Goal: Task Accomplishment & Management: Use online tool/utility

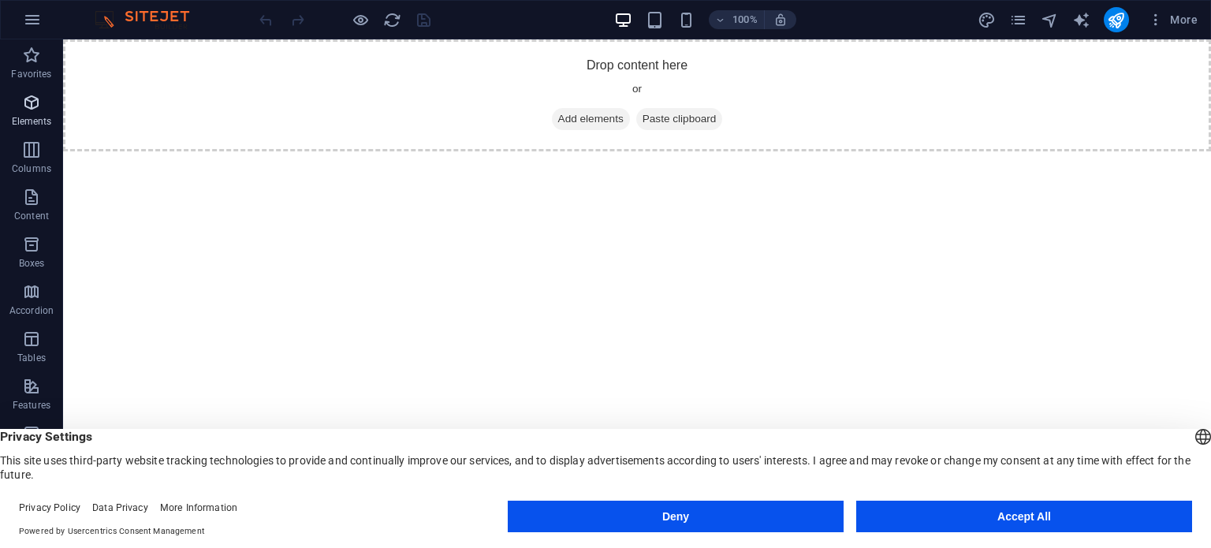
click at [16, 103] on span "Elements" at bounding box center [31, 112] width 63 height 38
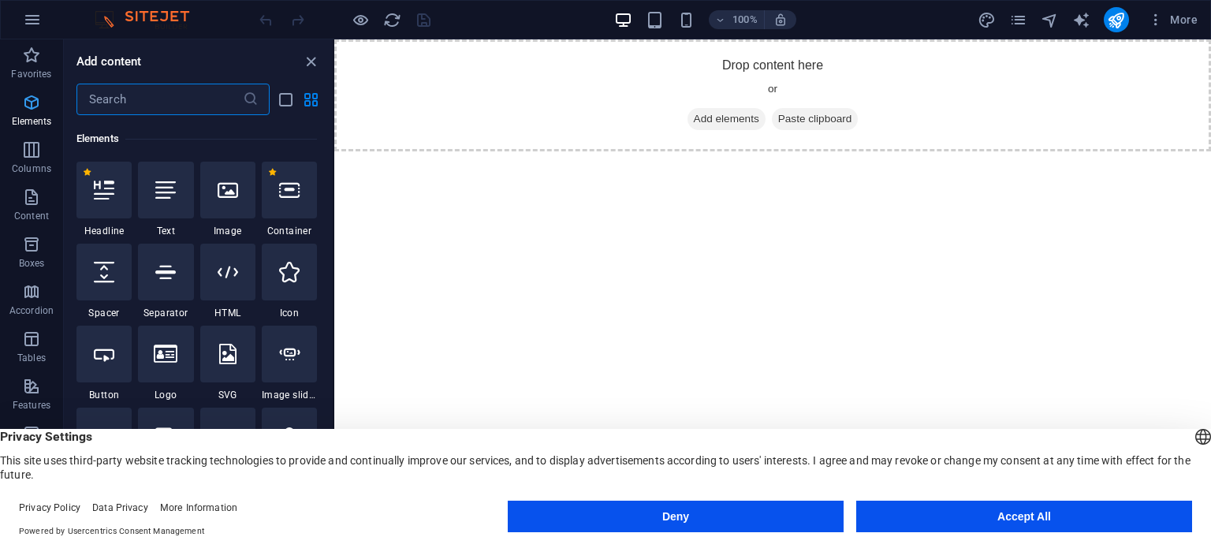
scroll to position [167, 0]
click at [487, 151] on html "Skip to main content Drop content here or Add elements Paste clipboard" at bounding box center [772, 95] width 877 height 112
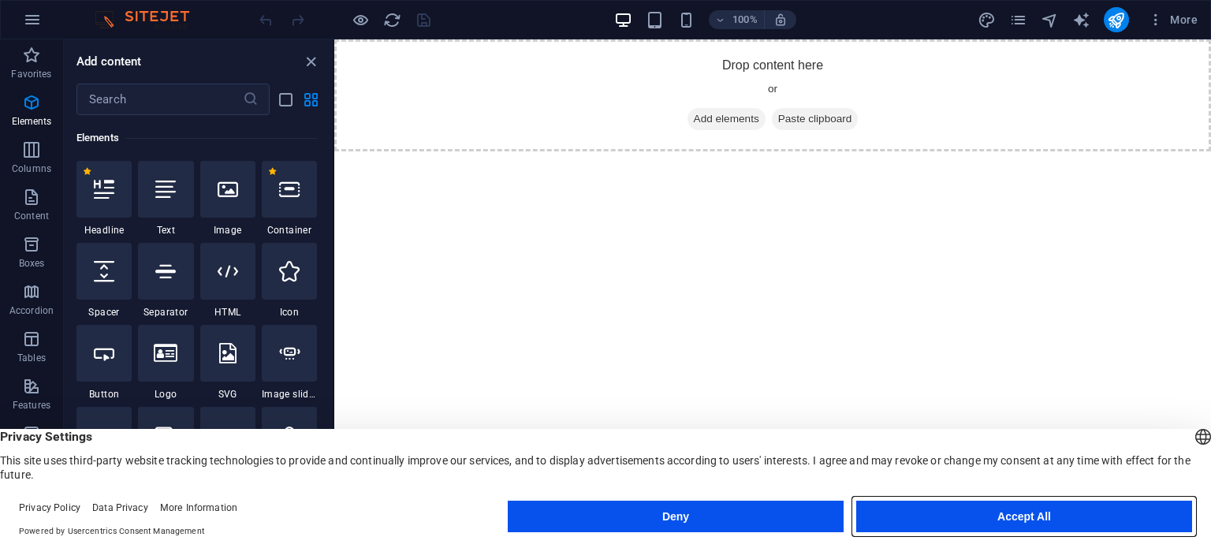
click at [1106, 505] on button "Accept All" at bounding box center [1024, 517] width 336 height 32
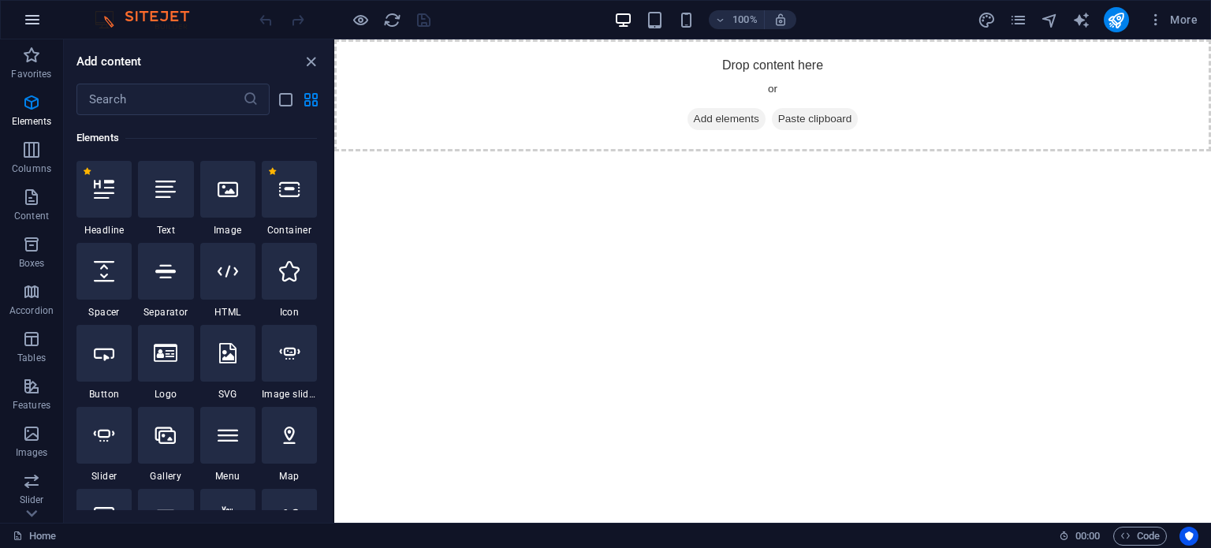
click at [29, 30] on button "button" at bounding box center [32, 20] width 38 height 38
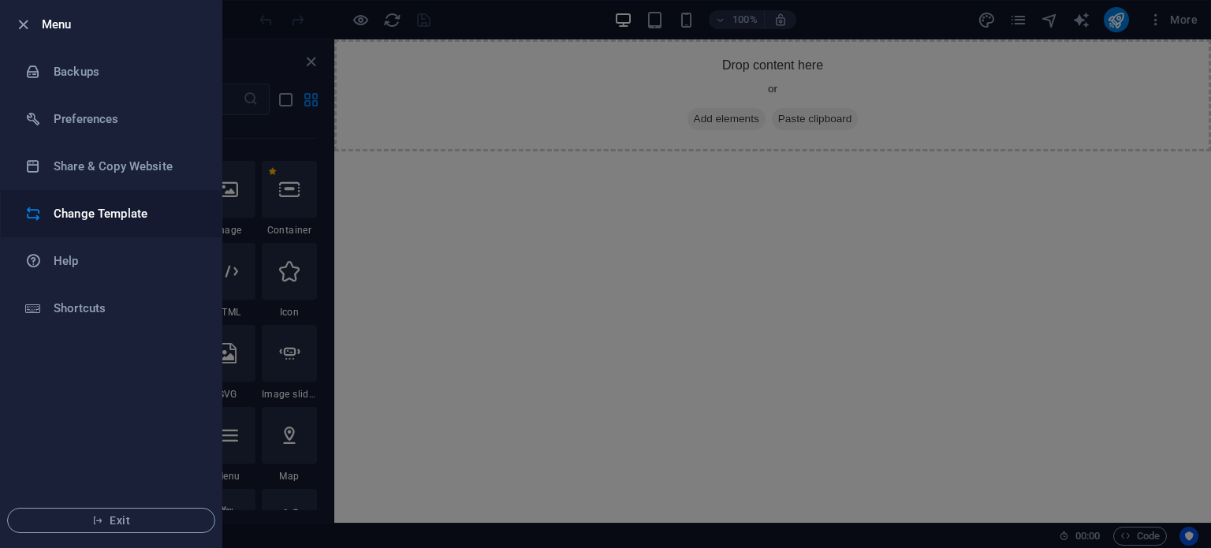
click at [107, 225] on li "Change Template" at bounding box center [111, 213] width 221 height 47
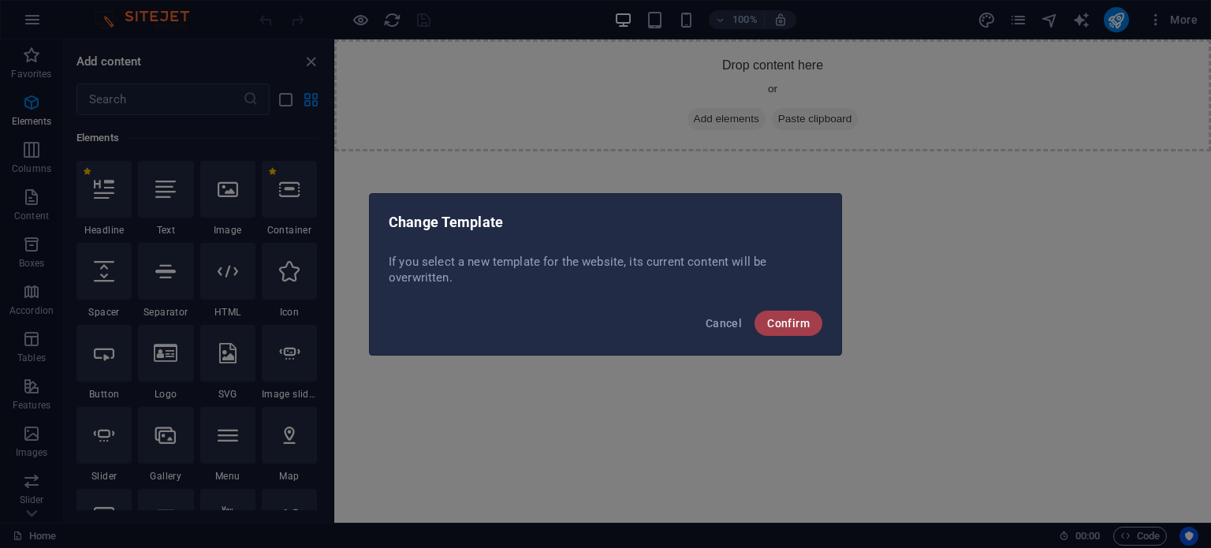
click at [803, 315] on button "Confirm" at bounding box center [789, 323] width 68 height 25
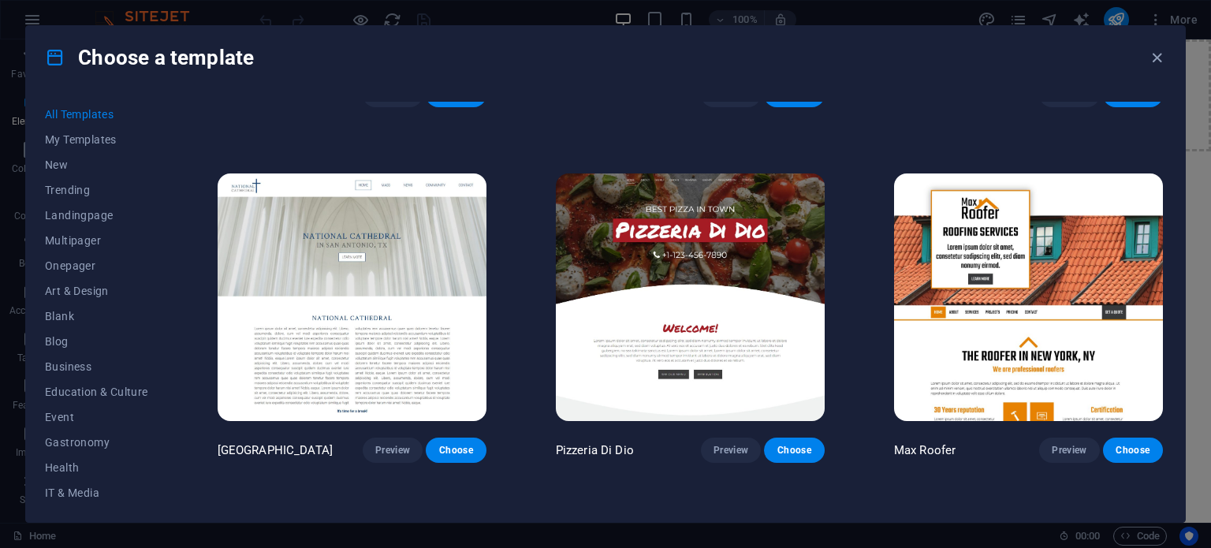
scroll to position [7282, 0]
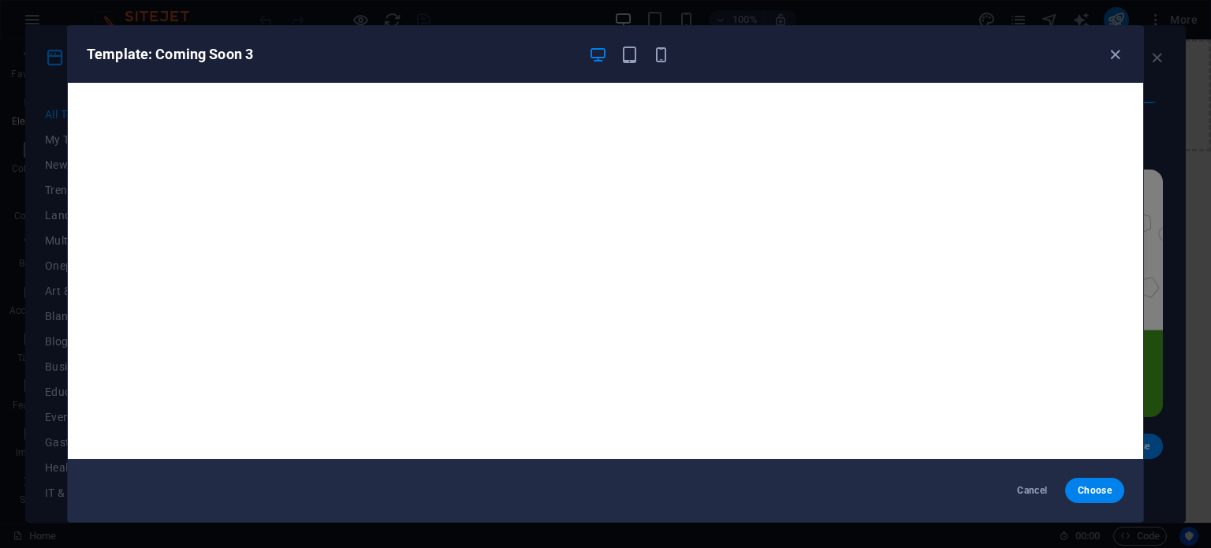
scroll to position [18317, 0]
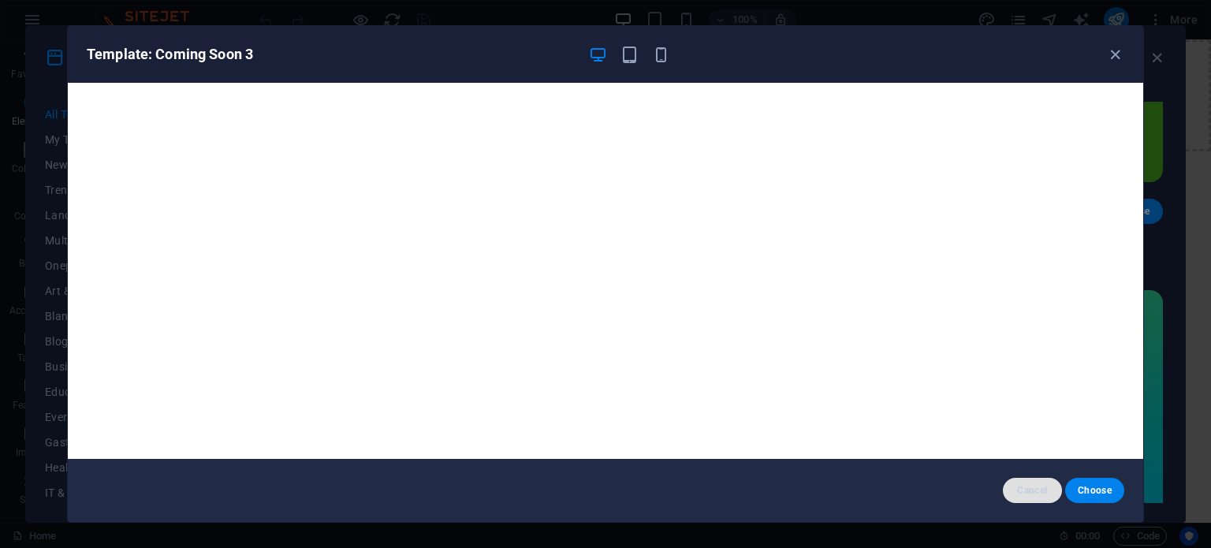
click at [1029, 494] on span "Cancel" at bounding box center [1033, 490] width 34 height 13
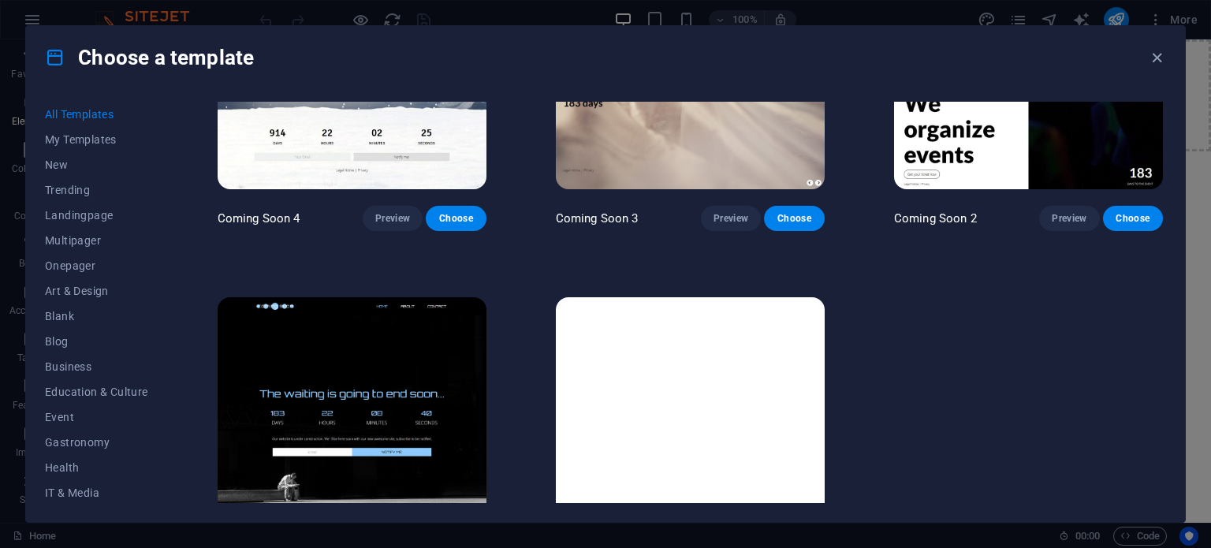
scroll to position [19021, 0]
click at [367, 358] on img at bounding box center [352, 422] width 269 height 248
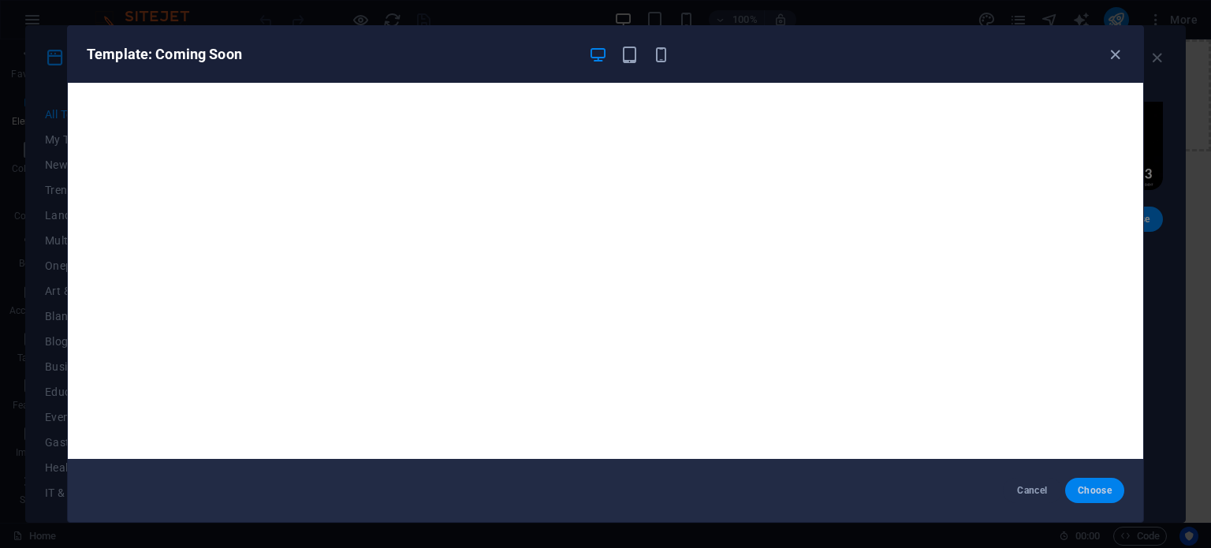
click at [1094, 490] on span "Choose" at bounding box center [1095, 490] width 34 height 13
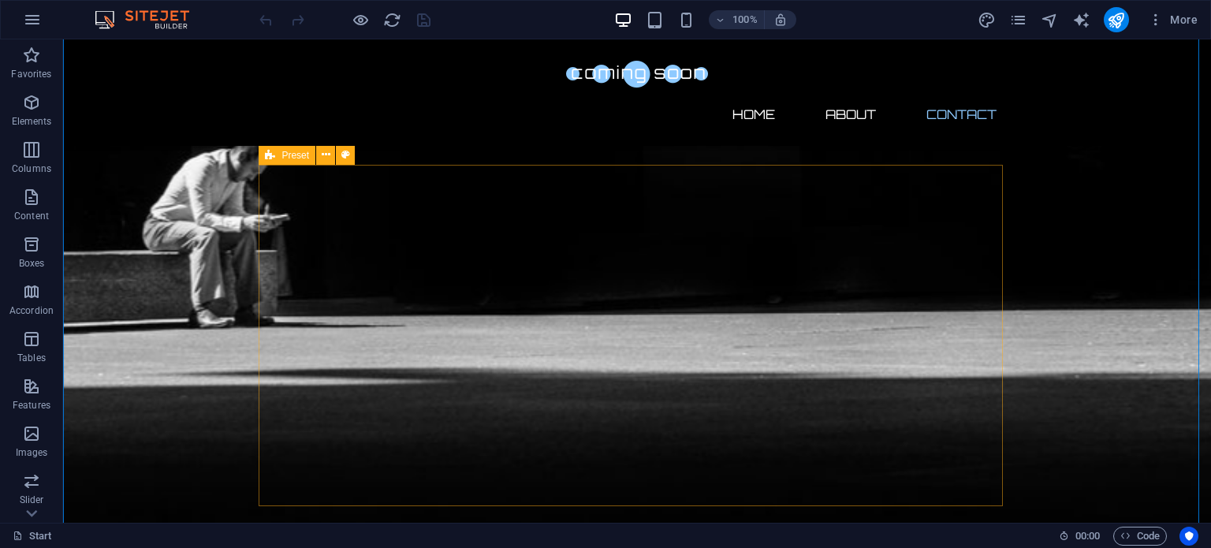
scroll to position [1064, 0]
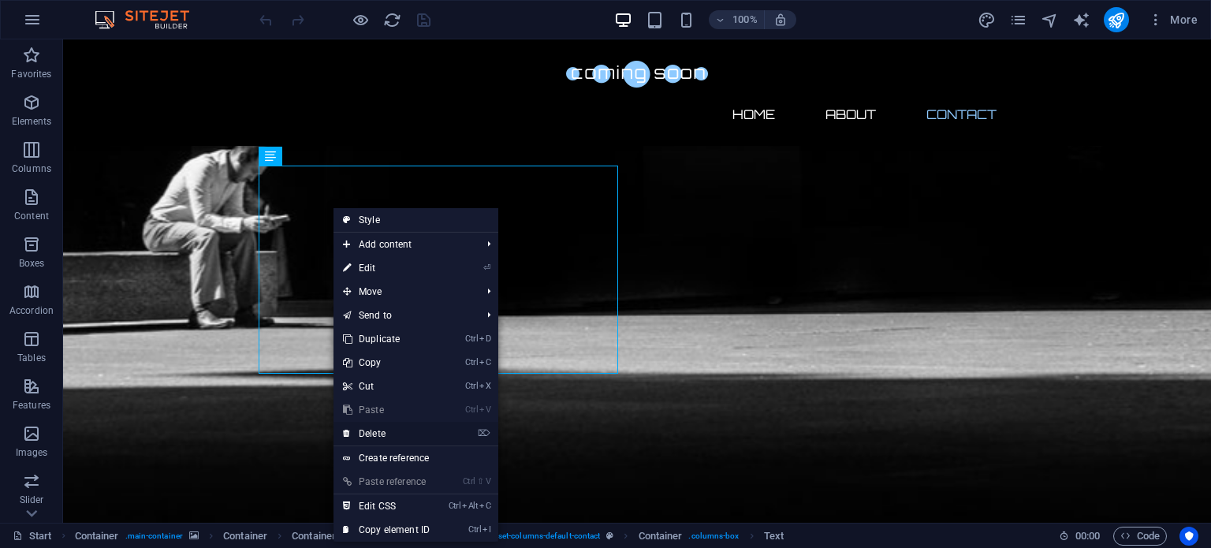
click at [352, 429] on link "⌦ Delete" at bounding box center [387, 434] width 106 height 24
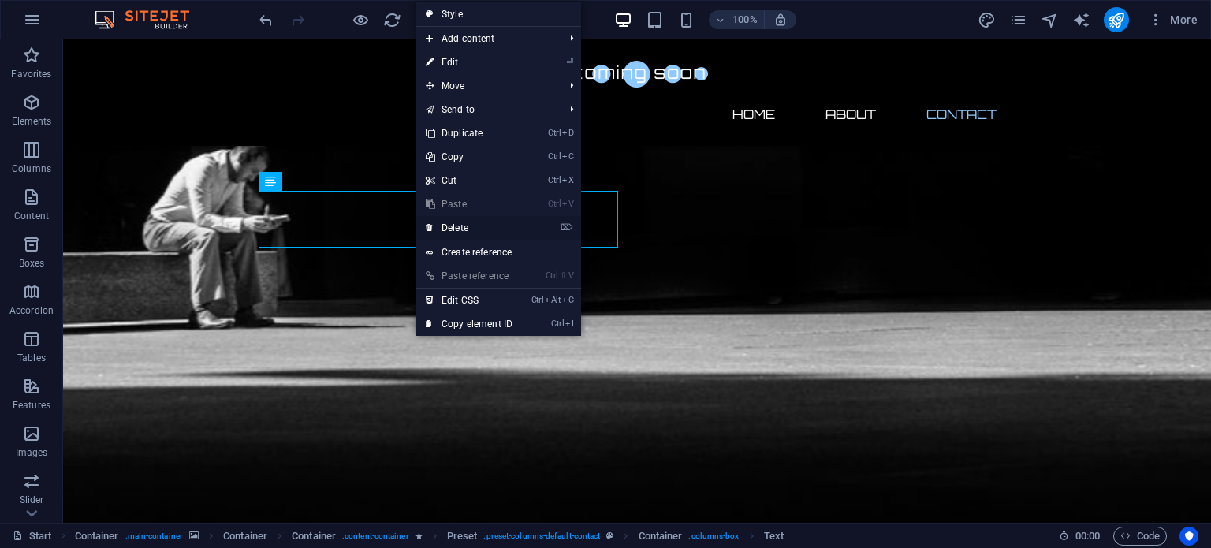
click at [479, 224] on link "⌦ Delete" at bounding box center [469, 228] width 106 height 24
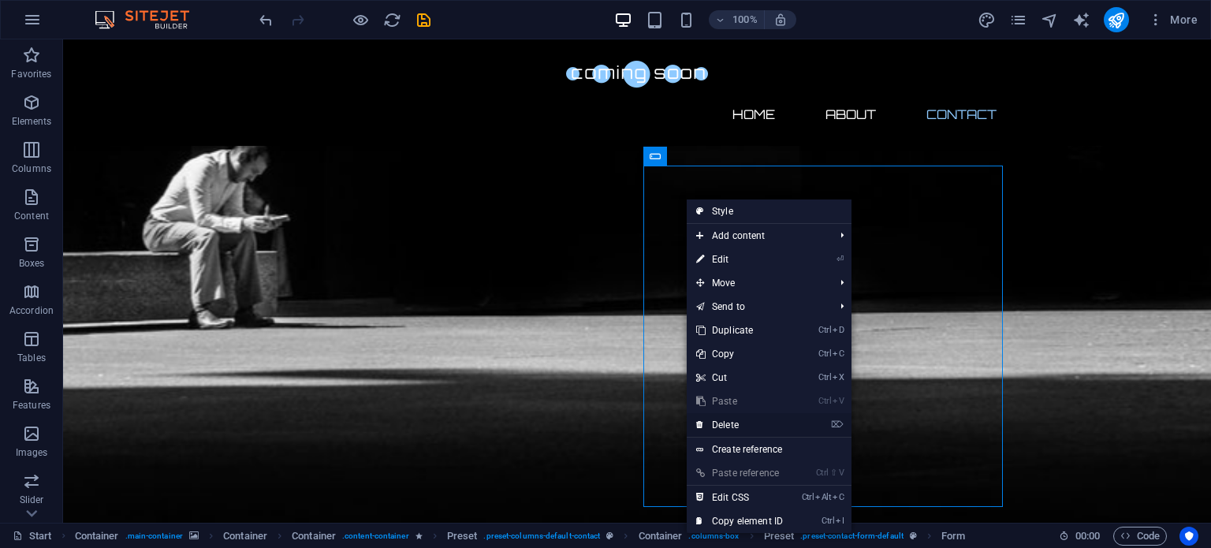
click at [733, 420] on link "⌦ Delete" at bounding box center [740, 425] width 106 height 24
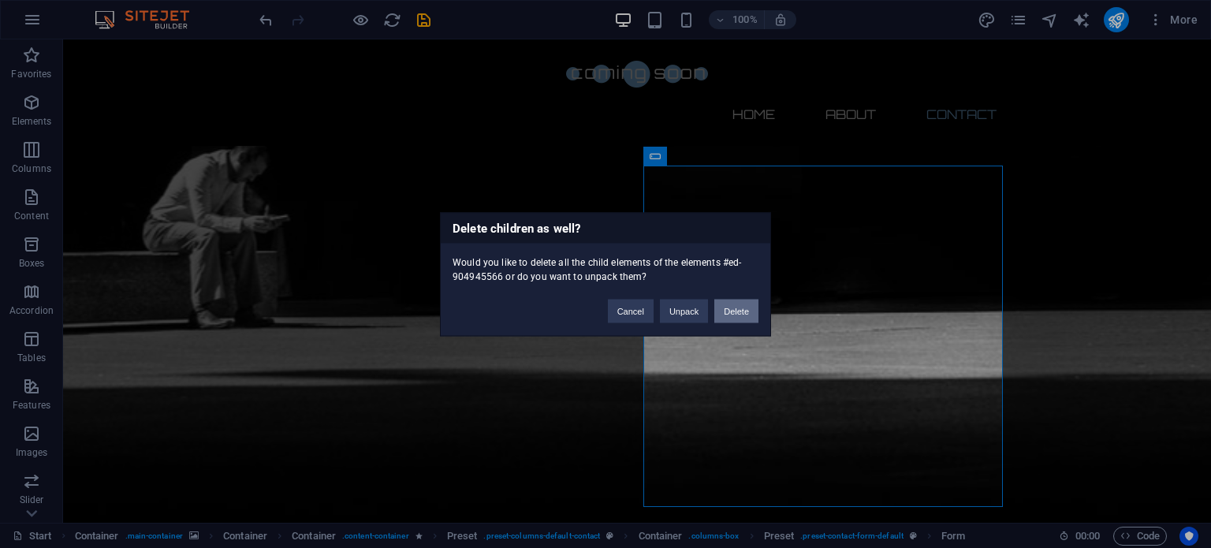
click at [725, 311] on button "Delete" at bounding box center [736, 311] width 44 height 24
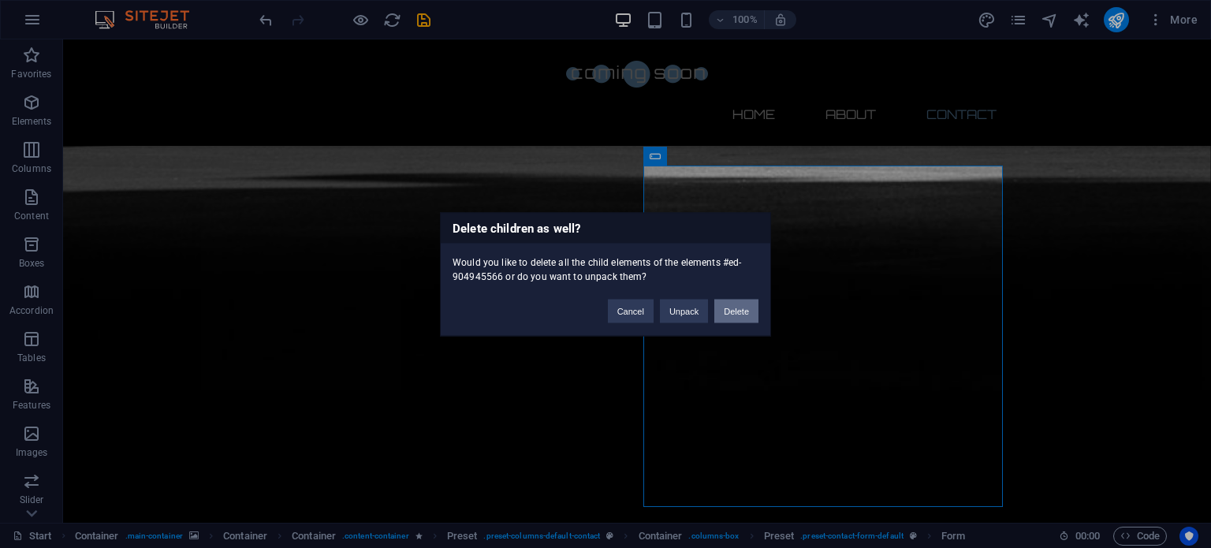
scroll to position [931, 0]
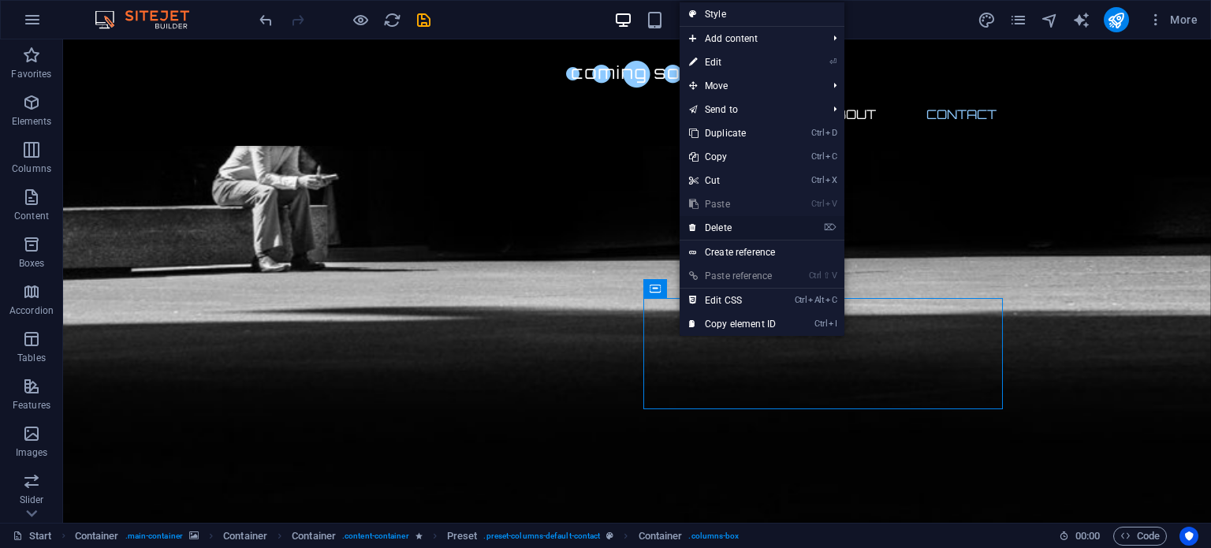
click at [733, 229] on link "⌦ Delete" at bounding box center [733, 228] width 106 height 24
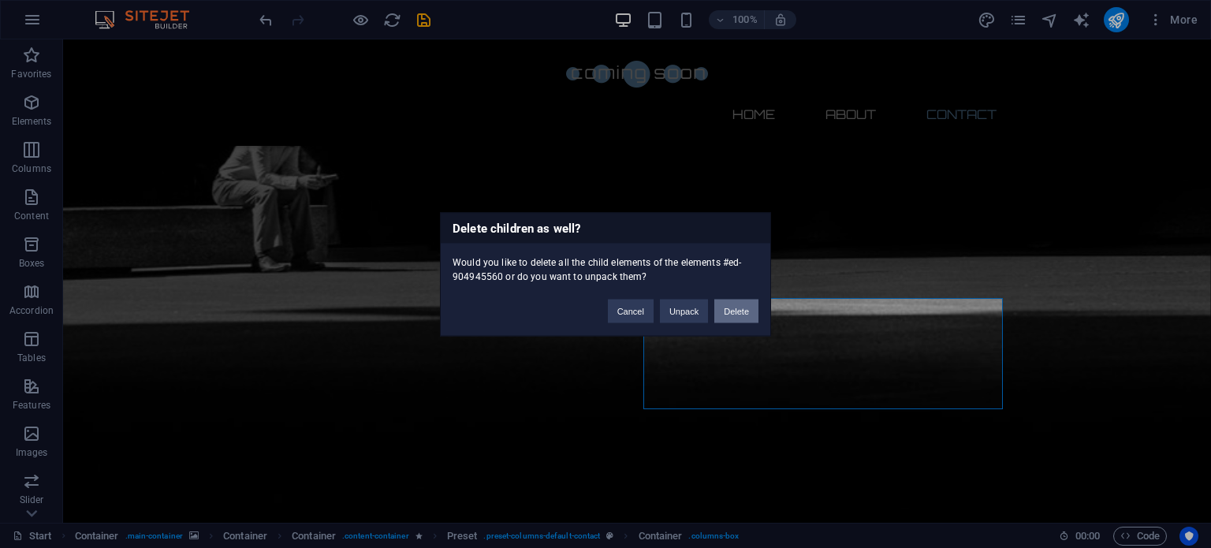
click at [734, 310] on button "Delete" at bounding box center [736, 311] width 44 height 24
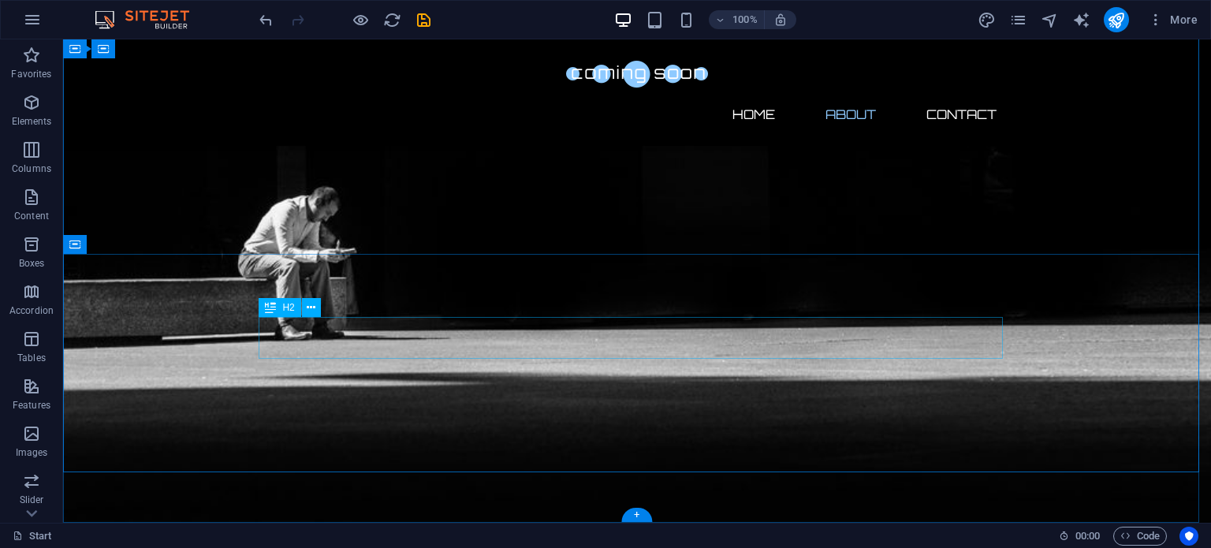
scroll to position [792, 0]
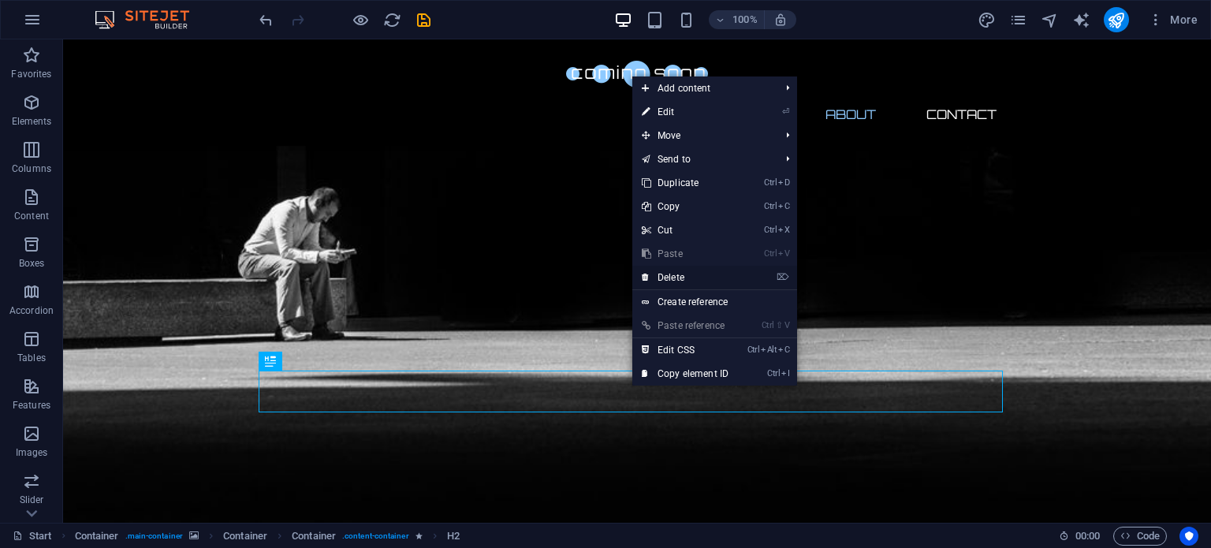
click at [676, 277] on link "⌦ Delete" at bounding box center [685, 278] width 106 height 24
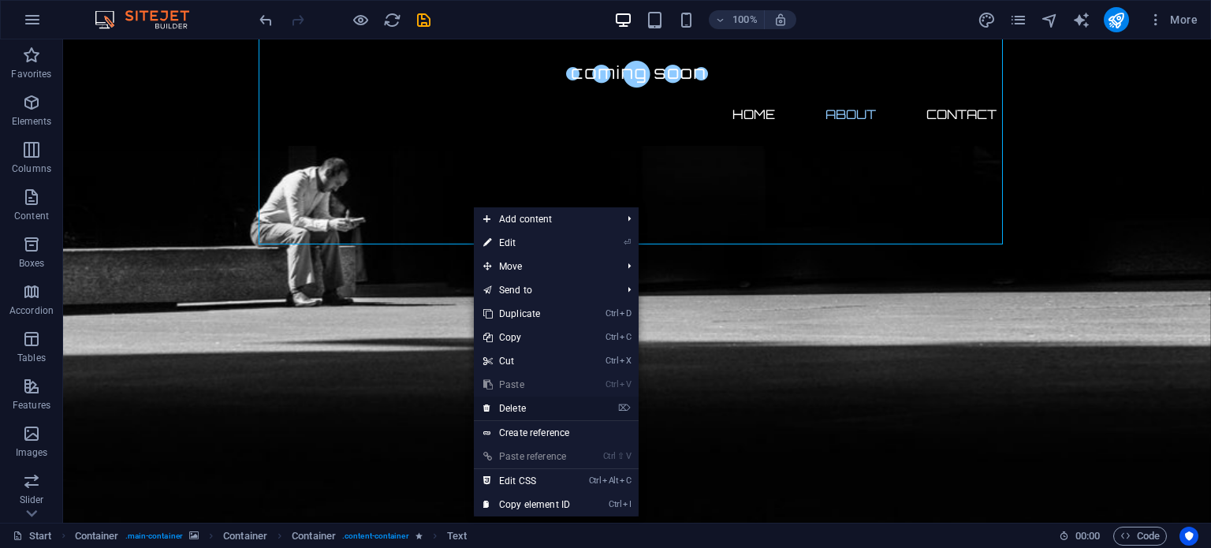
click at [518, 408] on link "⌦ Delete" at bounding box center [527, 409] width 106 height 24
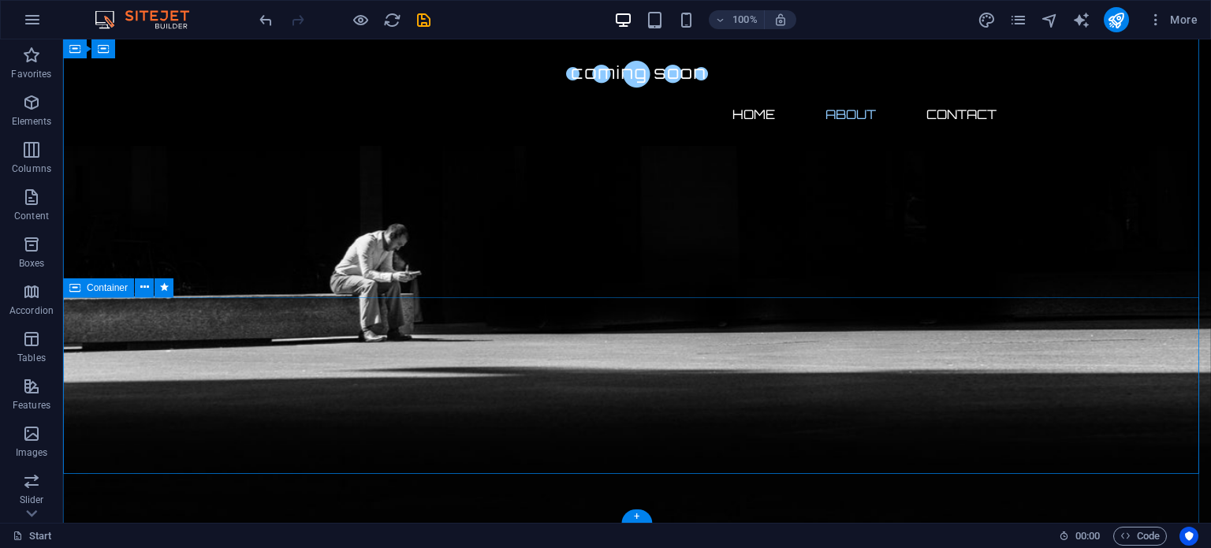
scroll to position [536, 0]
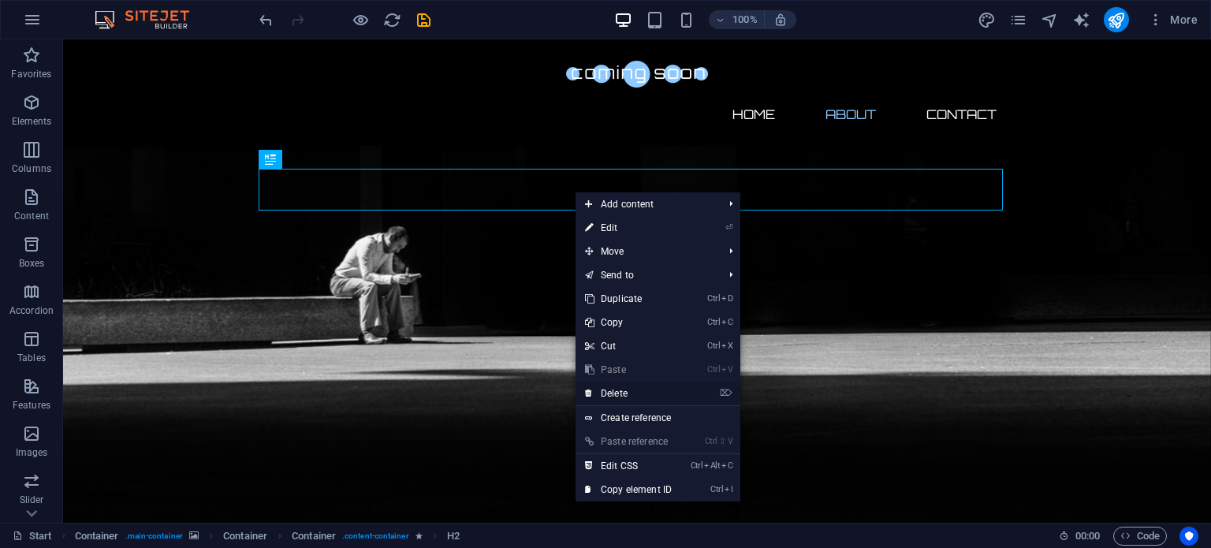
click at [596, 391] on link "⌦ Delete" at bounding box center [629, 394] width 106 height 24
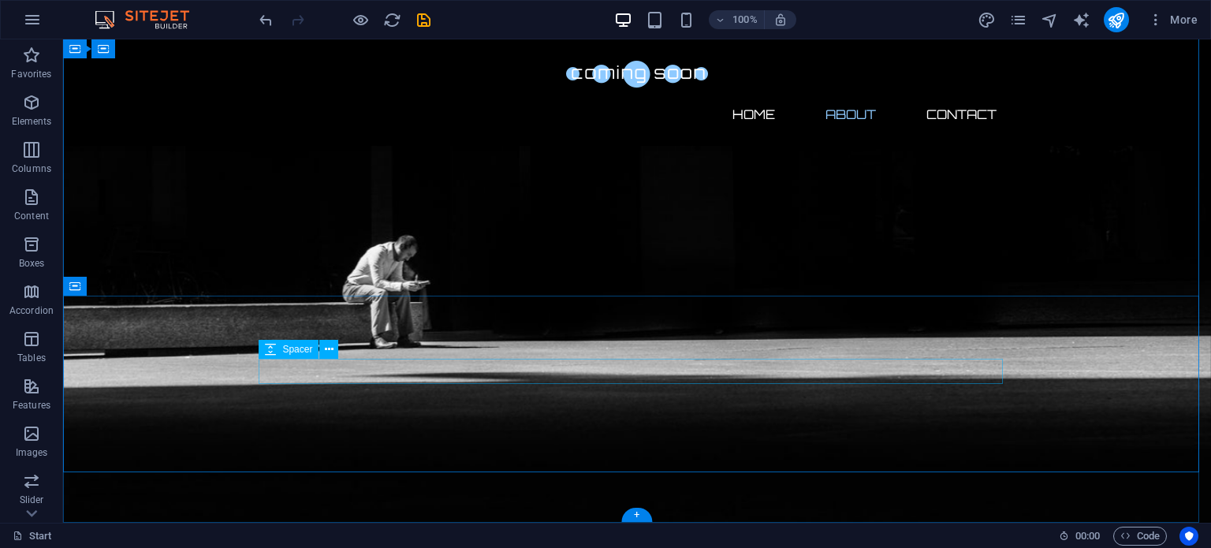
scroll to position [0, 0]
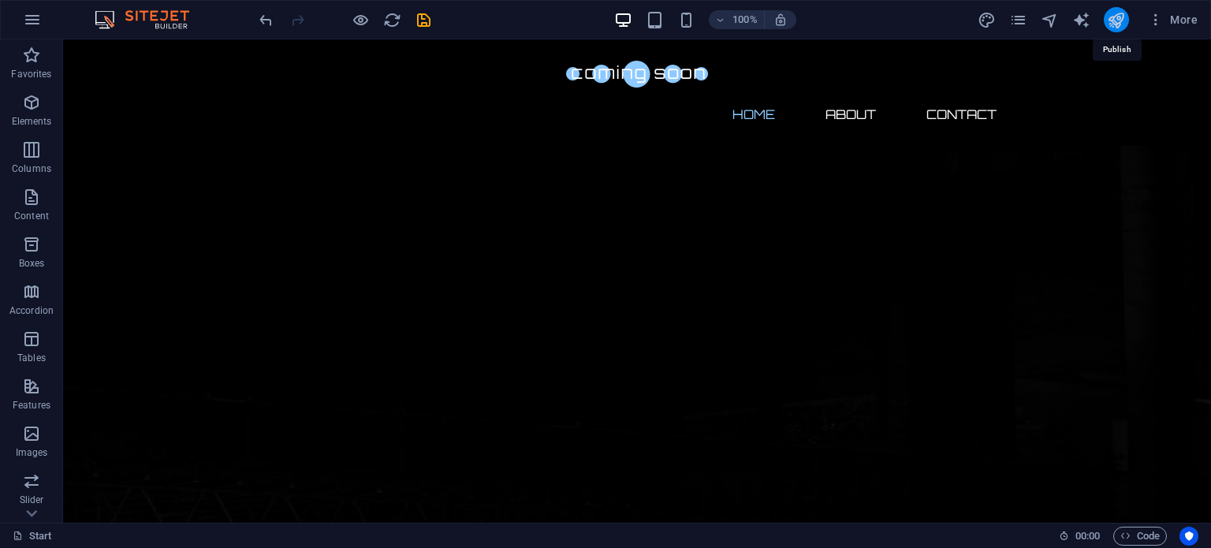
click at [1113, 15] on icon "publish" at bounding box center [1116, 20] width 18 height 18
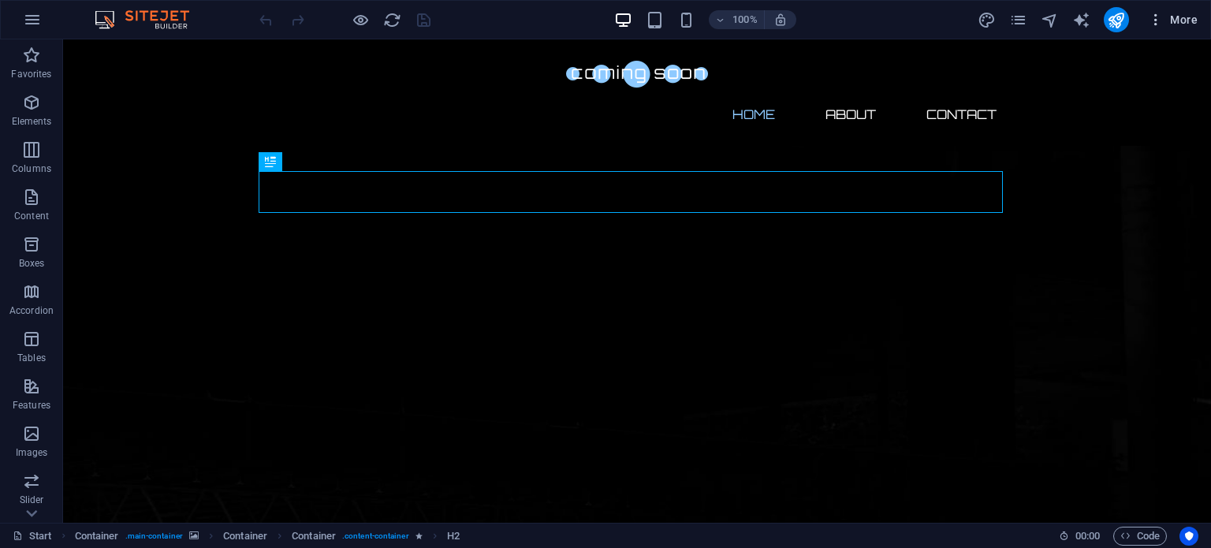
click at [1183, 21] on span "More" at bounding box center [1173, 20] width 50 height 16
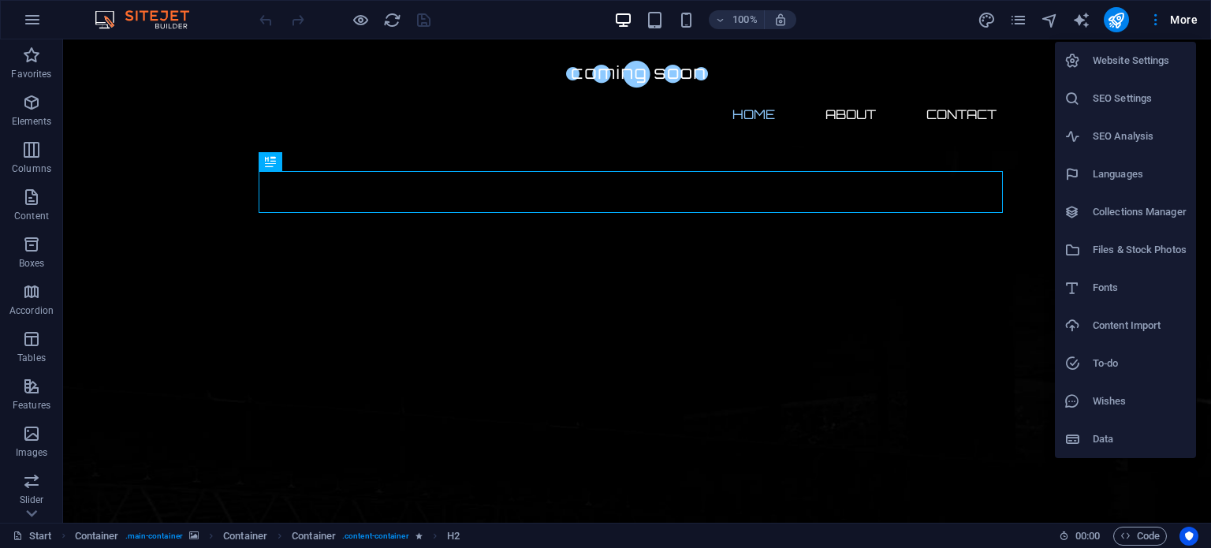
click at [1152, 20] on div at bounding box center [605, 274] width 1211 height 548
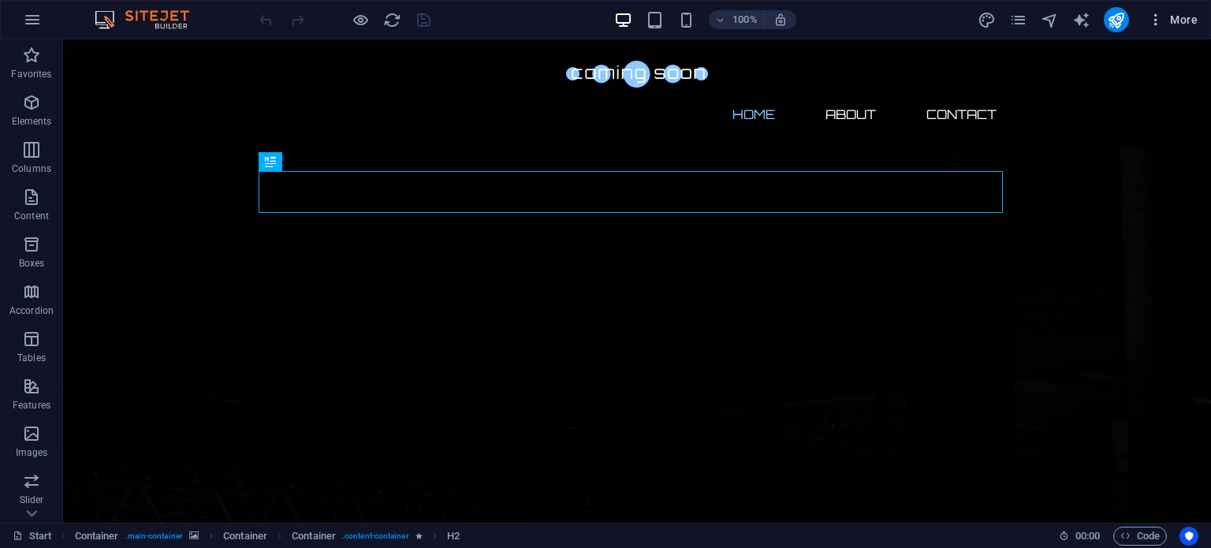
click at [1150, 21] on icon "button" at bounding box center [1156, 20] width 16 height 16
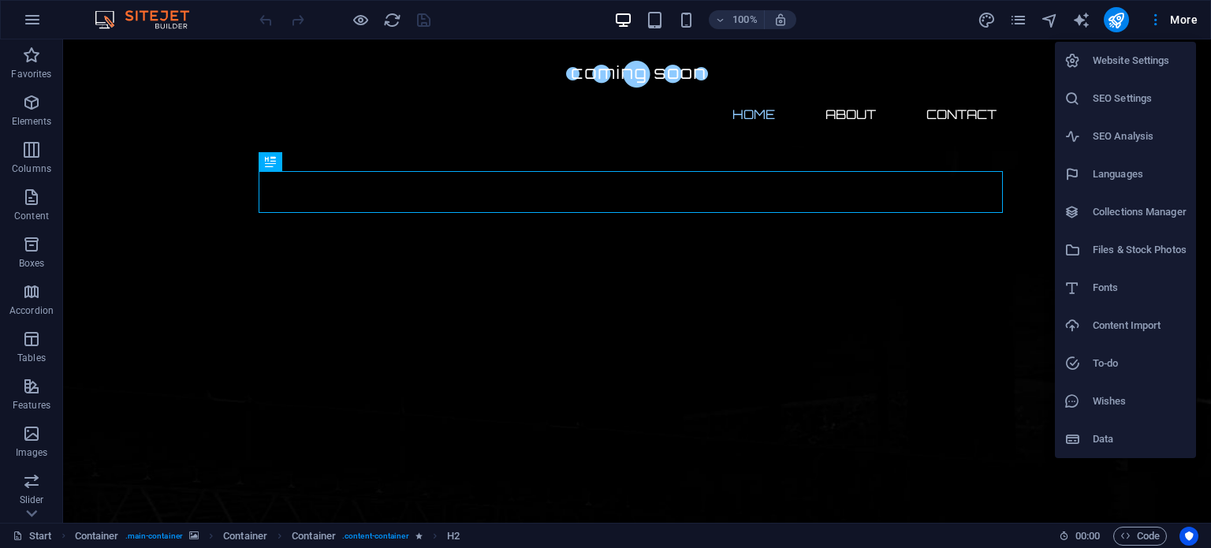
click at [1110, 67] on h6 "Website Settings" at bounding box center [1140, 60] width 94 height 19
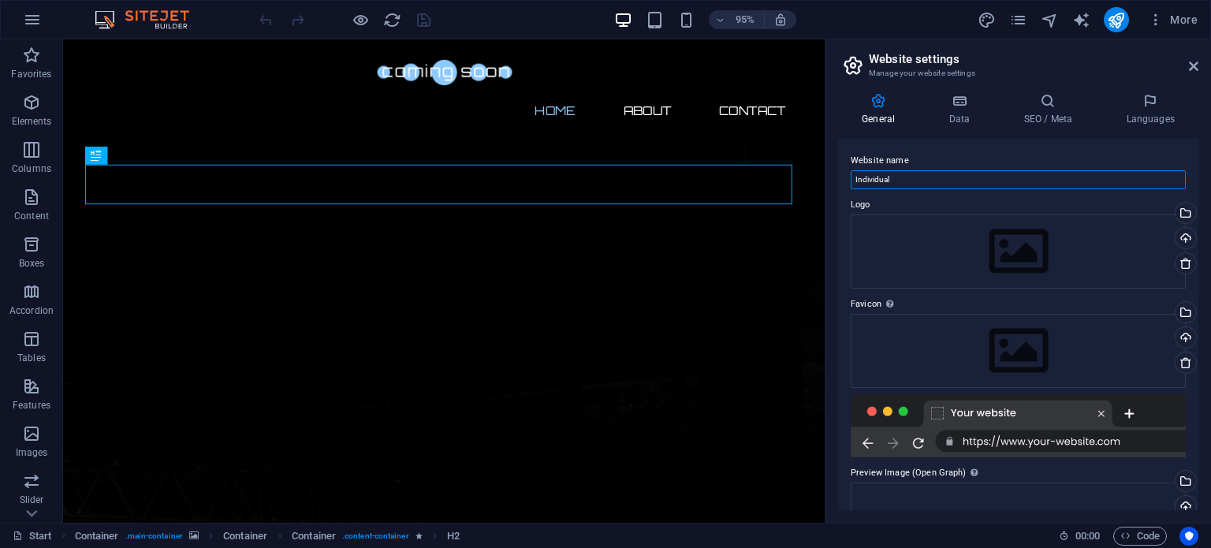
click at [948, 183] on input "Individual" at bounding box center [1018, 179] width 335 height 19
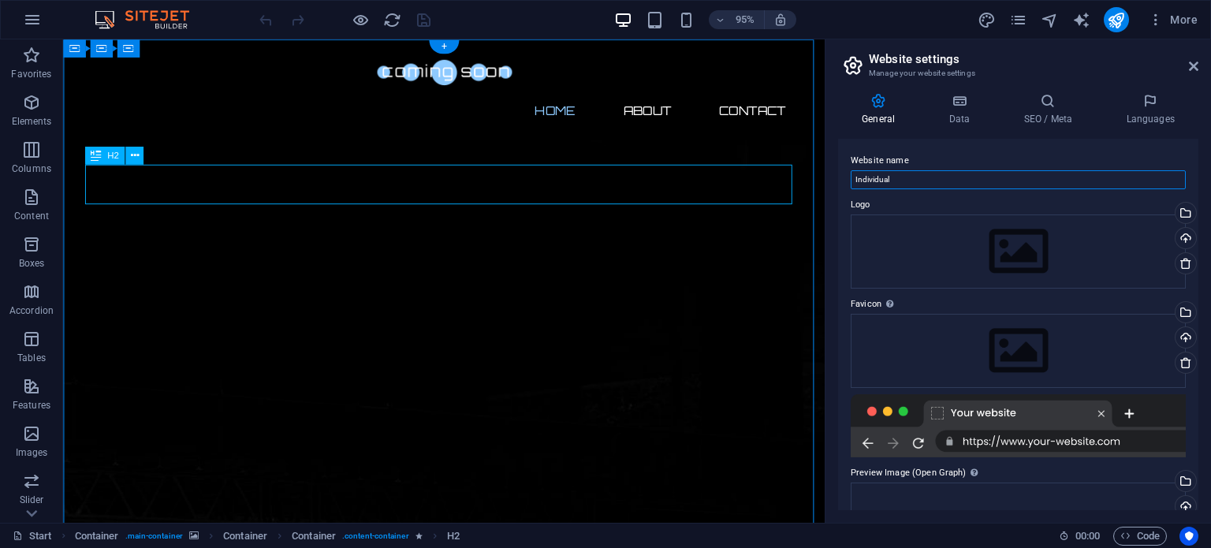
drag, startPoint x: 956, startPoint y: 217, endPoint x: 662, endPoint y: 196, distance: 294.1
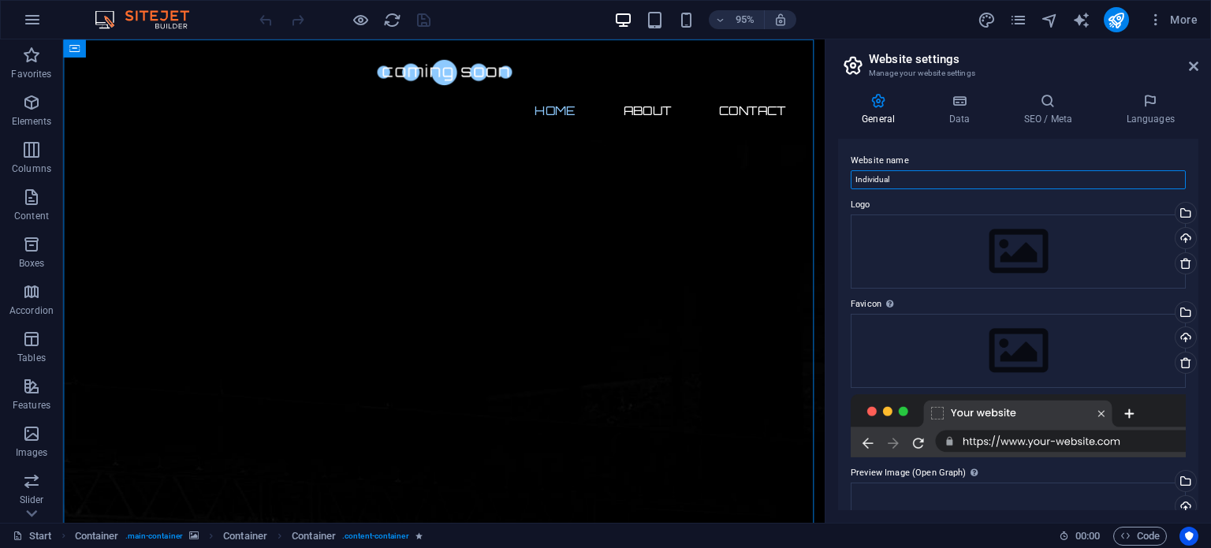
click at [941, 179] on input "Individual" at bounding box center [1018, 179] width 335 height 19
type input "ICRM"
click at [1192, 62] on icon at bounding box center [1193, 66] width 9 height 13
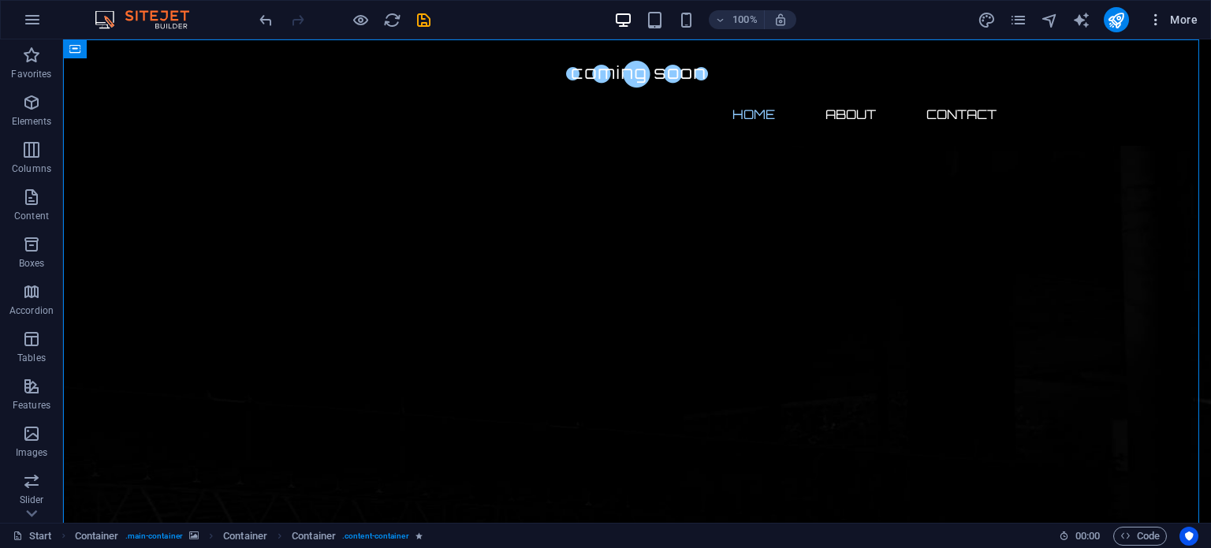
click at [1151, 20] on icon "button" at bounding box center [1156, 20] width 16 height 16
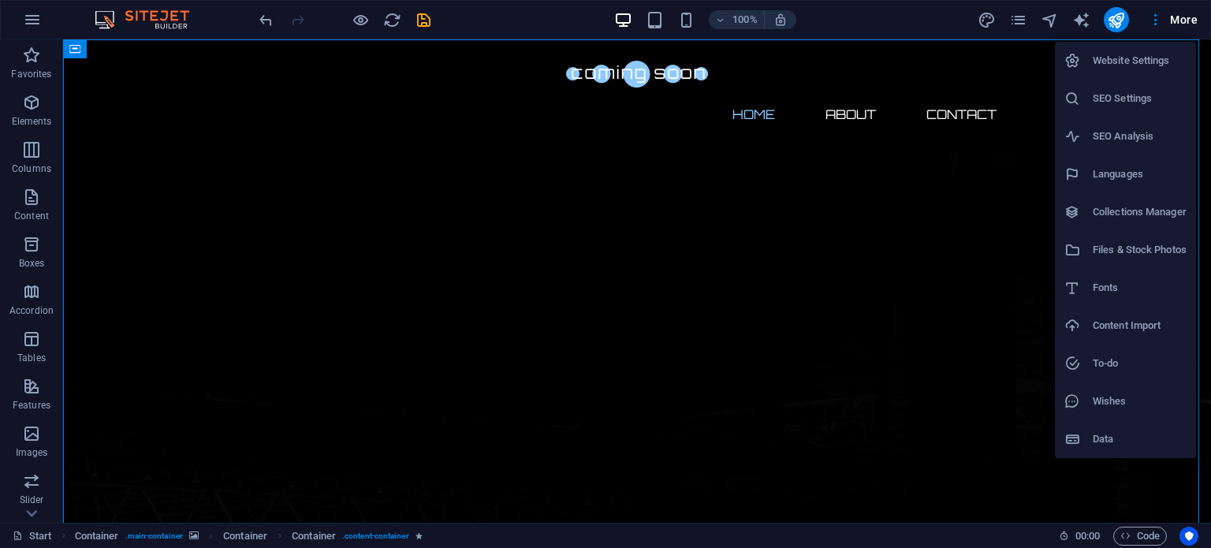
click at [1153, 60] on h6 "Website Settings" at bounding box center [1140, 60] width 94 height 19
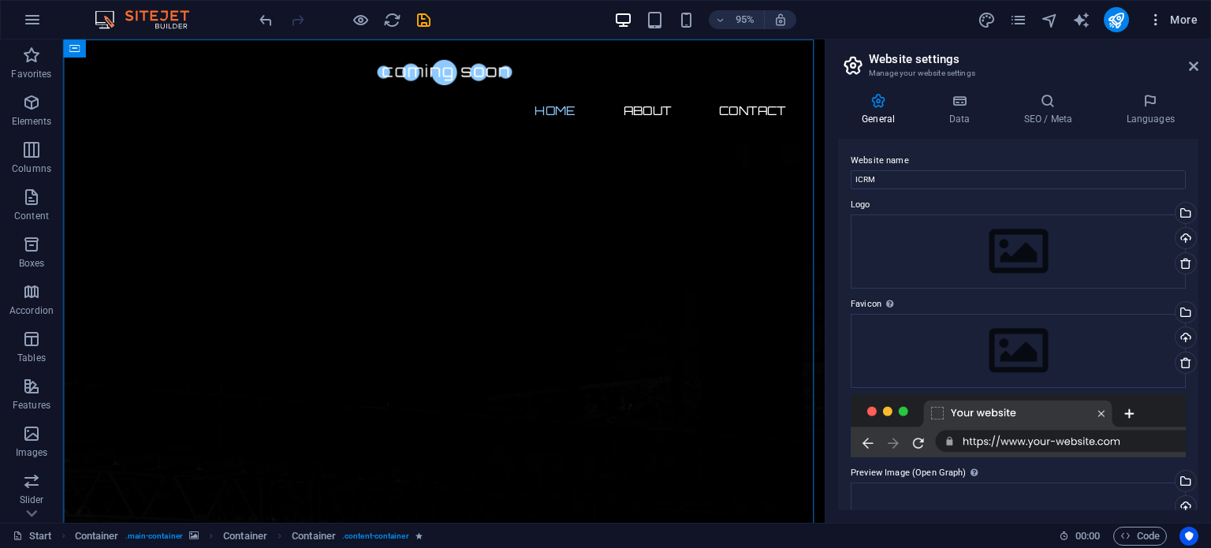
click at [1186, 17] on span "More" at bounding box center [1173, 20] width 50 height 16
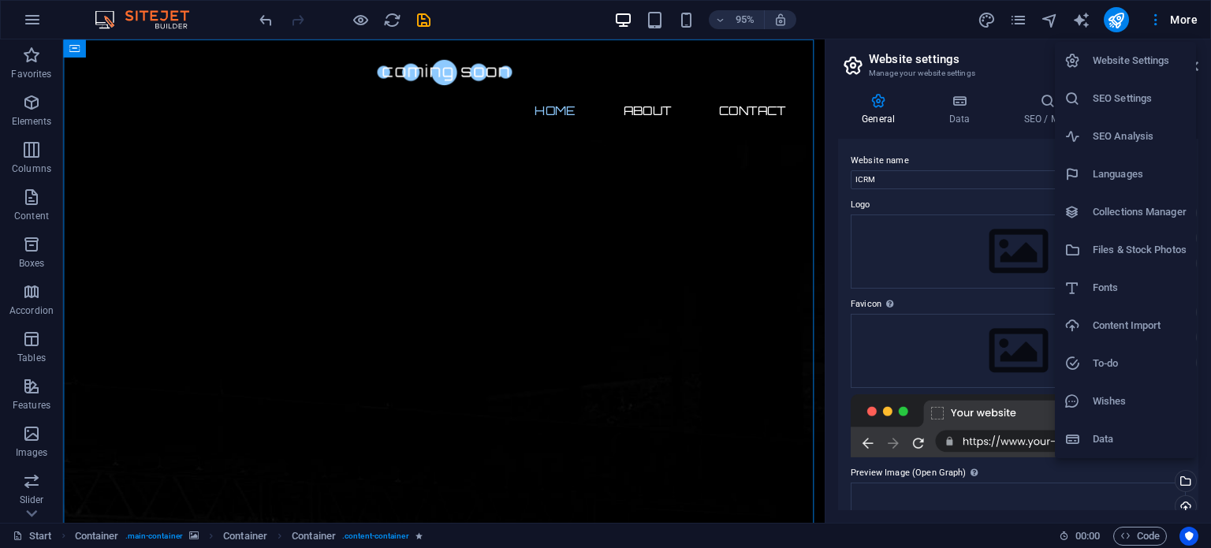
click at [1132, 21] on div at bounding box center [605, 274] width 1211 height 548
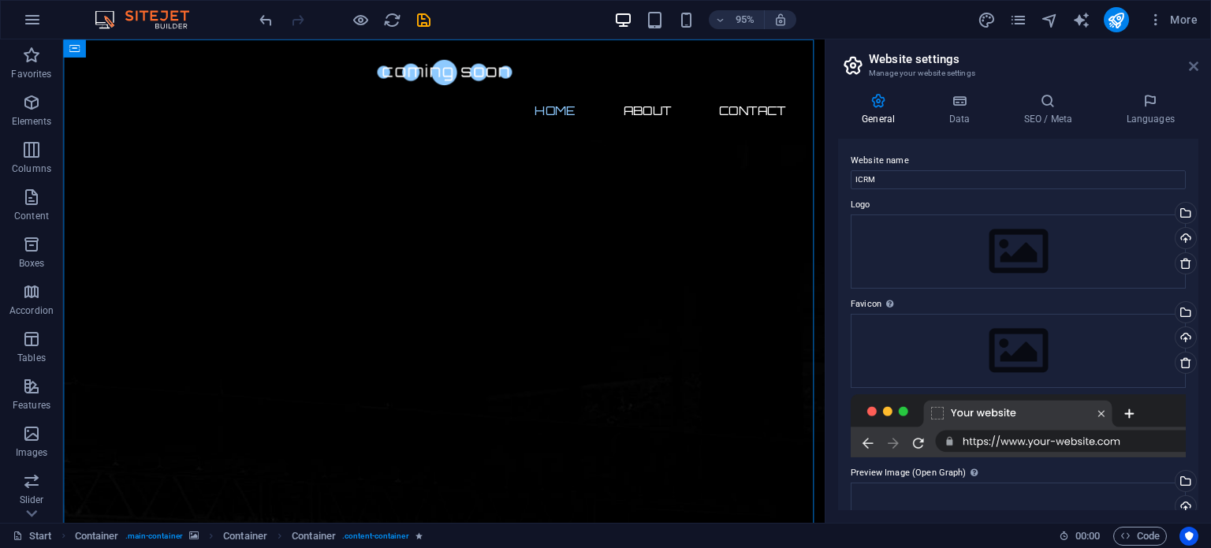
click at [1193, 72] on icon at bounding box center [1193, 66] width 9 height 13
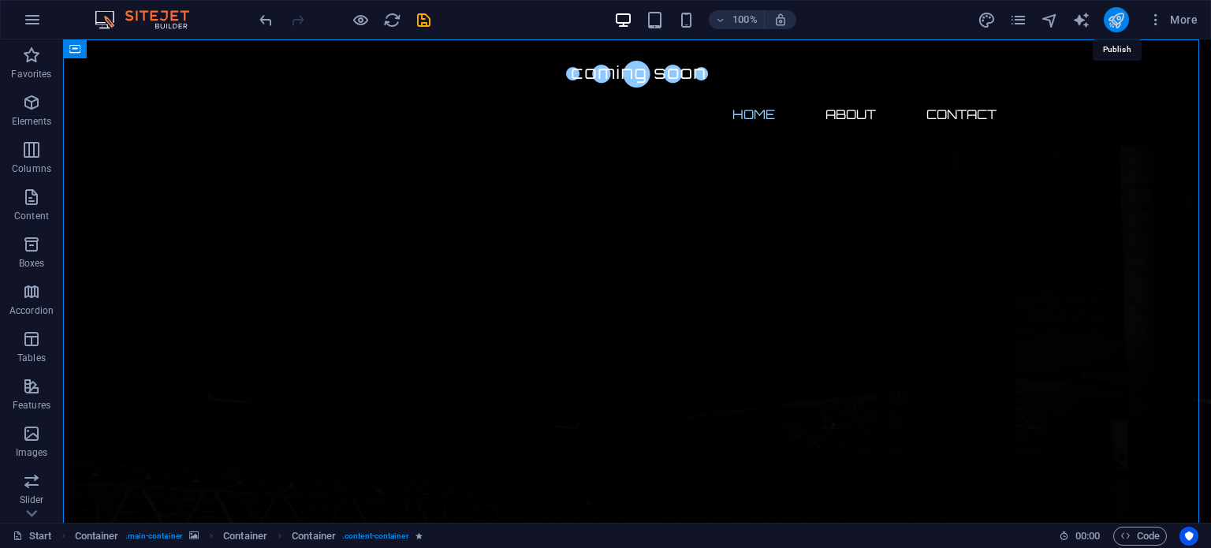
click at [1124, 12] on icon "publish" at bounding box center [1116, 20] width 18 height 18
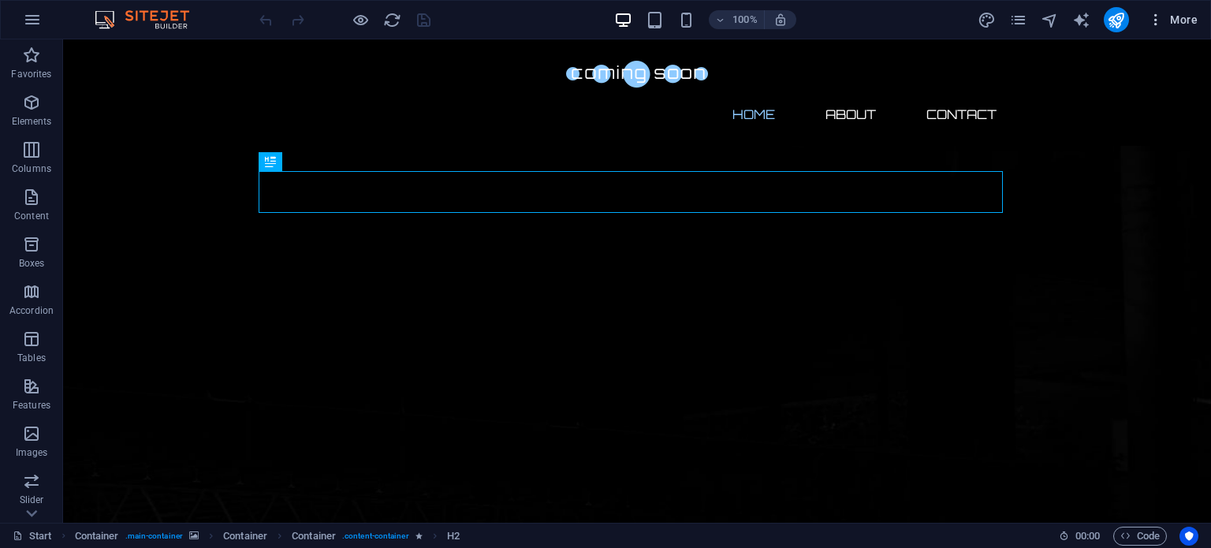
click at [1153, 17] on icon "button" at bounding box center [1156, 20] width 16 height 16
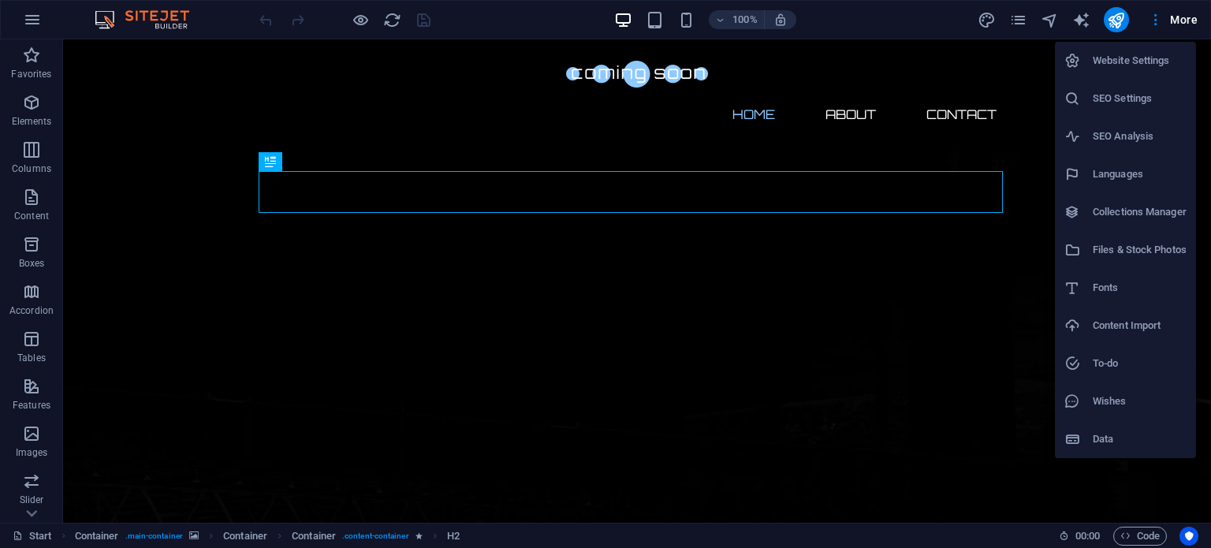
click at [1105, 50] on li "Website Settings" at bounding box center [1125, 61] width 141 height 38
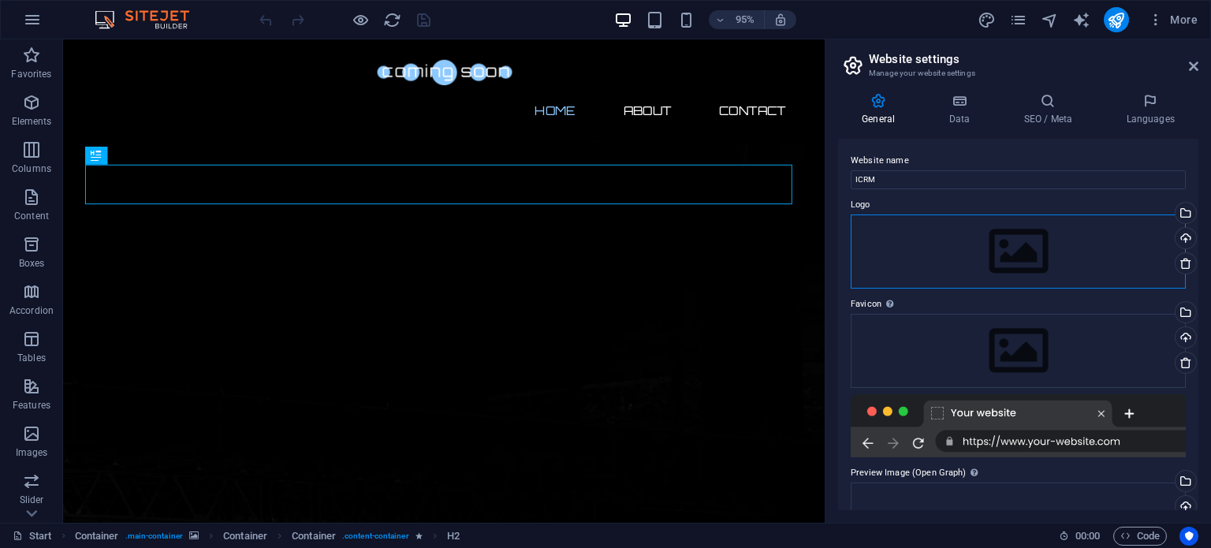
click at [1038, 256] on div "Drag files here, click to choose files or select files from Files or our free s…" at bounding box center [1018, 251] width 335 height 74
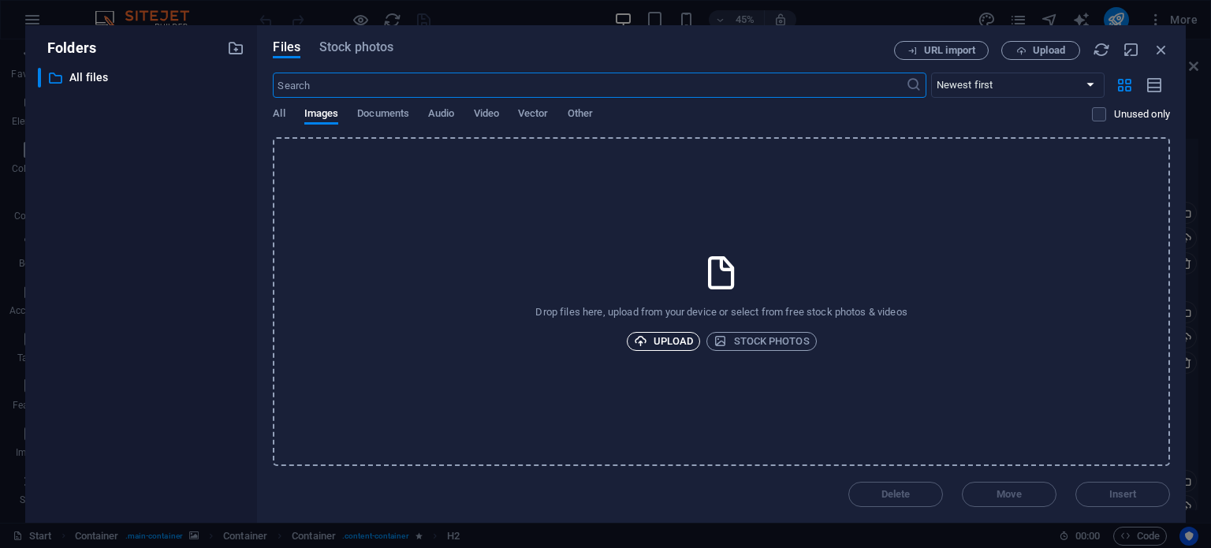
click at [691, 337] on span "Upload" at bounding box center [664, 341] width 60 height 19
click at [1157, 42] on icon "button" at bounding box center [1161, 49] width 17 height 17
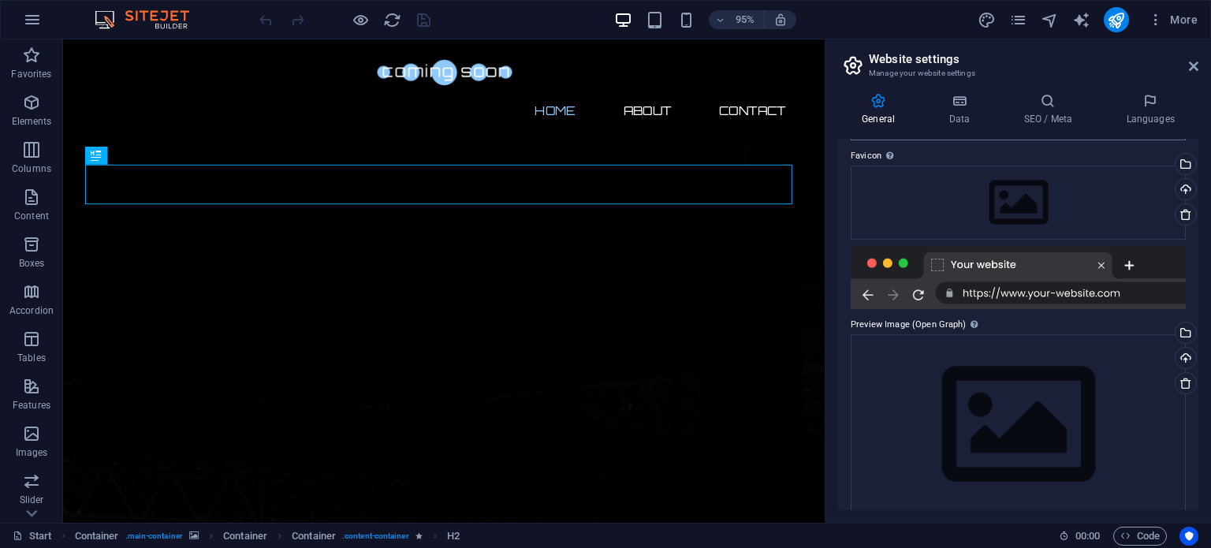
scroll to position [166, 0]
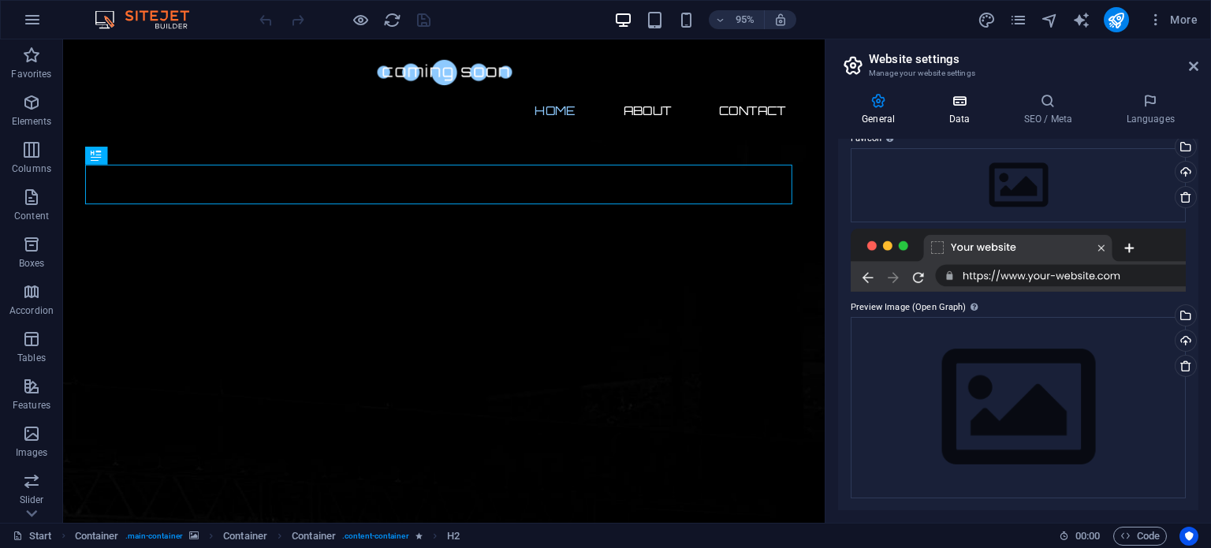
click at [963, 103] on icon at bounding box center [959, 101] width 69 height 16
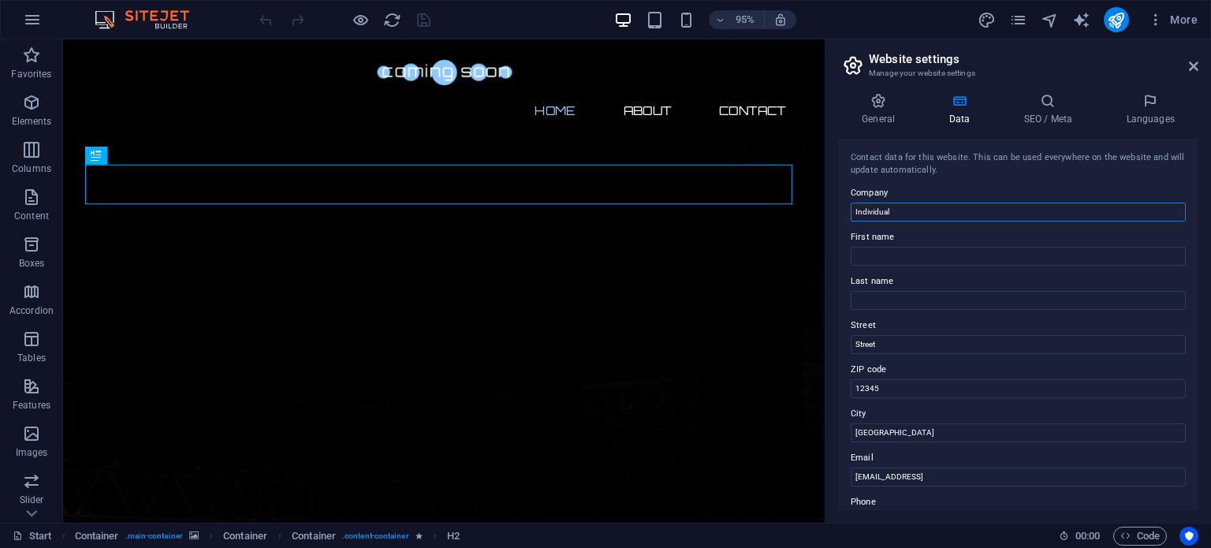
drag, startPoint x: 979, startPoint y: 252, endPoint x: 855, endPoint y: 218, distance: 128.6
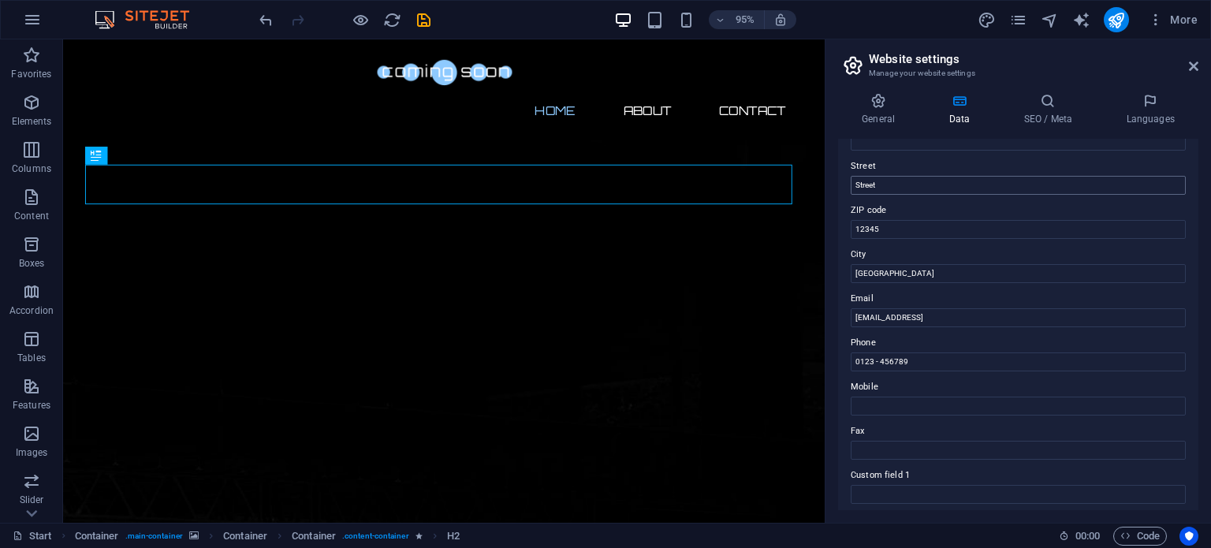
scroll to position [0, 0]
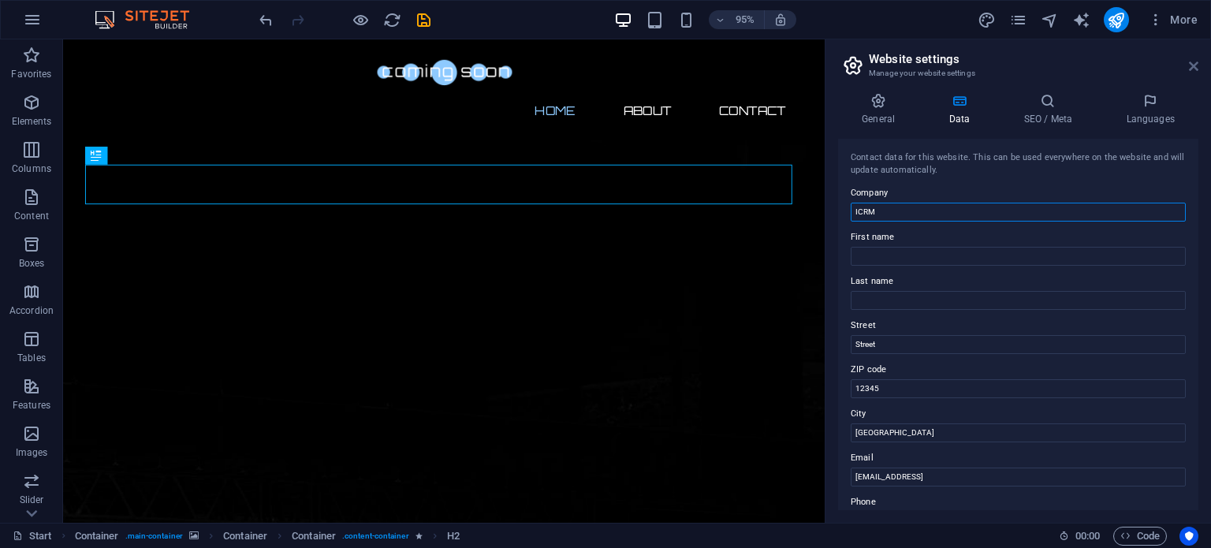
type input "ICRM"
click at [1197, 65] on icon at bounding box center [1193, 66] width 9 height 13
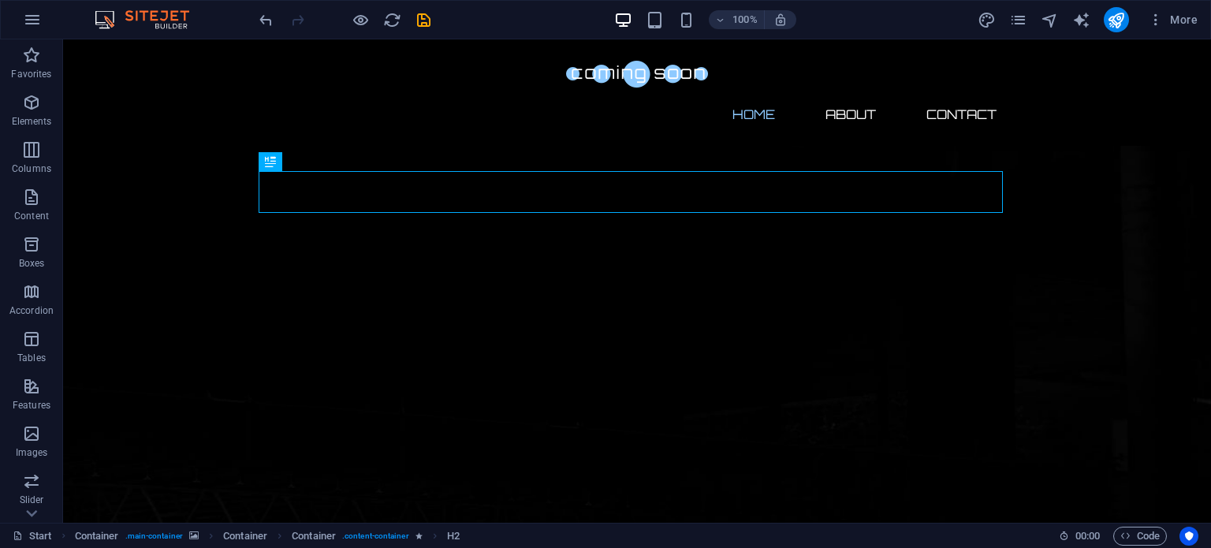
click at [1131, 27] on div "More" at bounding box center [1091, 19] width 226 height 25
click at [1125, 20] on icon "publish" at bounding box center [1116, 20] width 18 height 18
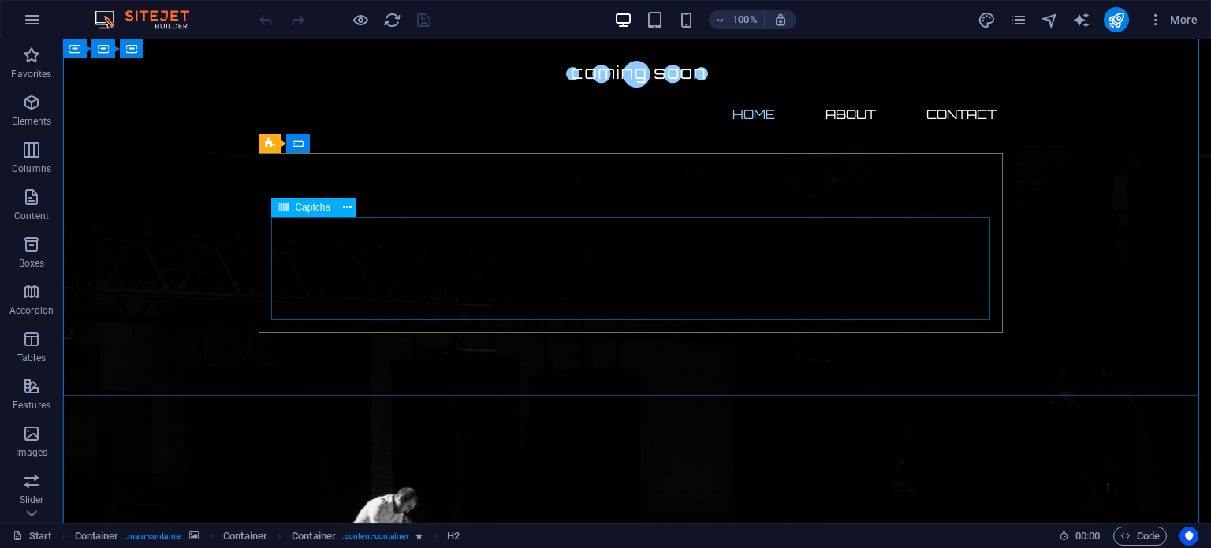
scroll to position [246, 0]
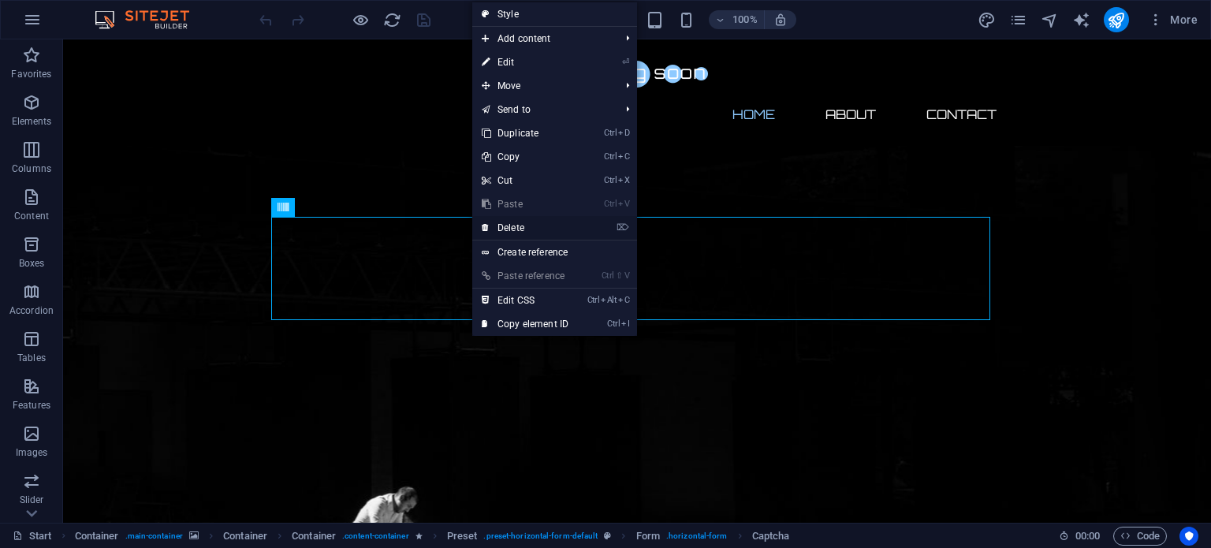
click at [519, 227] on link "⌦ Delete" at bounding box center [525, 228] width 106 height 24
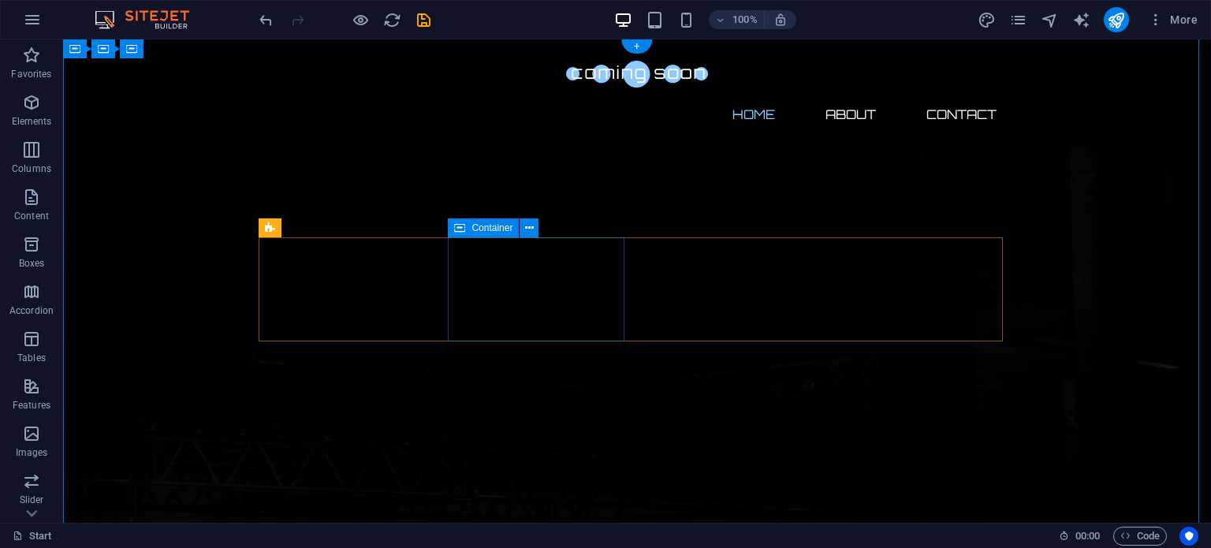
scroll to position [0, 0]
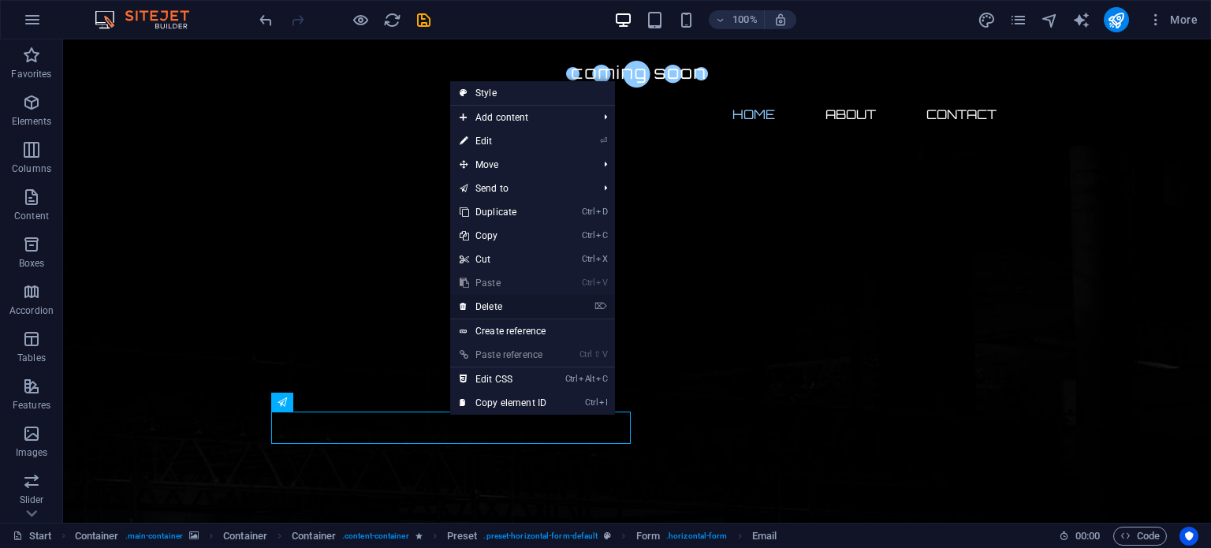
click at [511, 304] on link "⌦ Delete" at bounding box center [503, 307] width 106 height 24
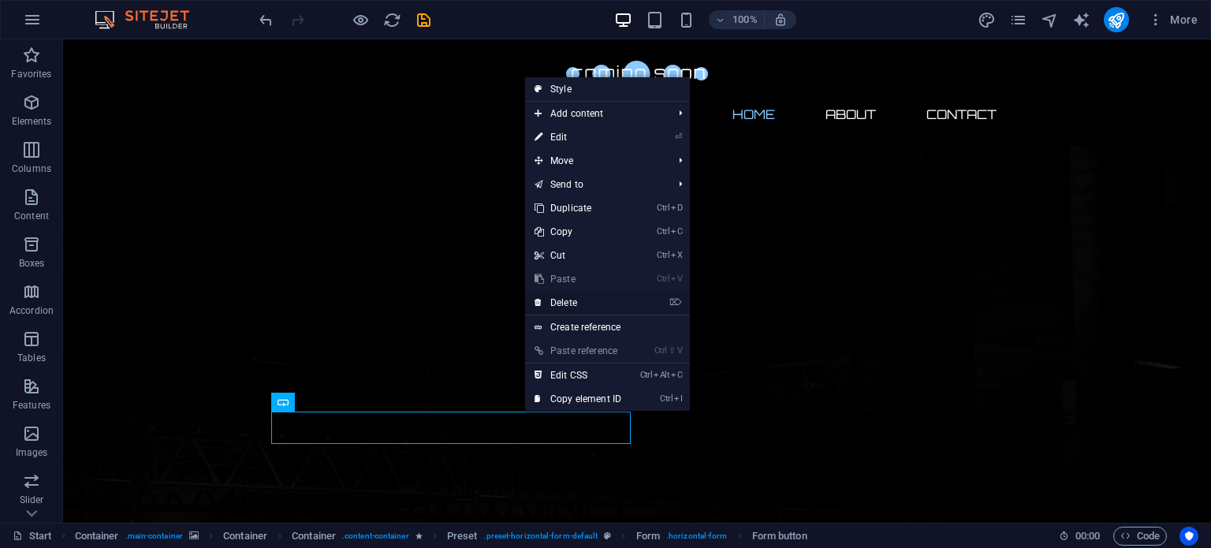
click at [548, 308] on link "⌦ Delete" at bounding box center [578, 303] width 106 height 24
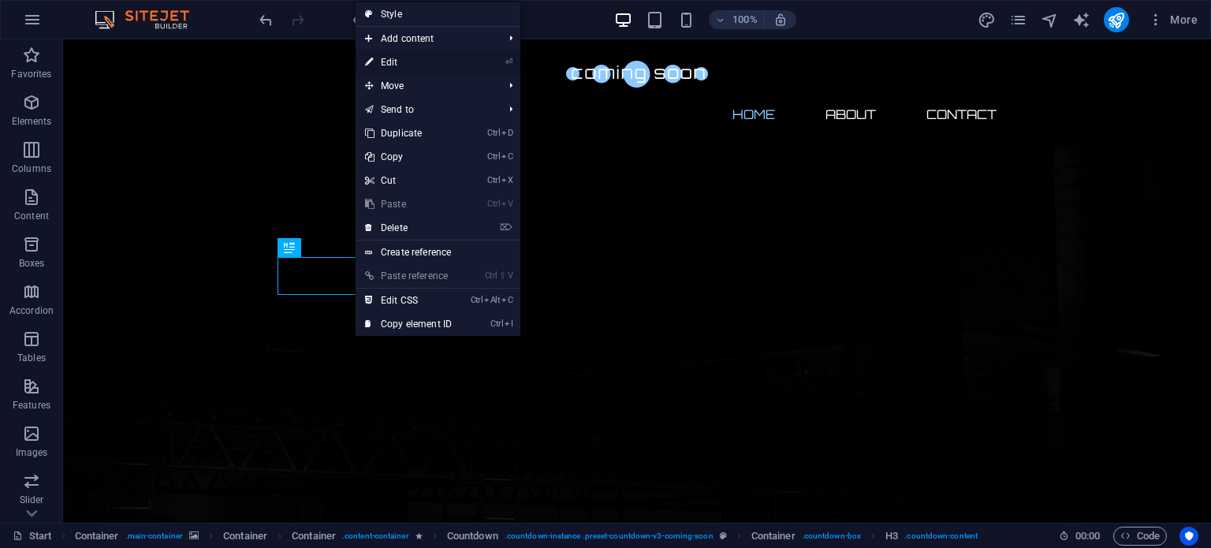
click at [410, 65] on link "⏎ Edit" at bounding box center [409, 62] width 106 height 24
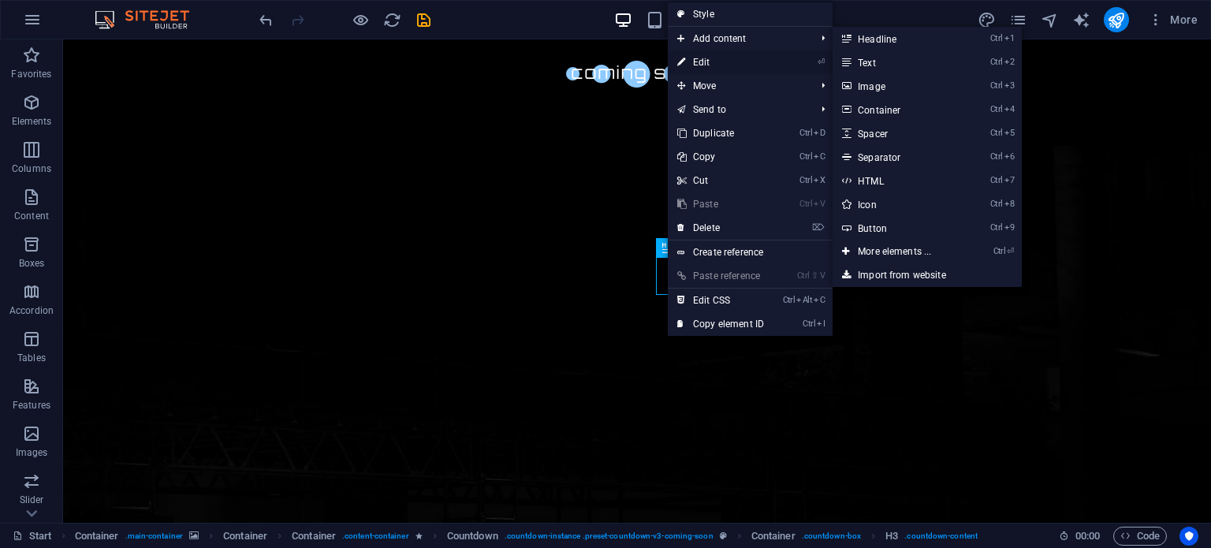
click at [714, 56] on link "⏎ Edit" at bounding box center [721, 62] width 106 height 24
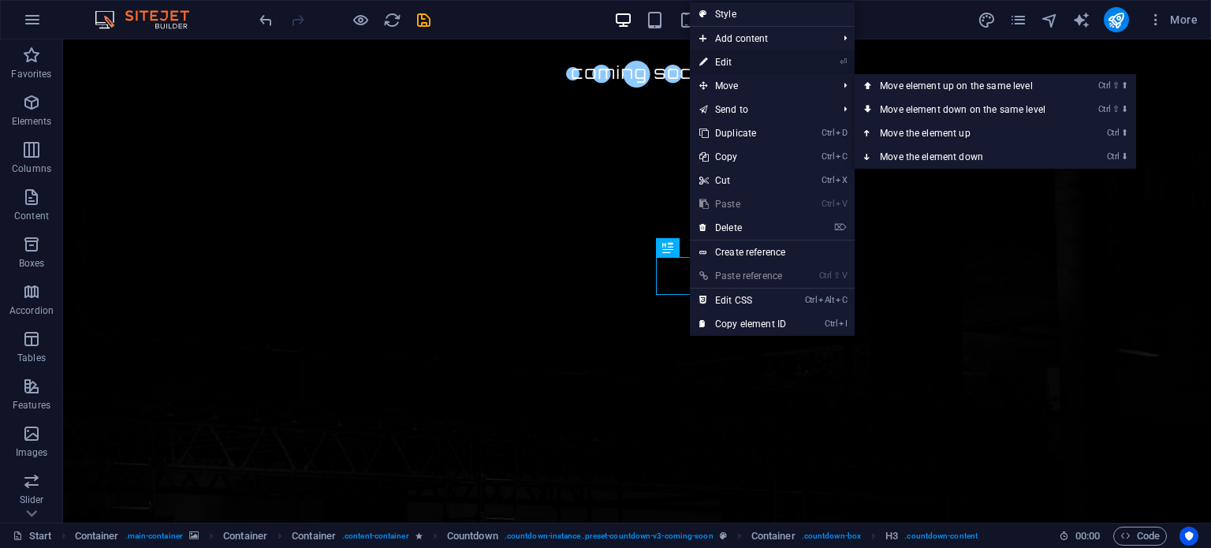
click at [727, 64] on link "⏎ Edit" at bounding box center [743, 62] width 106 height 24
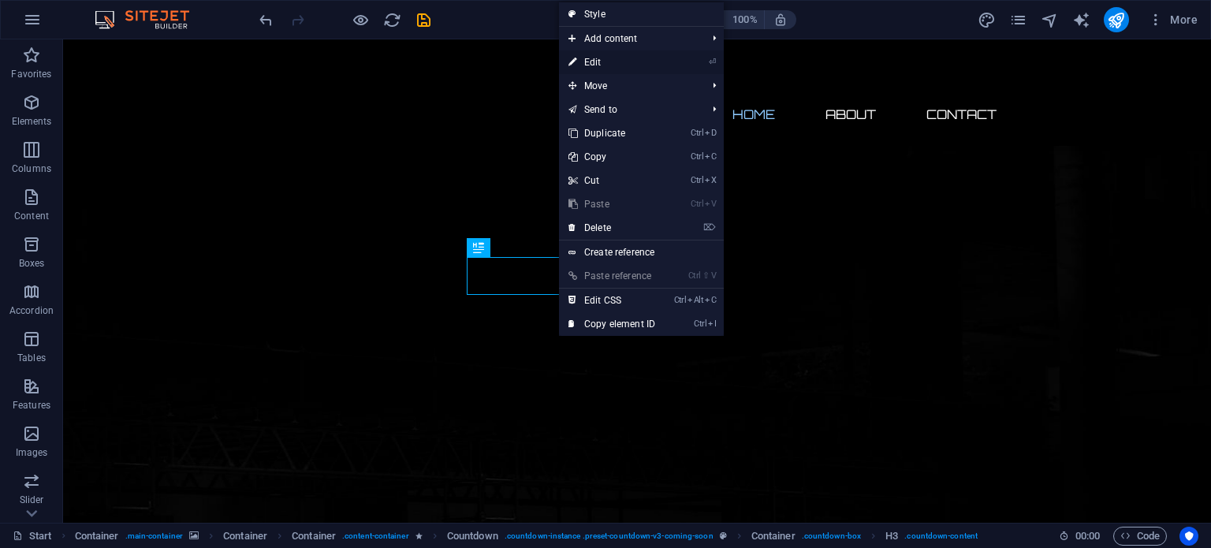
drag, startPoint x: 579, startPoint y: 60, endPoint x: 242, endPoint y: 35, distance: 337.6
click at [579, 60] on link "⏎ Edit" at bounding box center [612, 62] width 106 height 24
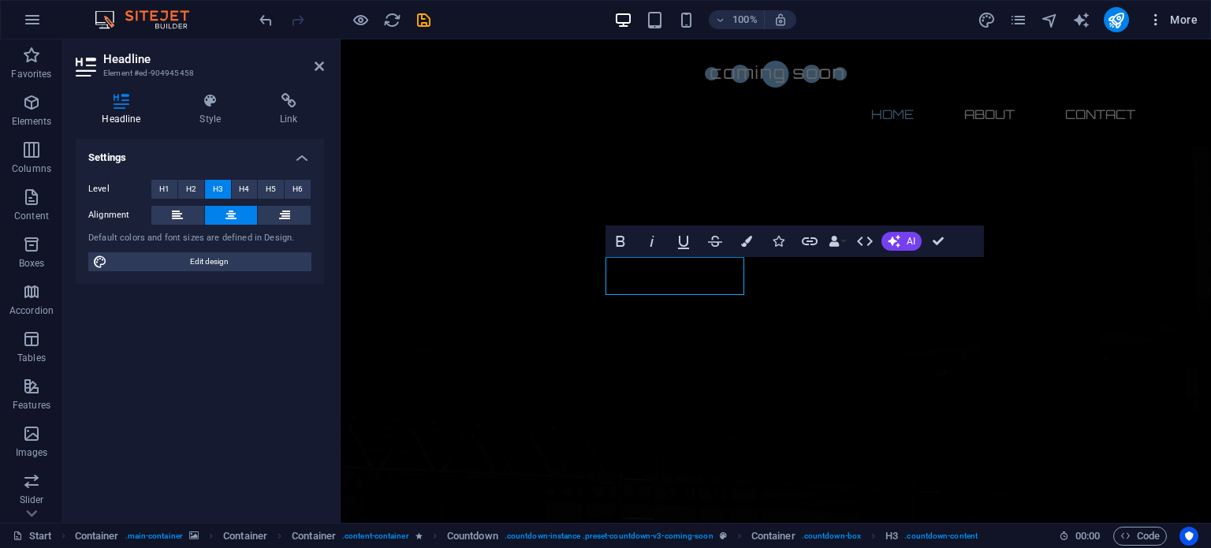
click at [1154, 17] on icon "button" at bounding box center [1156, 20] width 16 height 16
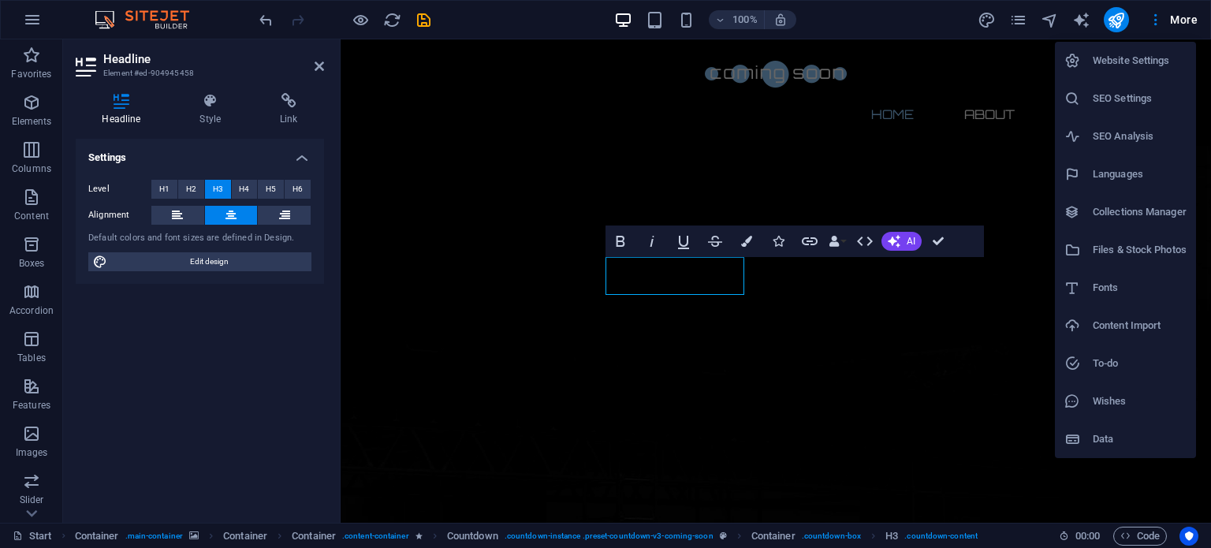
click at [1104, 72] on li "Website Settings" at bounding box center [1125, 61] width 141 height 38
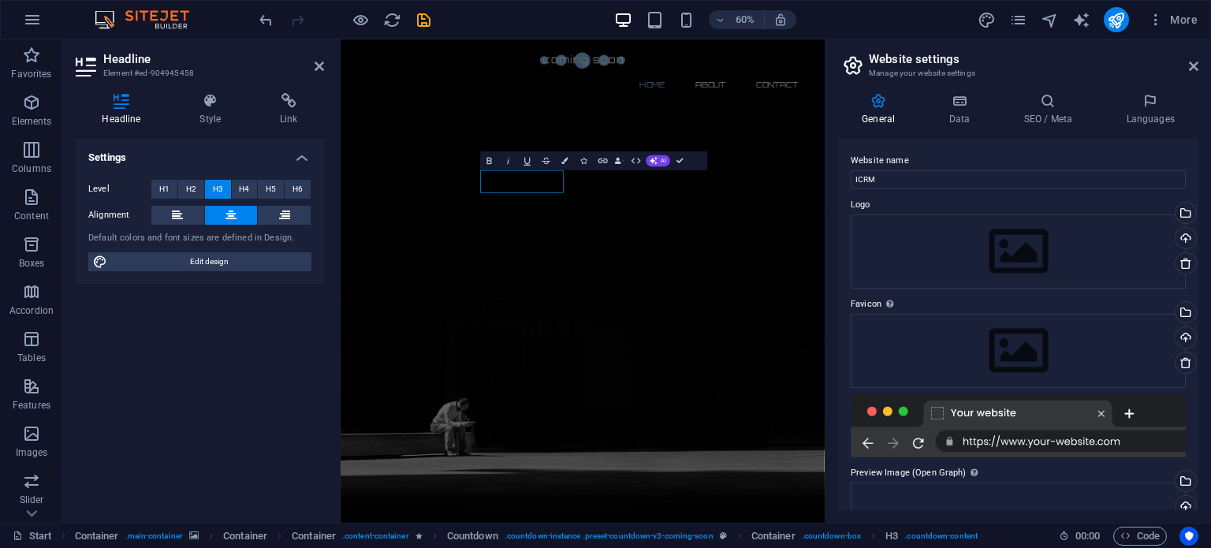
click at [878, 106] on icon at bounding box center [878, 101] width 80 height 16
drag, startPoint x: 893, startPoint y: 176, endPoint x: 835, endPoint y: 173, distance: 57.6
click at [835, 173] on div "General Data SEO / Meta Languages Website name ICRM Logo Drag files here, click…" at bounding box center [1019, 301] width 386 height 442
type input "ICRM"
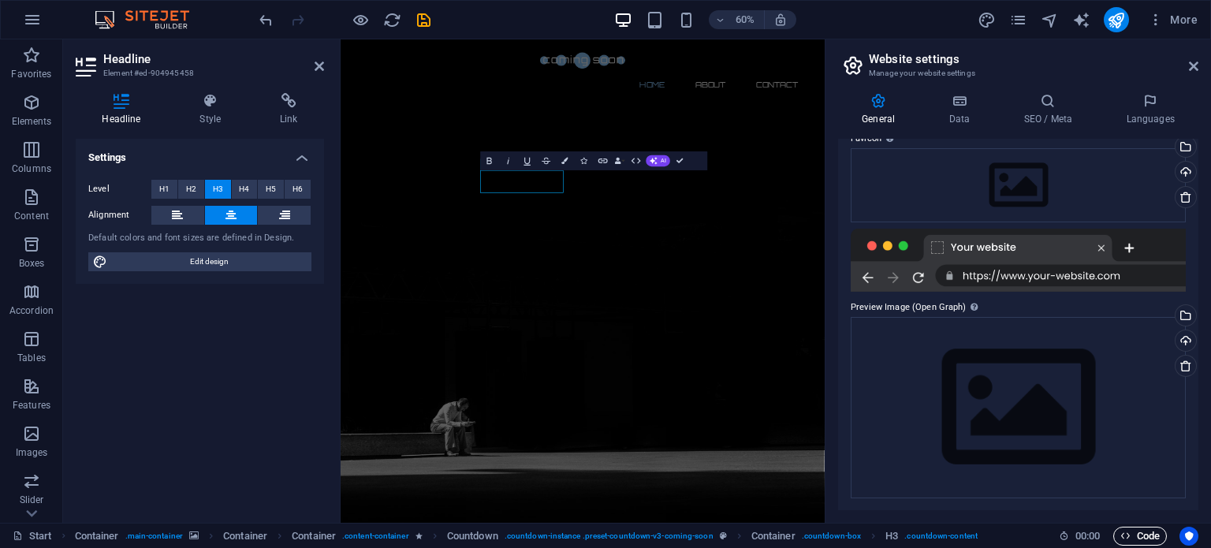
click at [1146, 535] on span "Code" at bounding box center [1139, 536] width 39 height 19
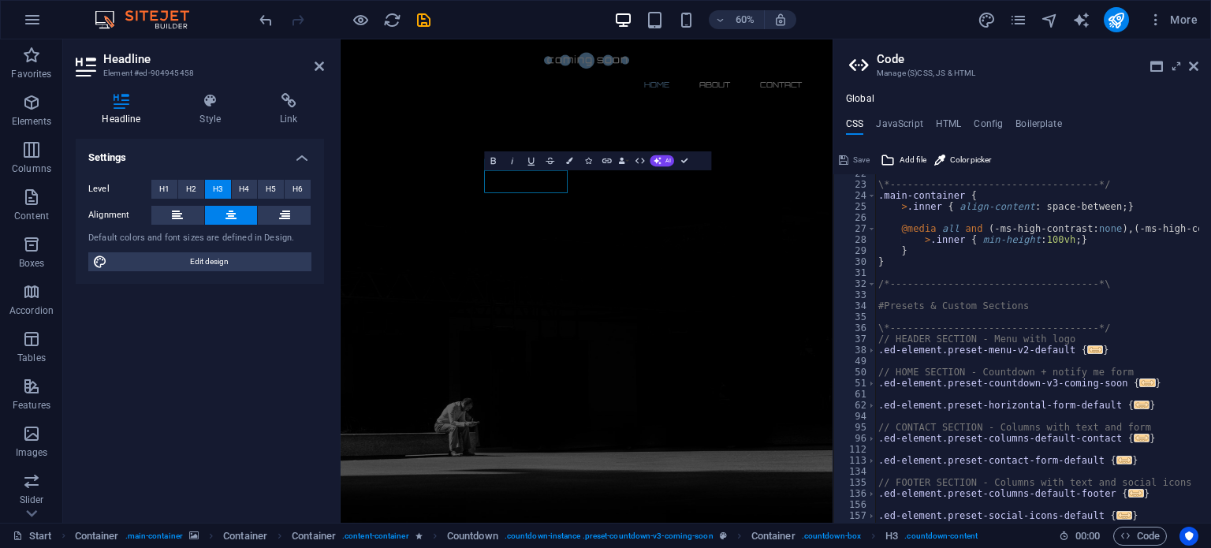
scroll to position [0, 0]
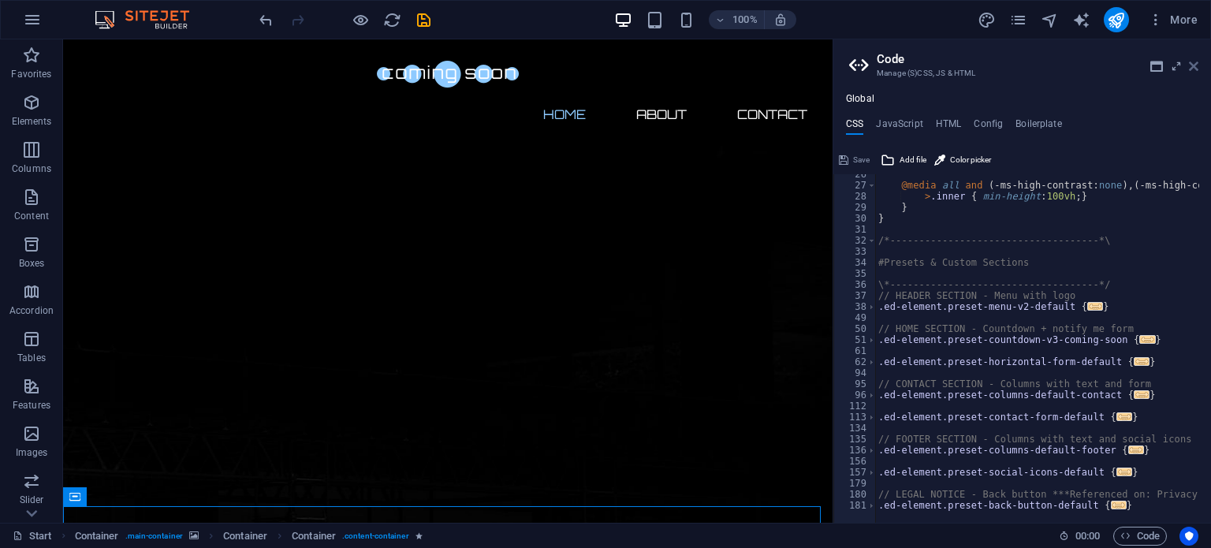
click at [1196, 61] on icon at bounding box center [1193, 66] width 9 height 13
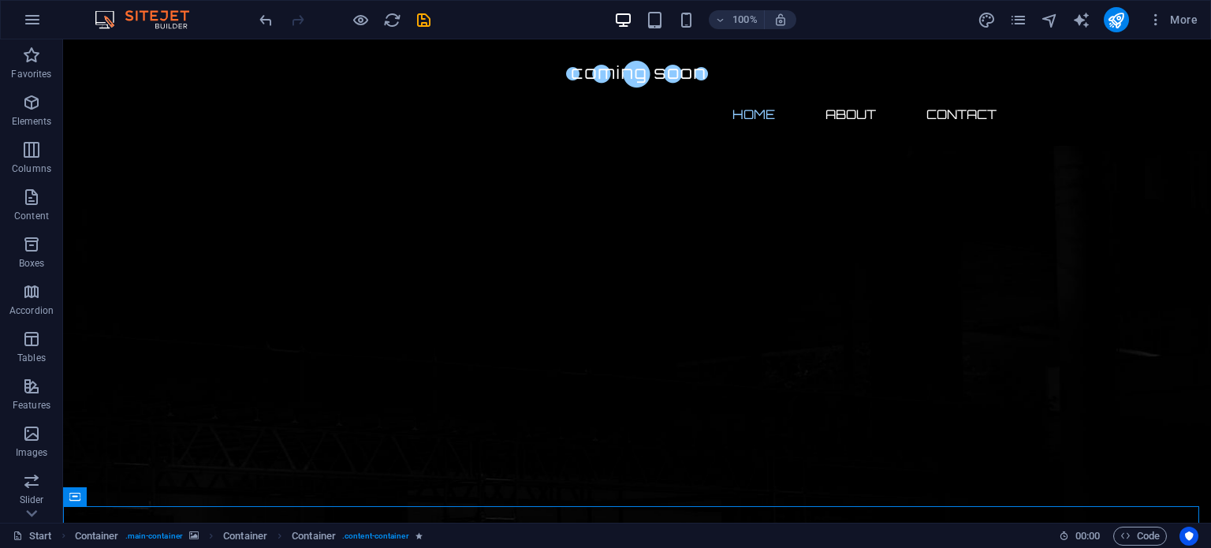
click at [1103, 14] on div "More" at bounding box center [1091, 19] width 226 height 25
click at [1114, 16] on icon "publish" at bounding box center [1116, 20] width 18 height 18
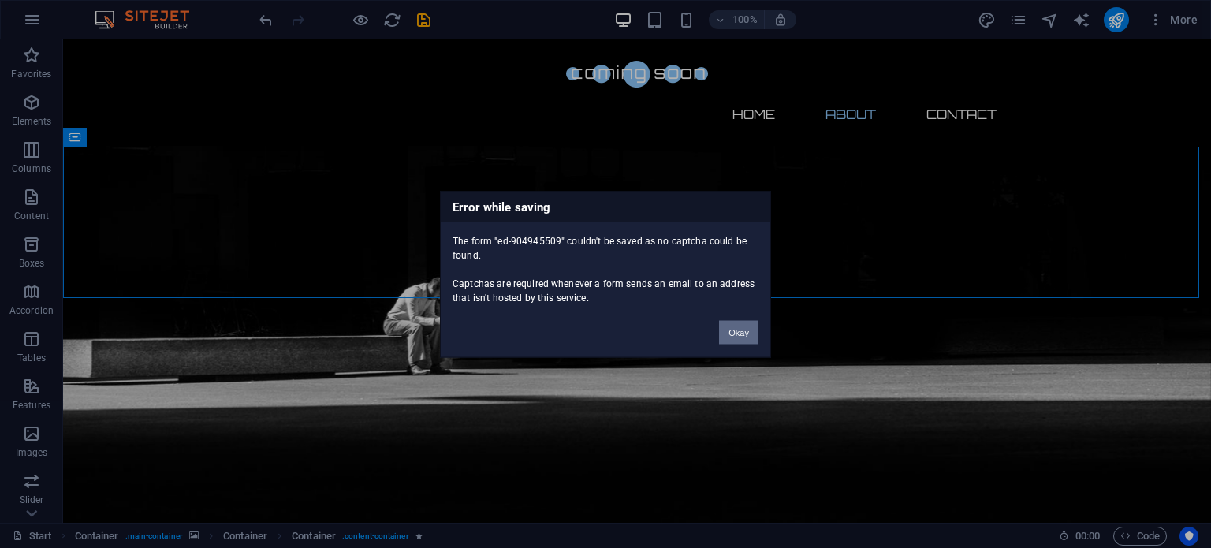
click at [731, 333] on button "Okay" at bounding box center [738, 332] width 39 height 24
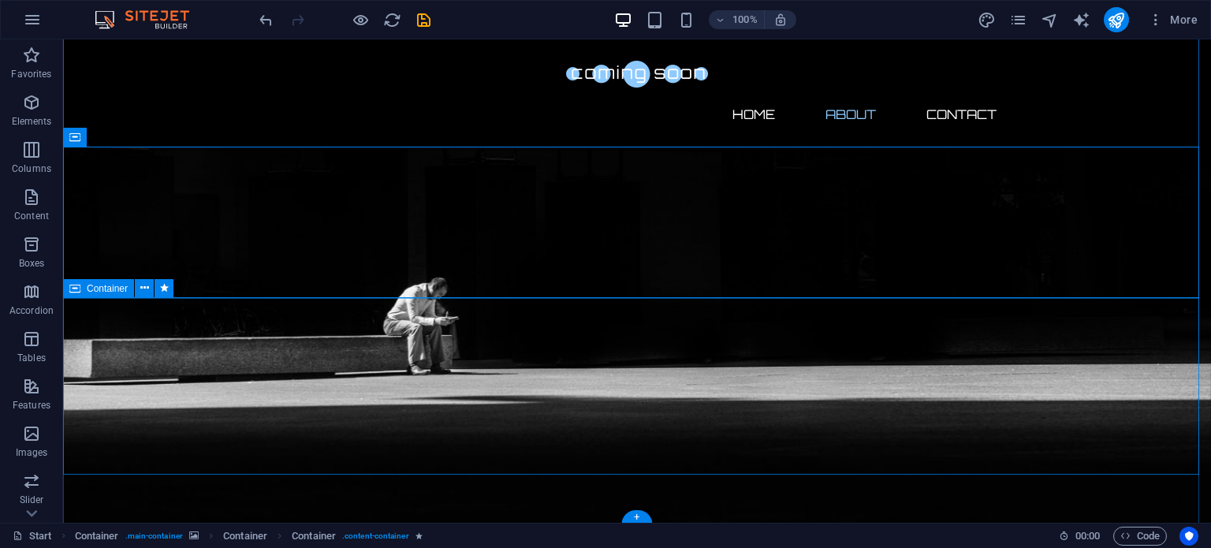
scroll to position [361, 0]
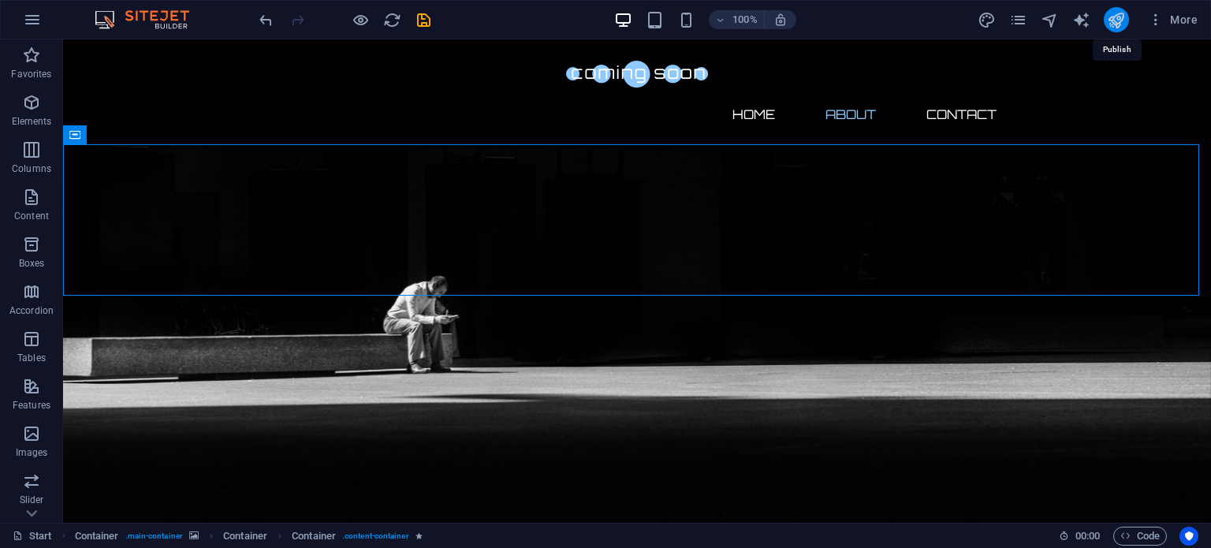
click at [1109, 23] on icon "publish" at bounding box center [1116, 20] width 18 height 18
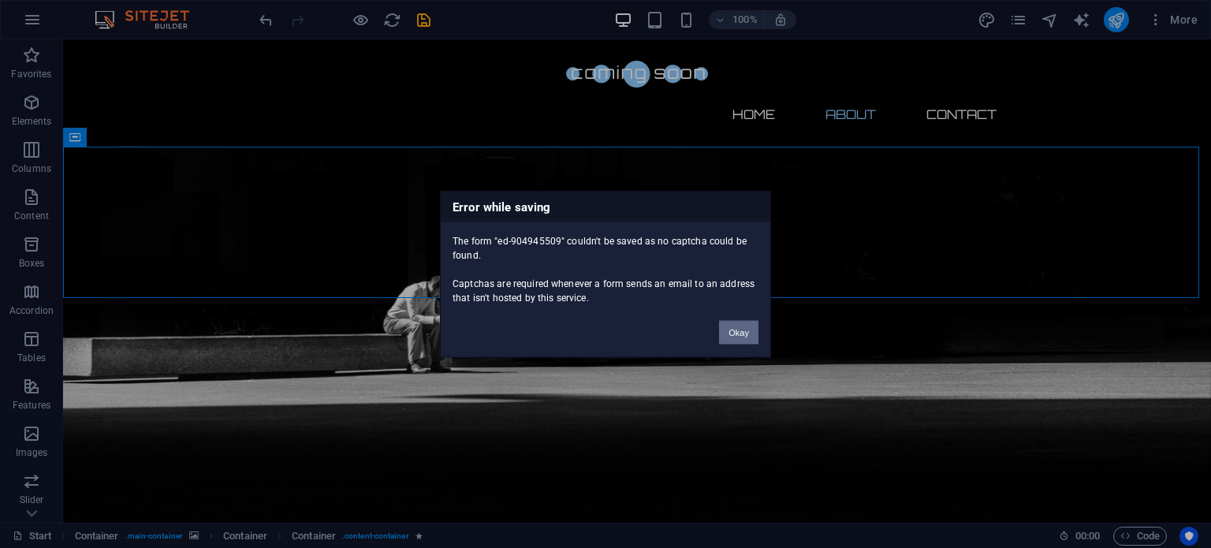
scroll to position [360, 0]
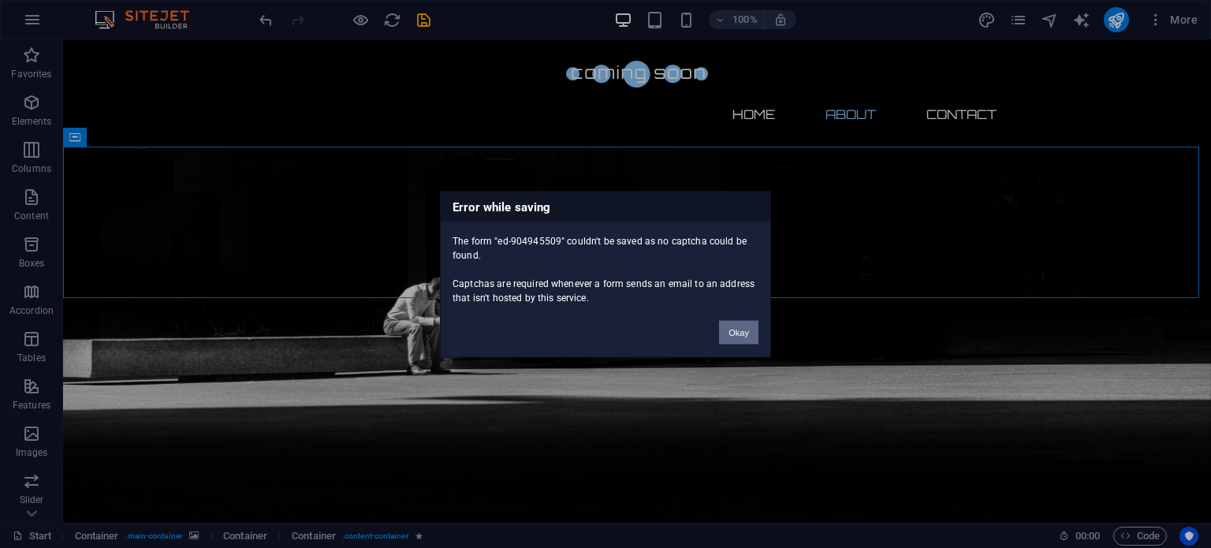
click at [723, 330] on button "Okay" at bounding box center [738, 332] width 39 height 24
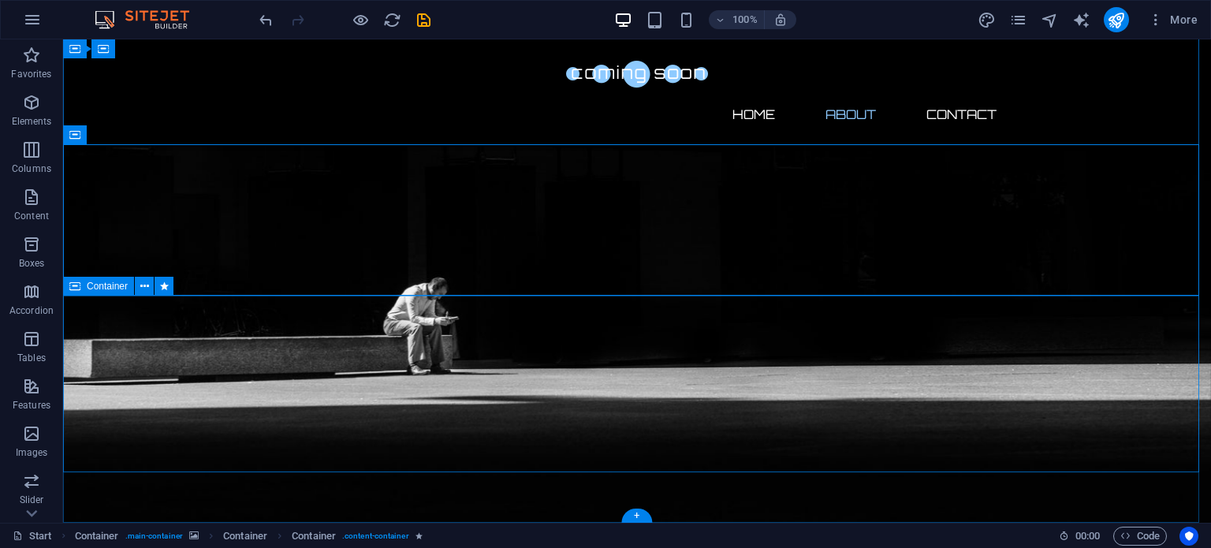
scroll to position [361, 0]
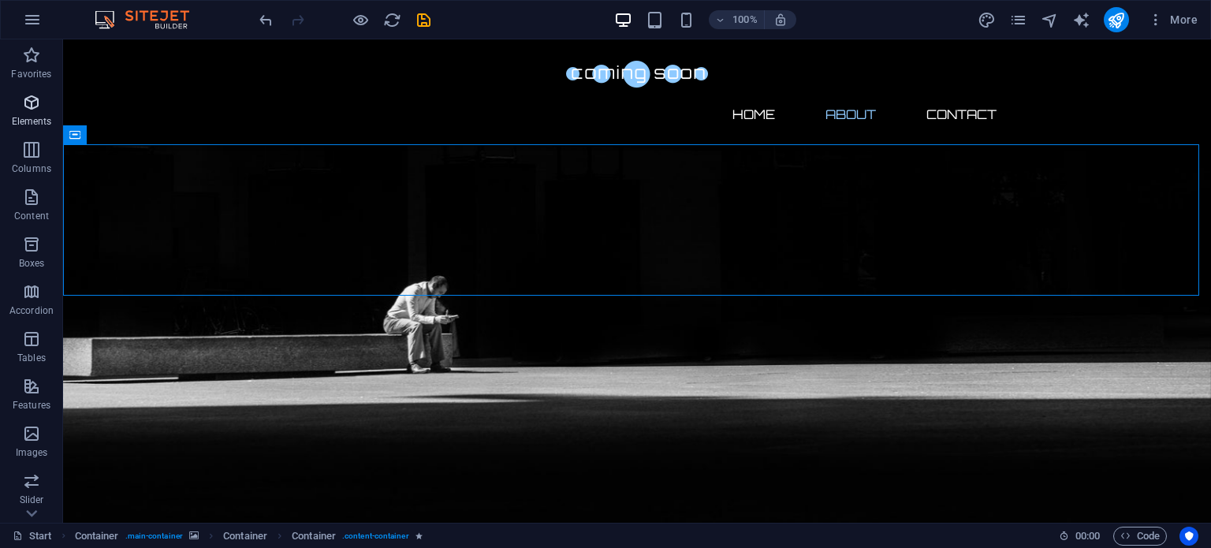
click at [28, 117] on p "Elements" at bounding box center [32, 121] width 40 height 13
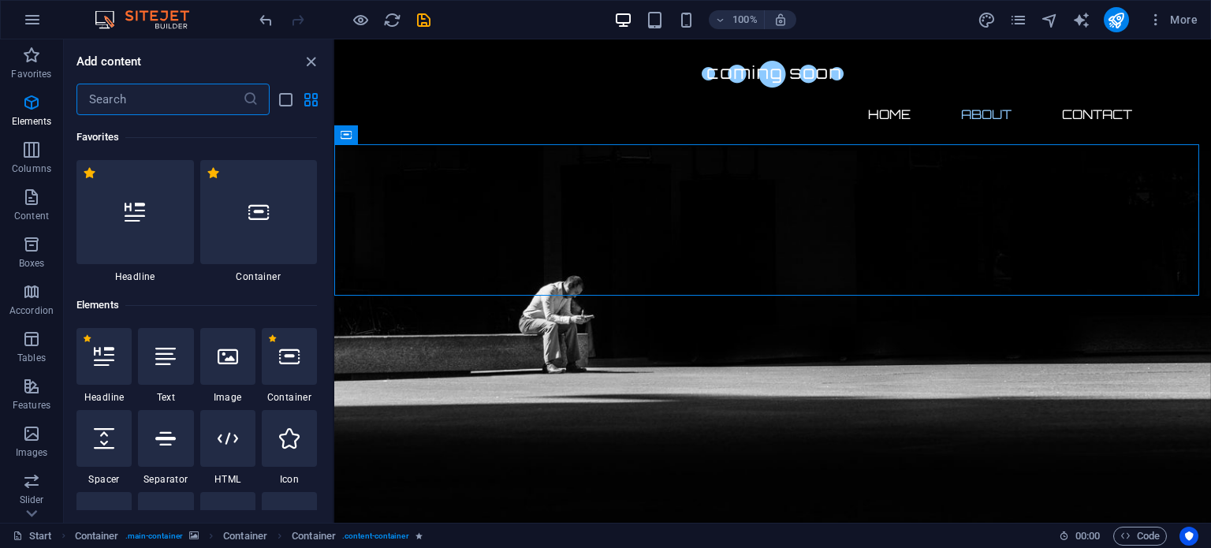
scroll to position [167, 0]
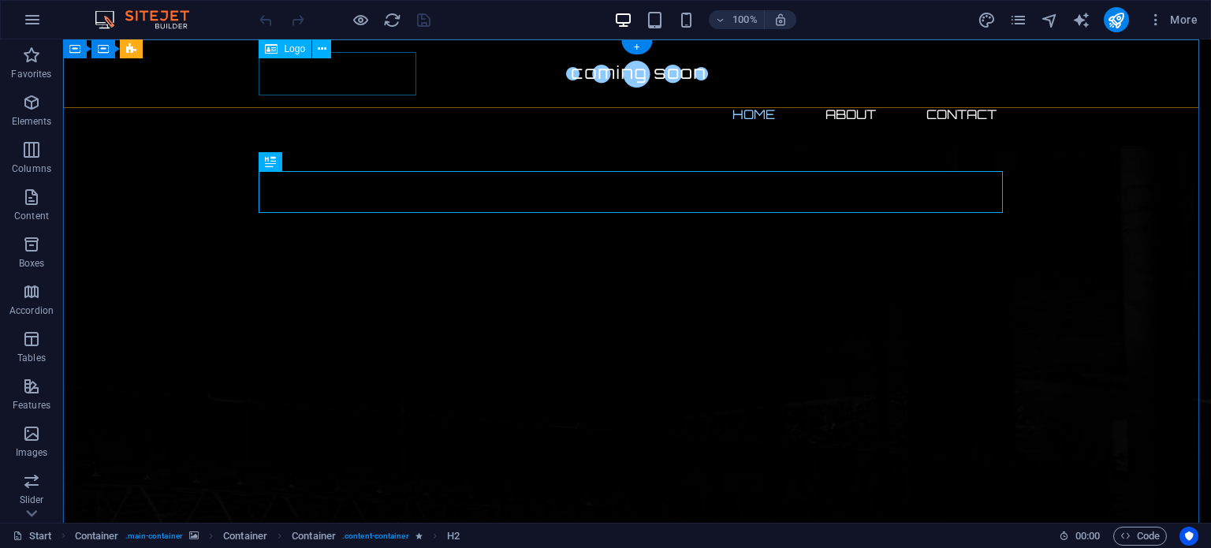
click at [296, 76] on div at bounding box center [637, 73] width 744 height 43
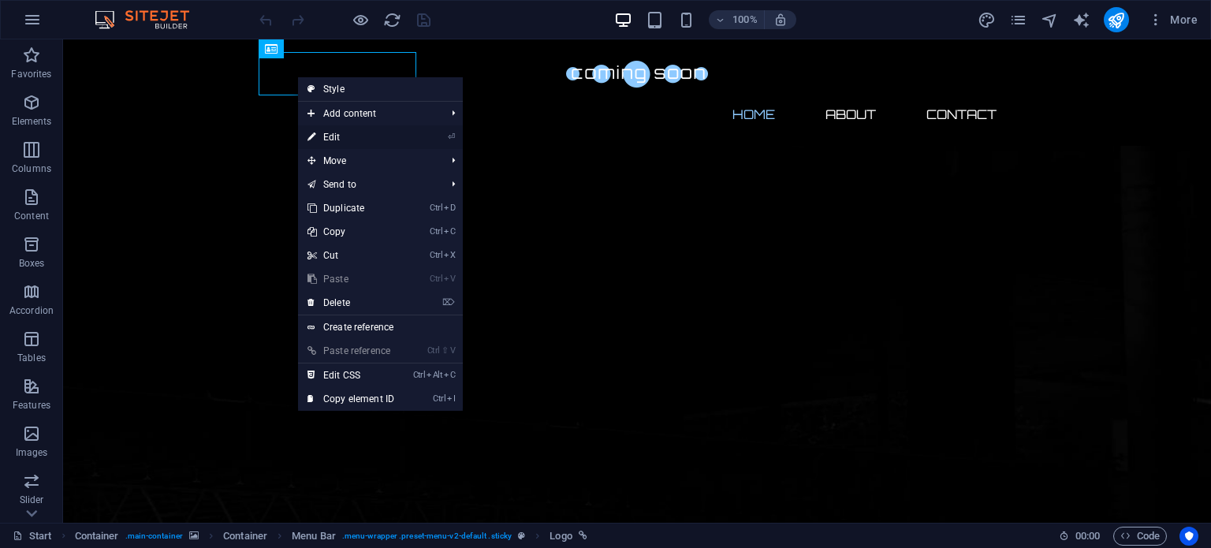
drag, startPoint x: 323, startPoint y: 137, endPoint x: 5, endPoint y: 99, distance: 320.8
click at [323, 137] on link "⏎ Edit" at bounding box center [351, 137] width 106 height 24
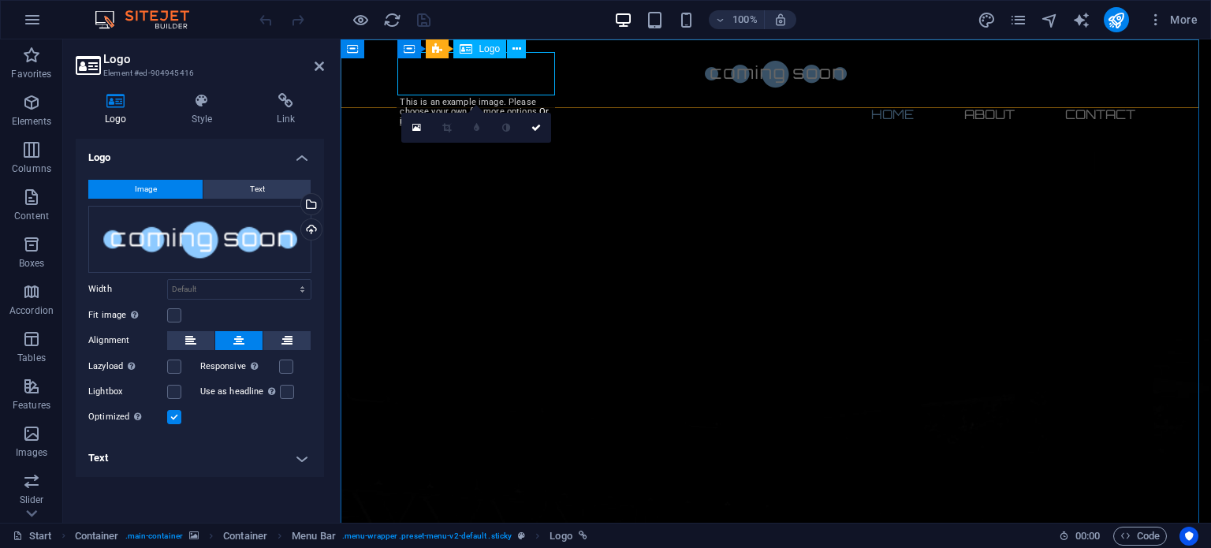
click at [473, 90] on div at bounding box center [776, 73] width 744 height 43
click at [468, 78] on div at bounding box center [776, 73] width 744 height 43
click at [460, 91] on div at bounding box center [776, 73] width 744 height 43
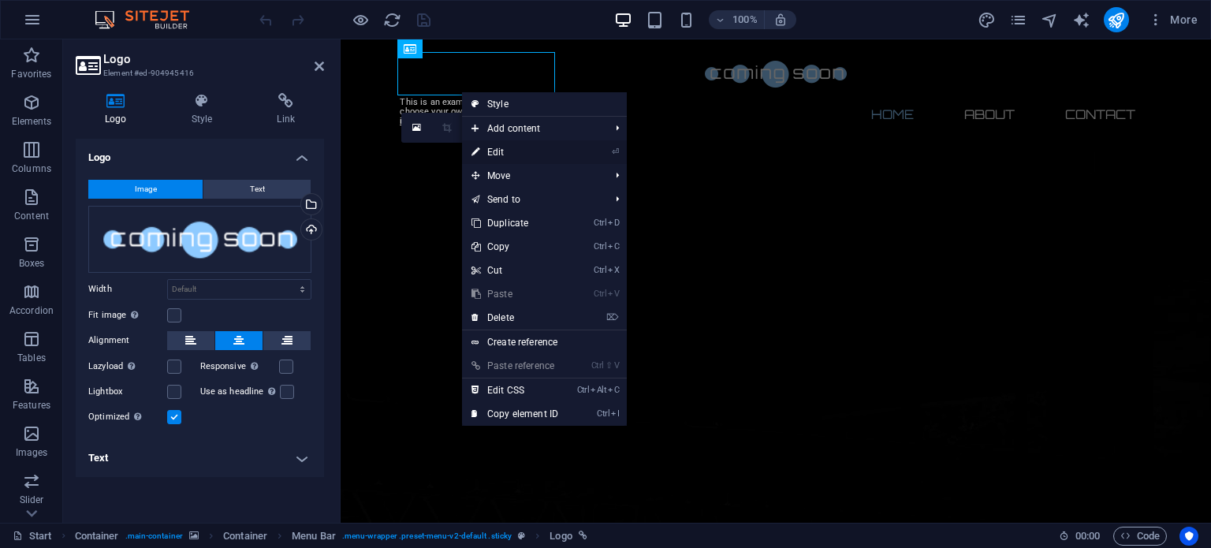
click at [492, 155] on link "⏎ Edit" at bounding box center [515, 152] width 106 height 24
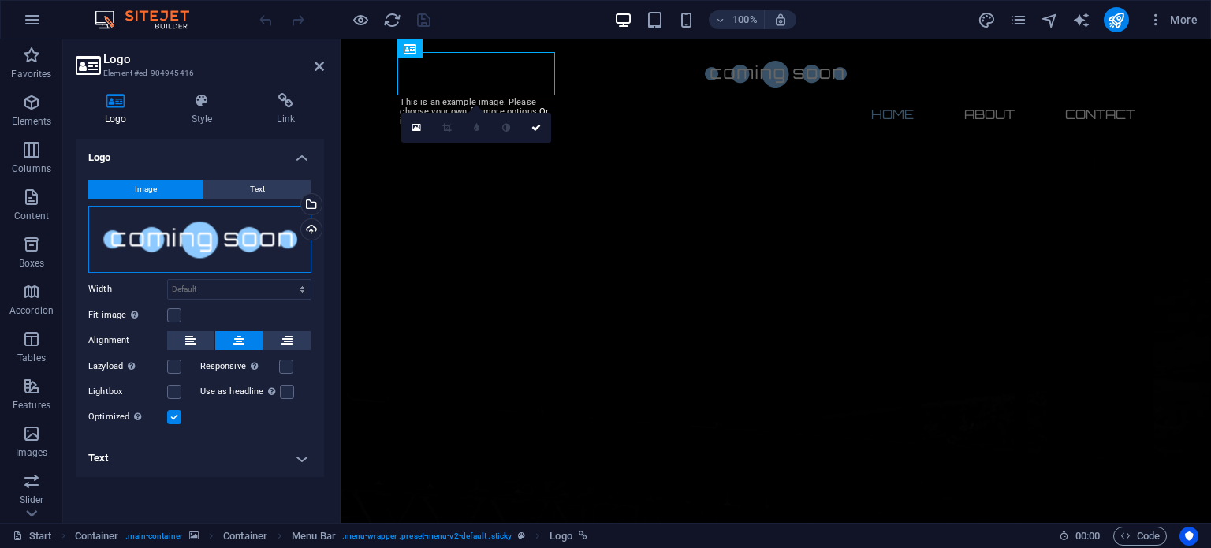
click at [208, 229] on div "Drag files here, click to choose files or select files from Files or our free s…" at bounding box center [199, 239] width 223 height 67
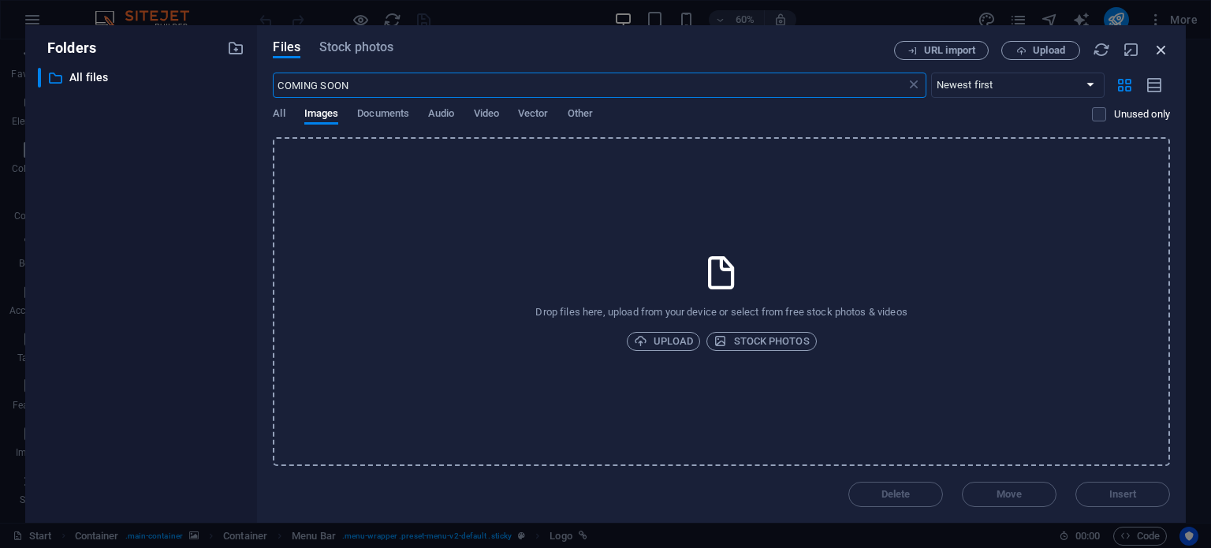
type input "COMING SOON"
drag, startPoint x: 1154, startPoint y: 45, endPoint x: 813, endPoint y: 6, distance: 343.7
click at [1154, 45] on icon "button" at bounding box center [1161, 49] width 17 height 17
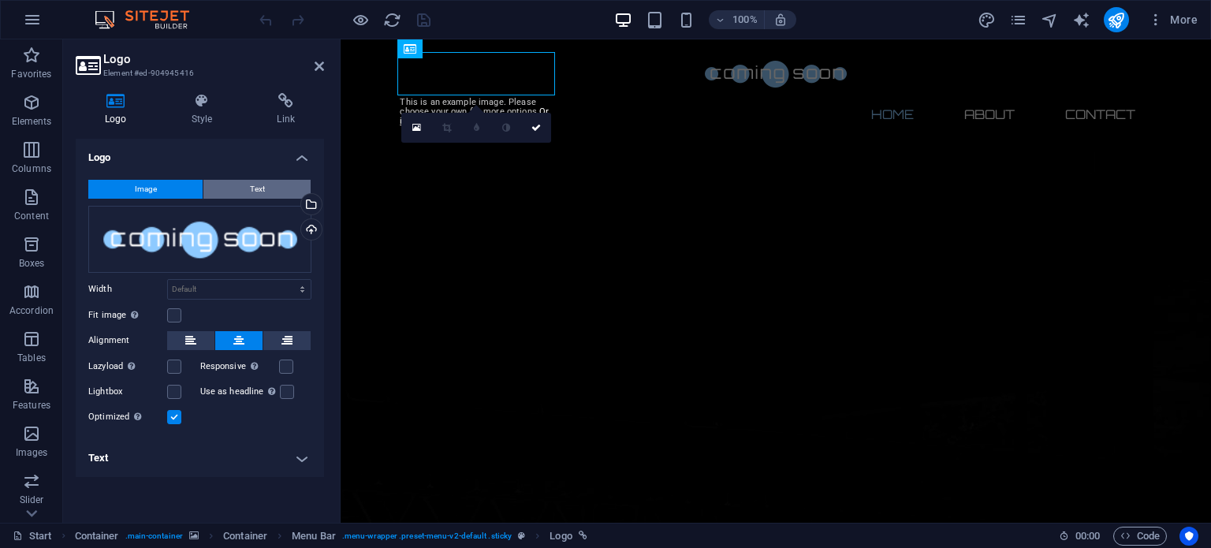
click at [246, 193] on button "Text" at bounding box center [256, 189] width 107 height 19
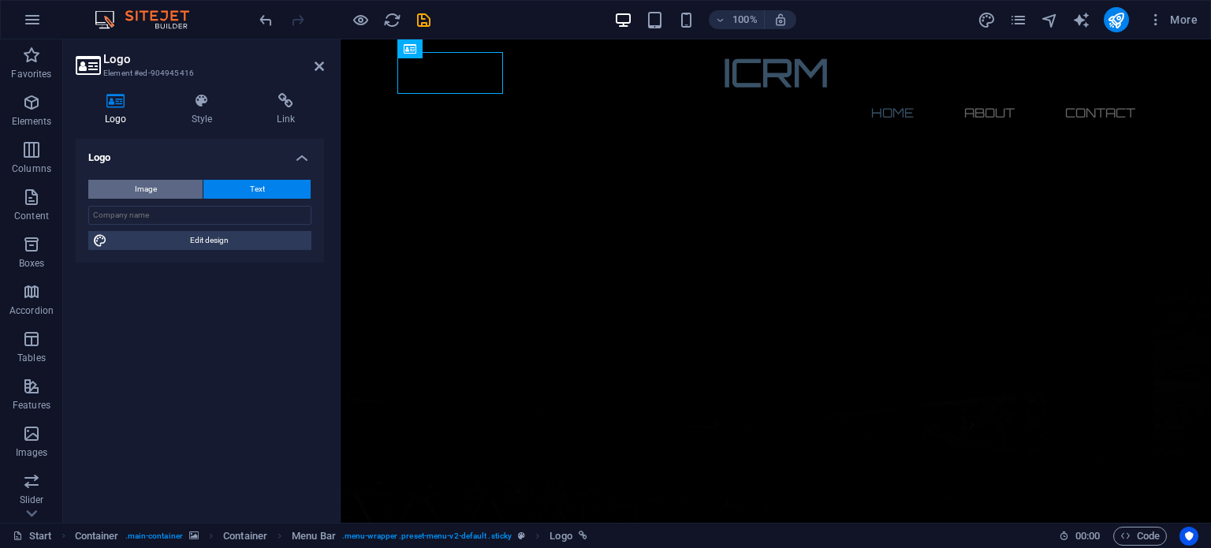
click at [169, 182] on button "Image" at bounding box center [145, 189] width 114 height 19
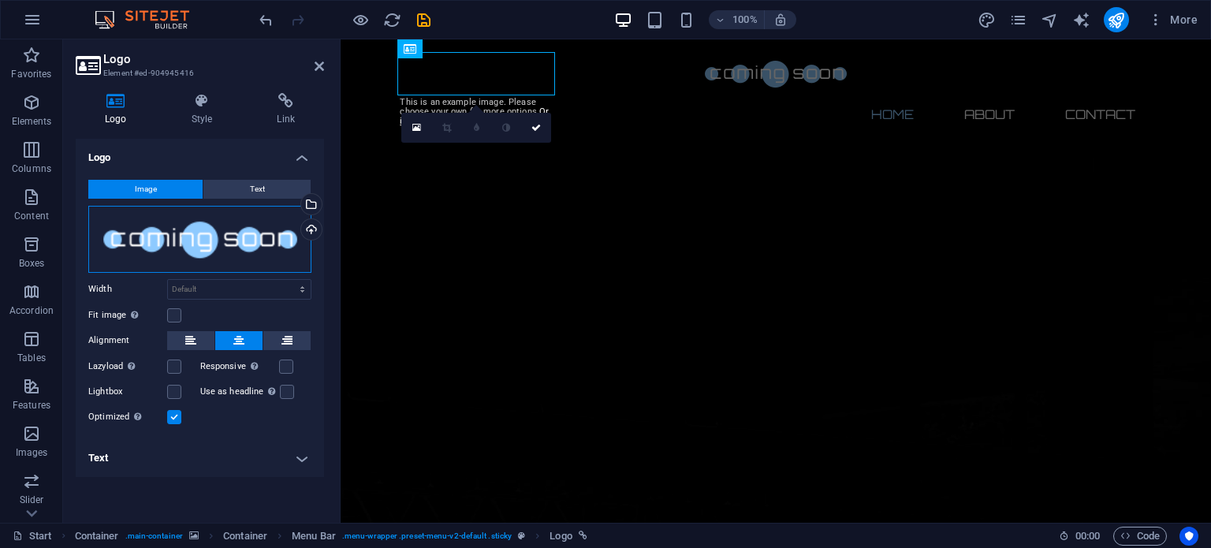
click at [240, 238] on div "Drag files here, click to choose files or select files from Files or our free s…" at bounding box center [199, 239] width 223 height 67
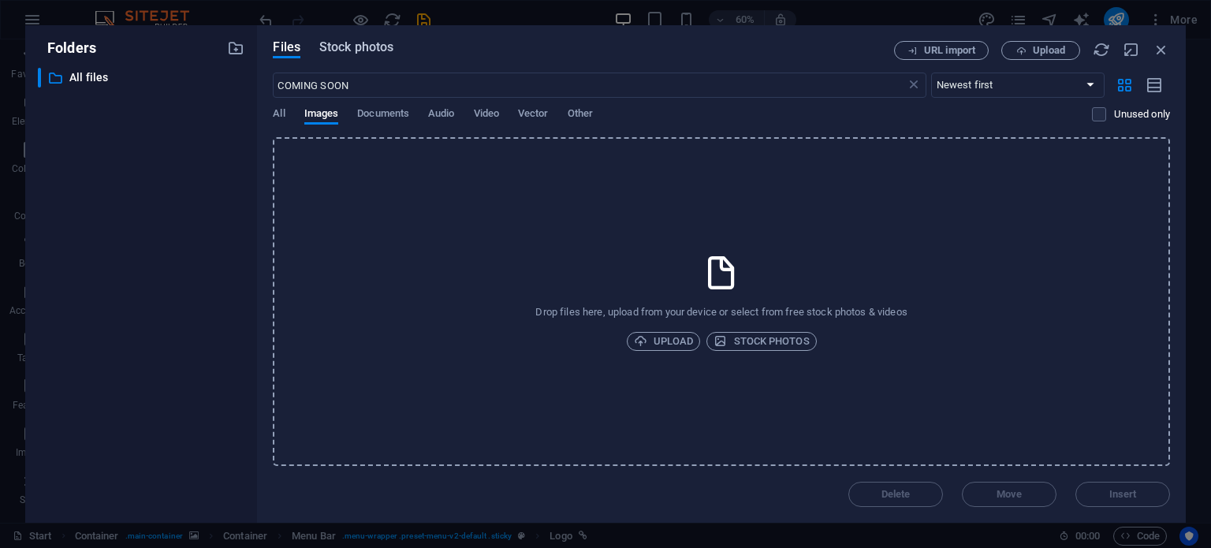
click at [347, 51] on span "Stock photos" at bounding box center [356, 47] width 74 height 19
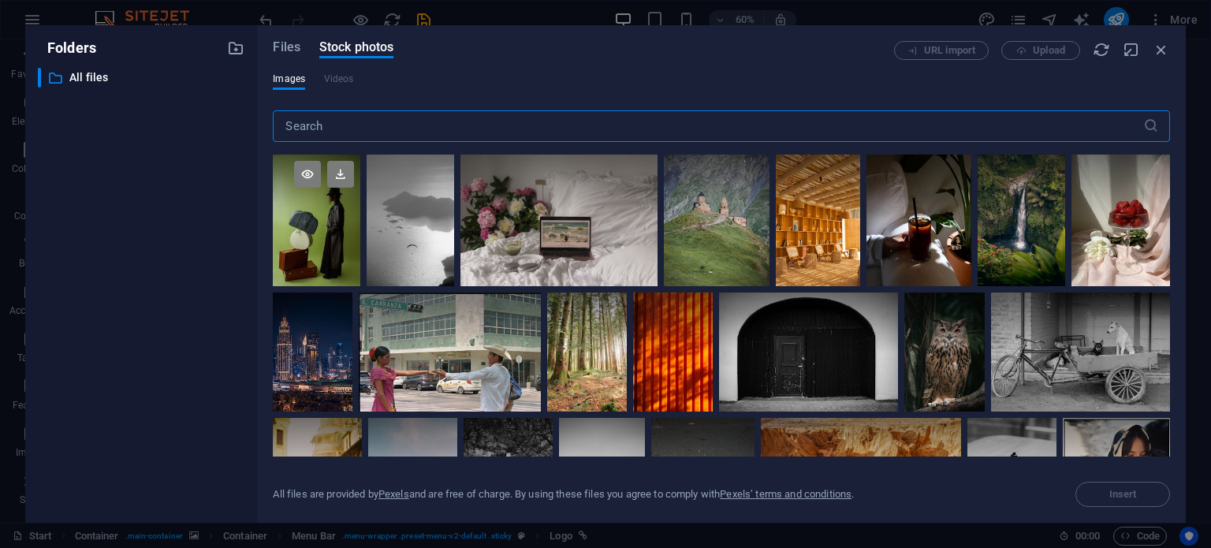
click at [326, 245] on div at bounding box center [317, 221] width 88 height 132
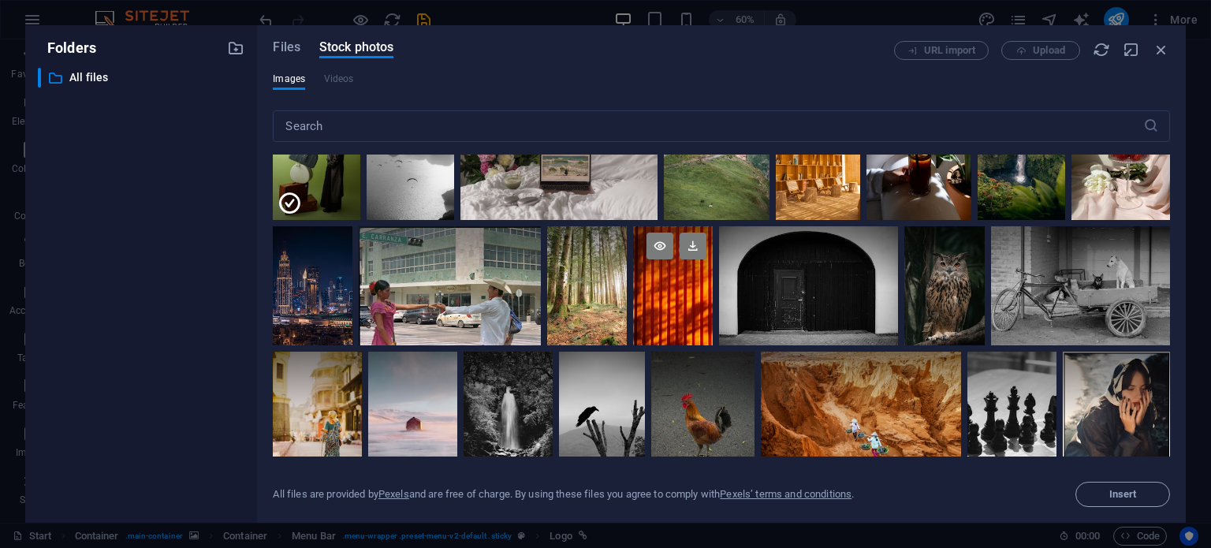
scroll to position [60, 0]
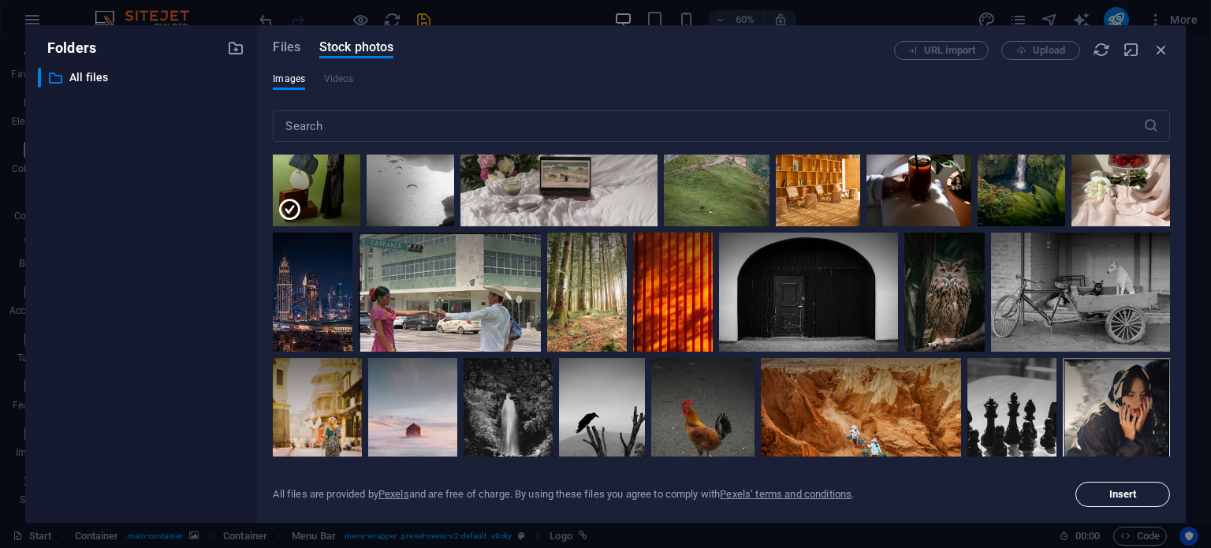
click at [1132, 490] on span "Insert" at bounding box center [1123, 494] width 28 height 9
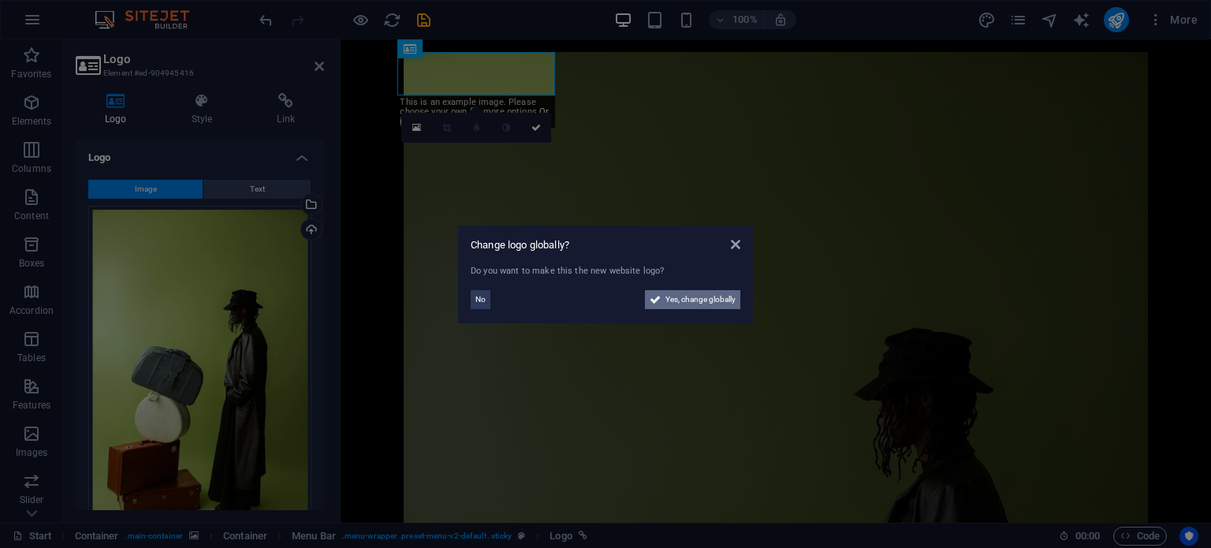
drag, startPoint x: 695, startPoint y: 294, endPoint x: 592, endPoint y: 425, distance: 166.7
click at [695, 294] on span "Yes, change globally" at bounding box center [700, 299] width 70 height 19
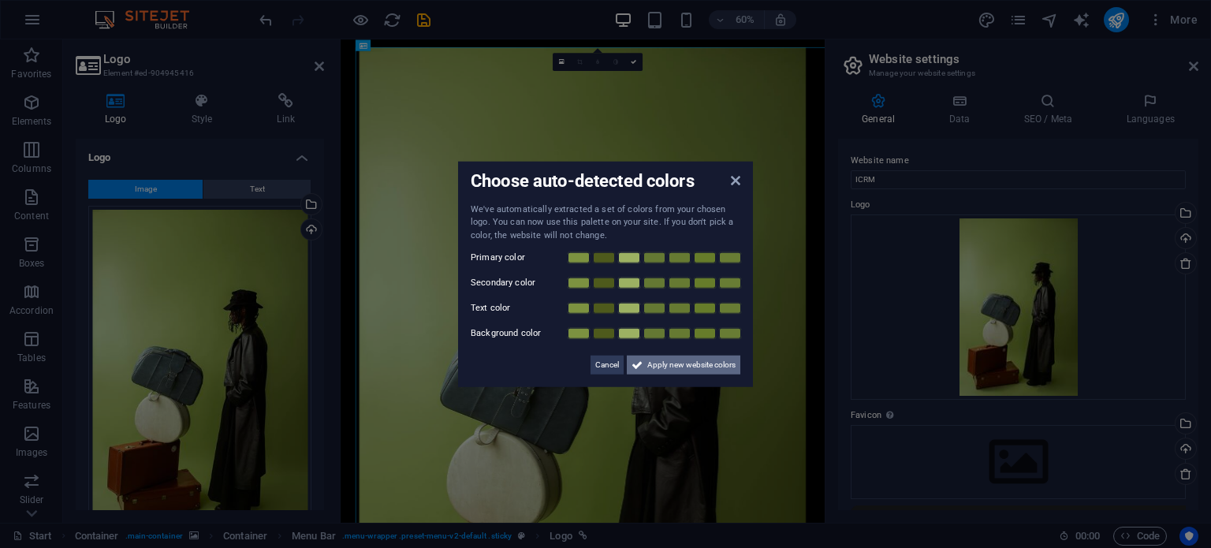
click at [678, 371] on span "Apply new website colors" at bounding box center [691, 365] width 88 height 19
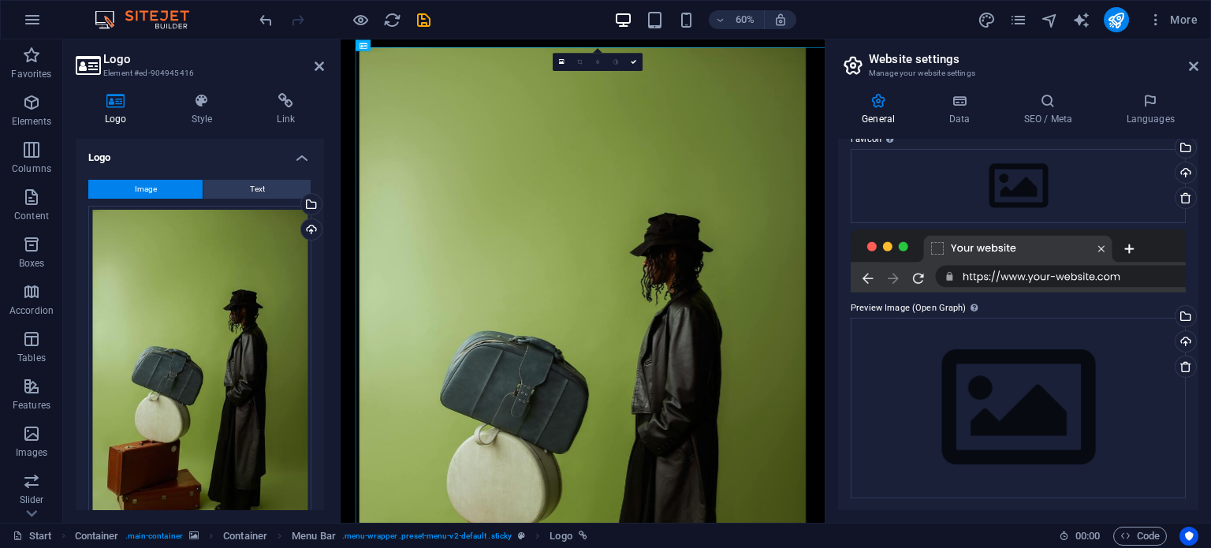
scroll to position [0, 0]
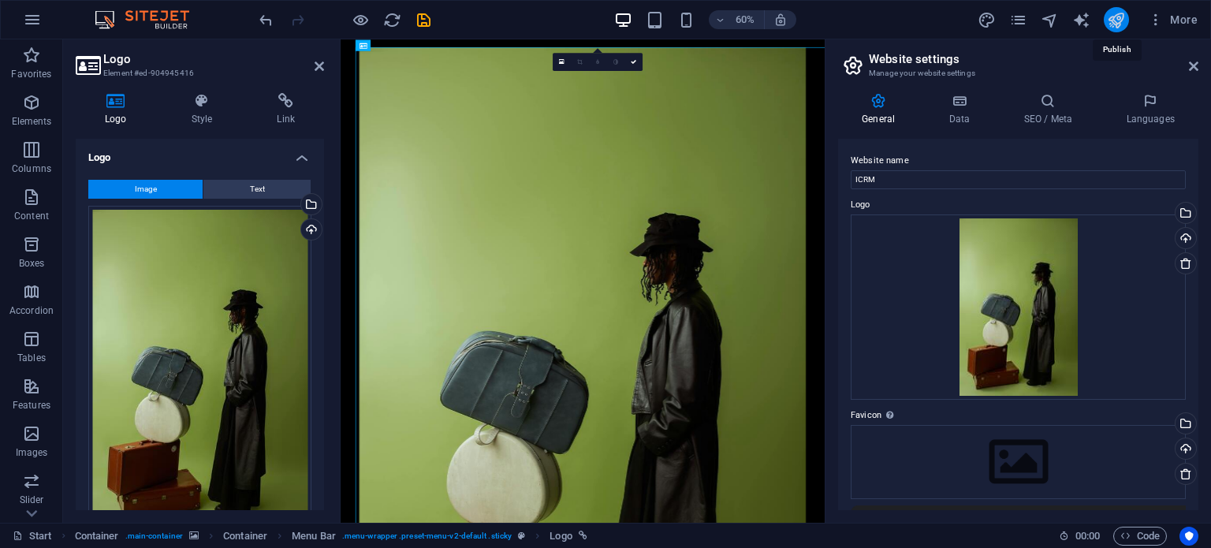
click at [1122, 19] on icon "publish" at bounding box center [1116, 20] width 18 height 18
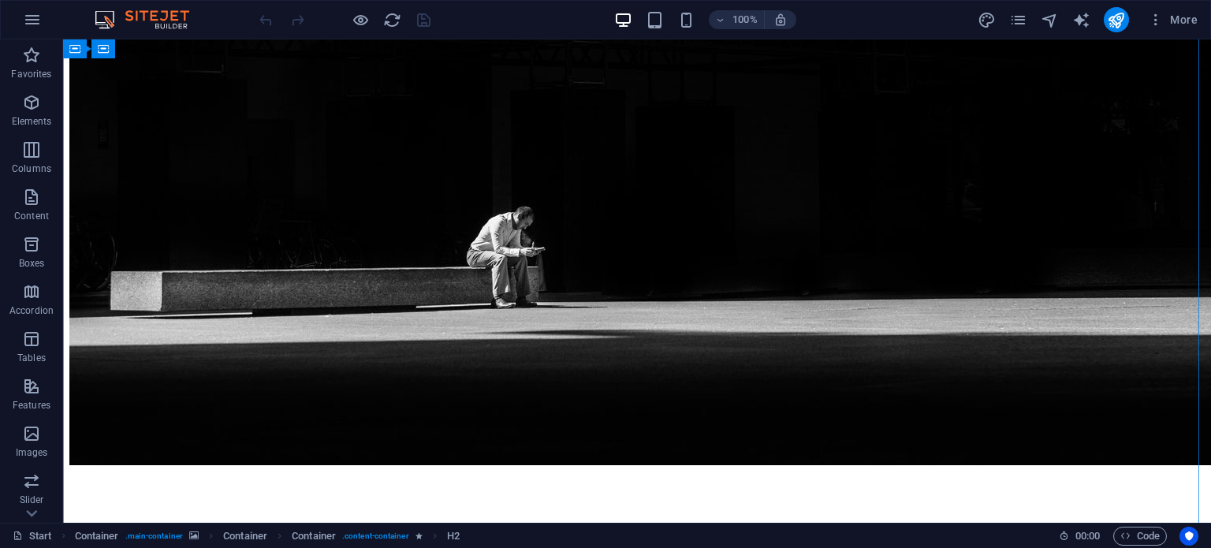
scroll to position [430, 0]
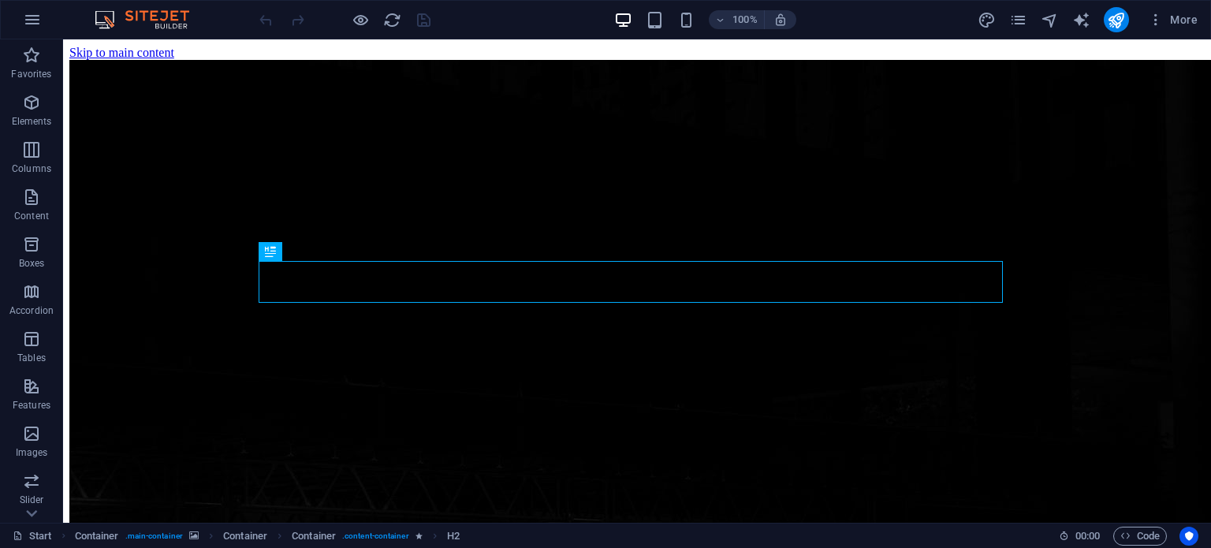
scroll to position [1116, 0]
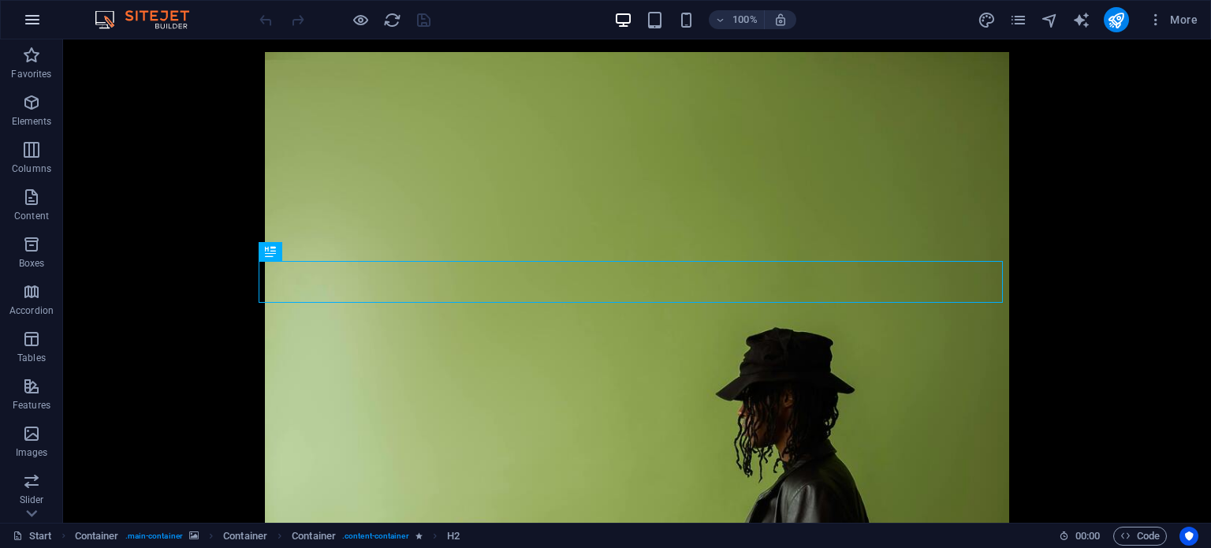
click at [24, 22] on icon "button" at bounding box center [32, 19] width 19 height 19
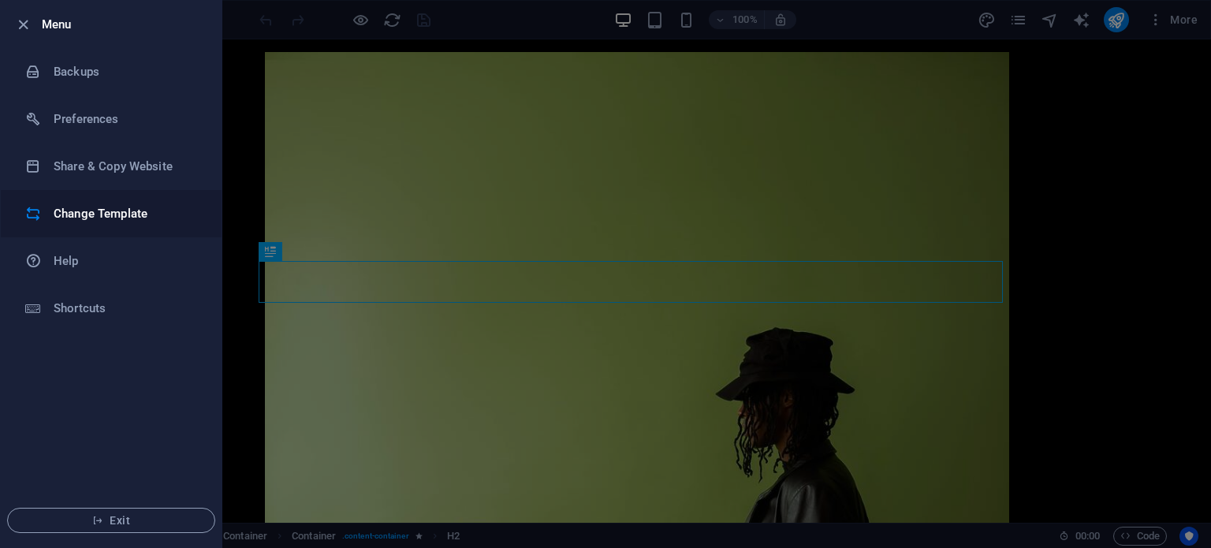
click at [108, 194] on li "Change Template" at bounding box center [111, 213] width 221 height 47
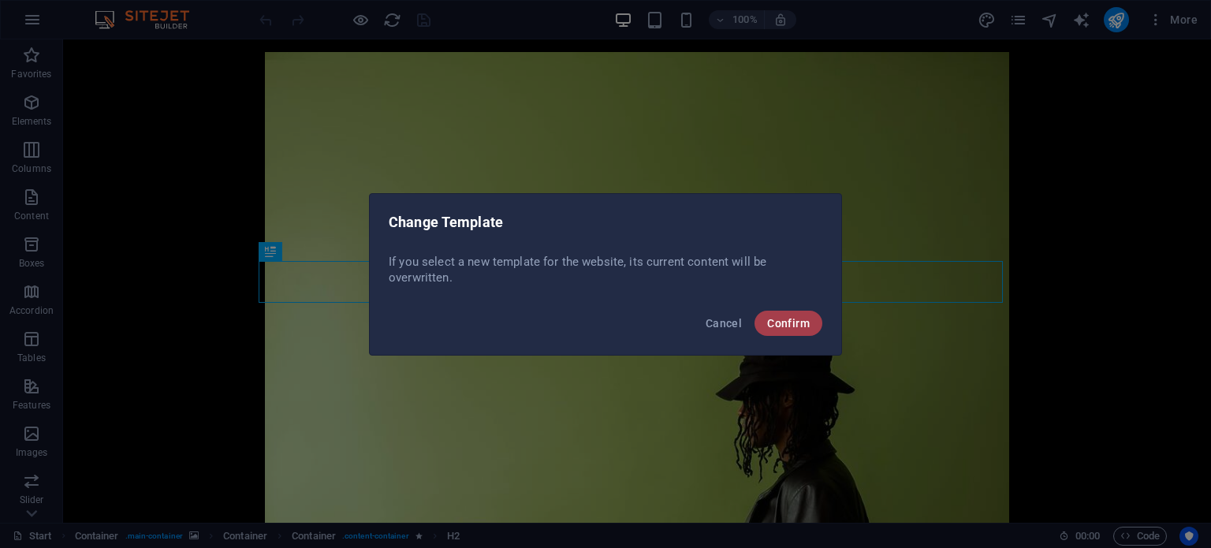
click at [766, 326] on button "Confirm" at bounding box center [789, 323] width 68 height 25
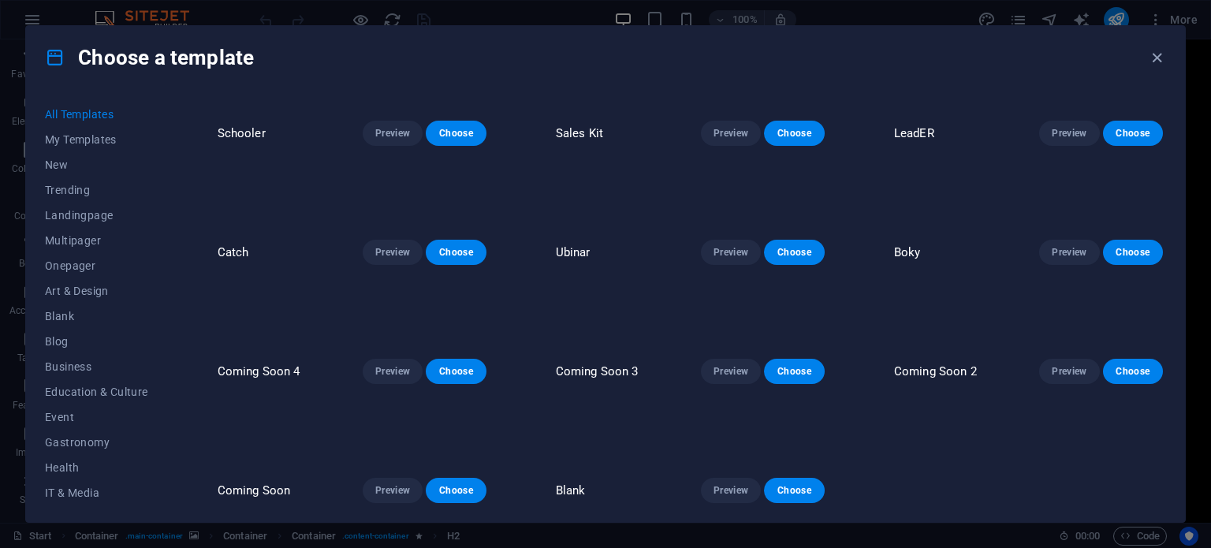
scroll to position [18793, 0]
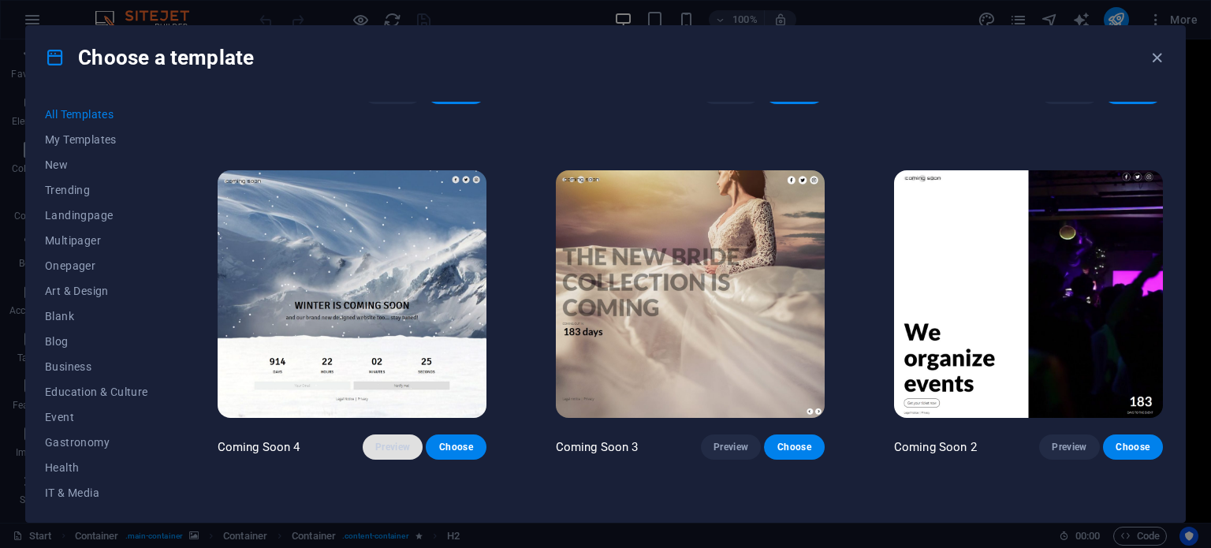
click at [388, 441] on span "Preview" at bounding box center [392, 447] width 35 height 13
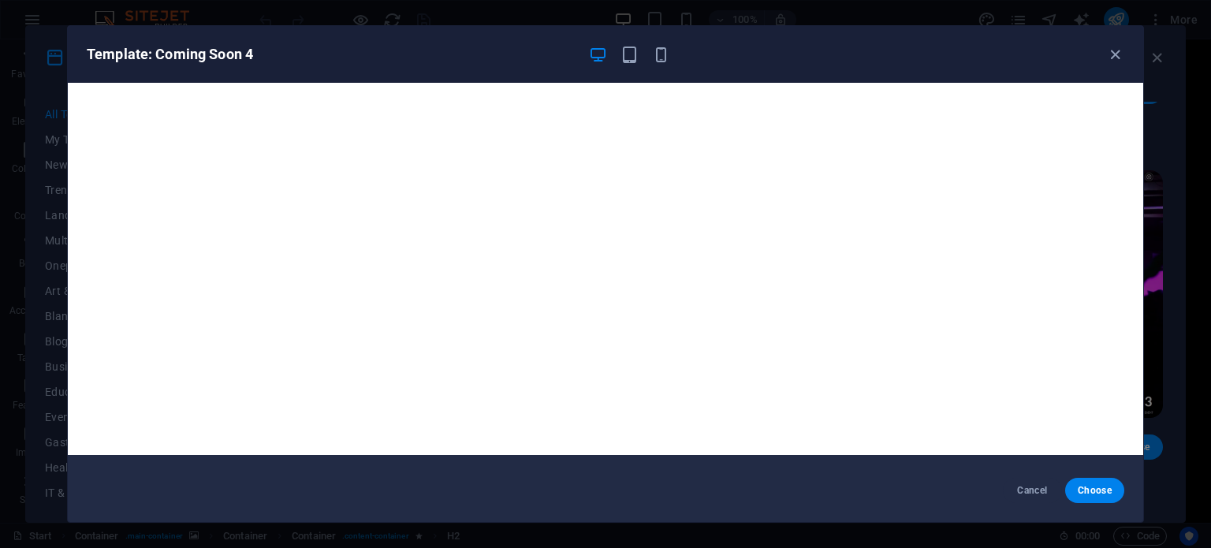
scroll to position [0, 0]
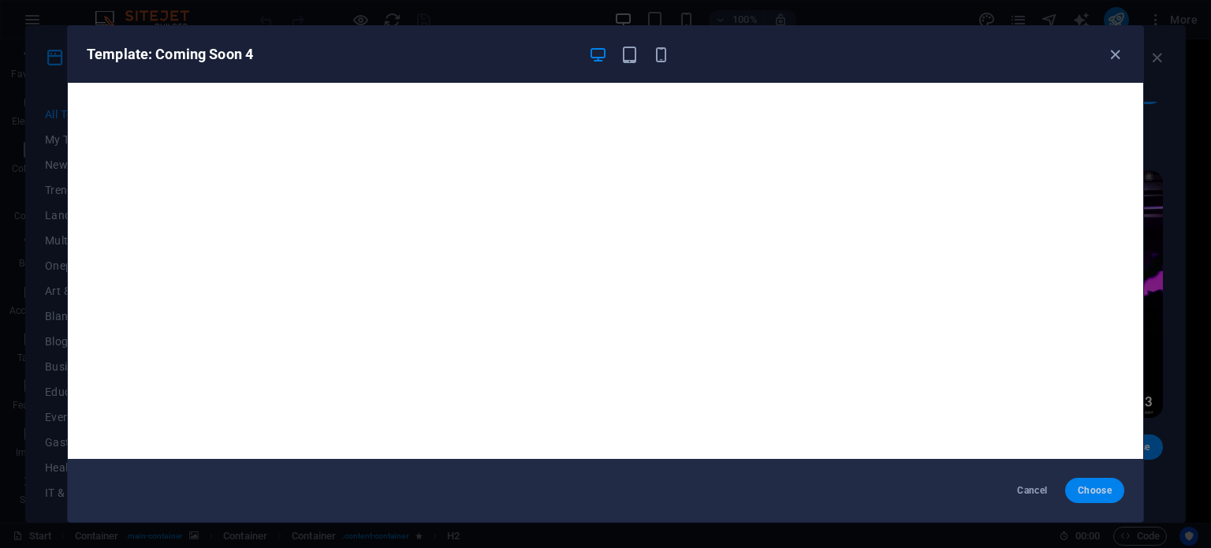
click at [1102, 485] on span "Choose" at bounding box center [1095, 490] width 34 height 13
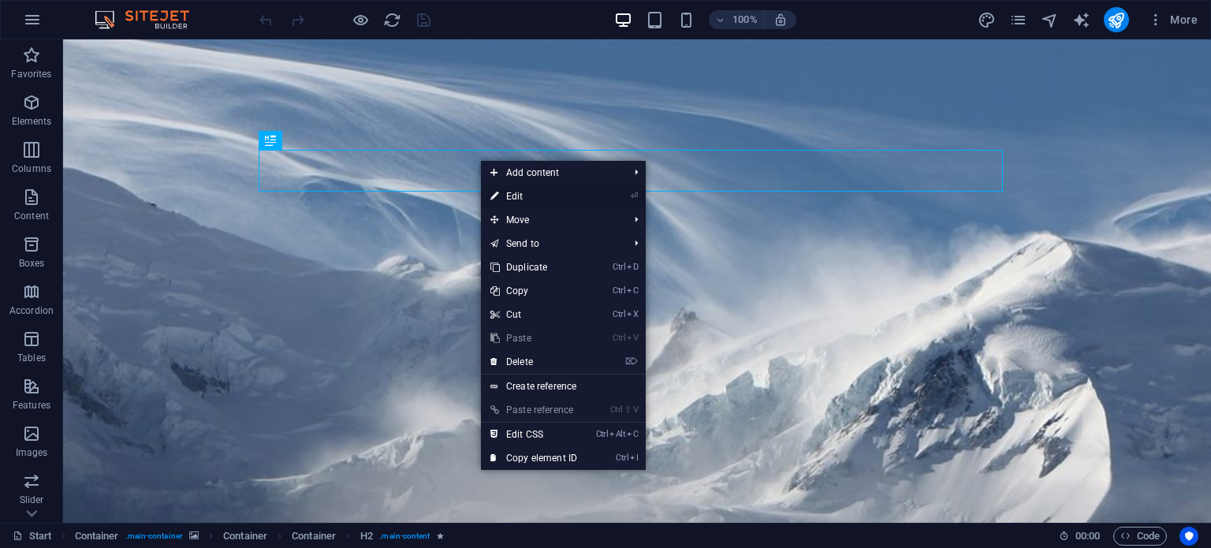
click at [512, 194] on link "⏎ Edit" at bounding box center [534, 196] width 106 height 24
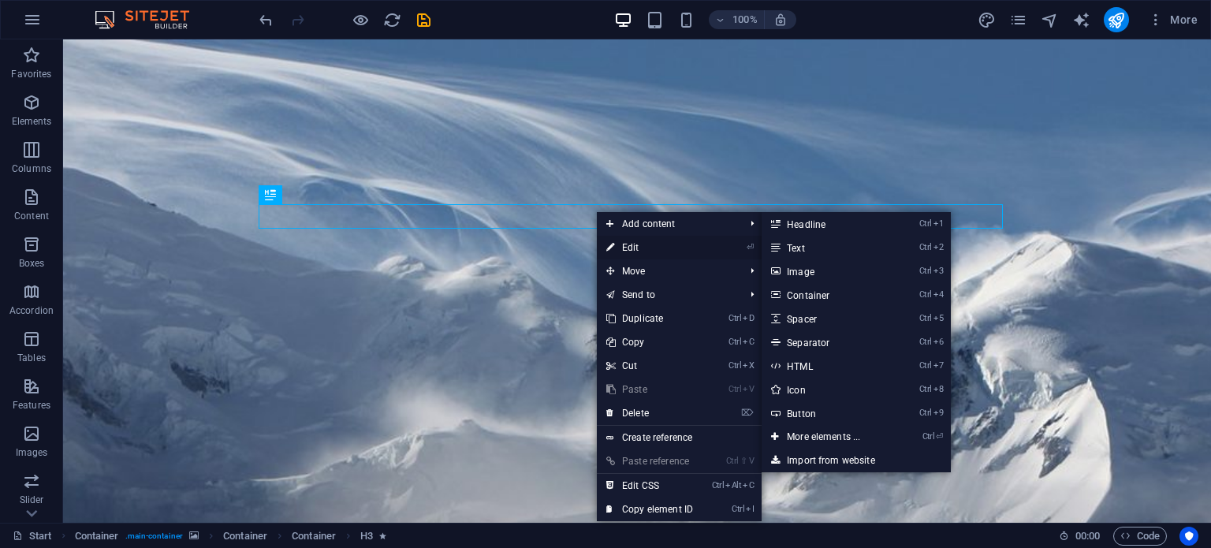
click at [614, 247] on icon at bounding box center [610, 248] width 8 height 24
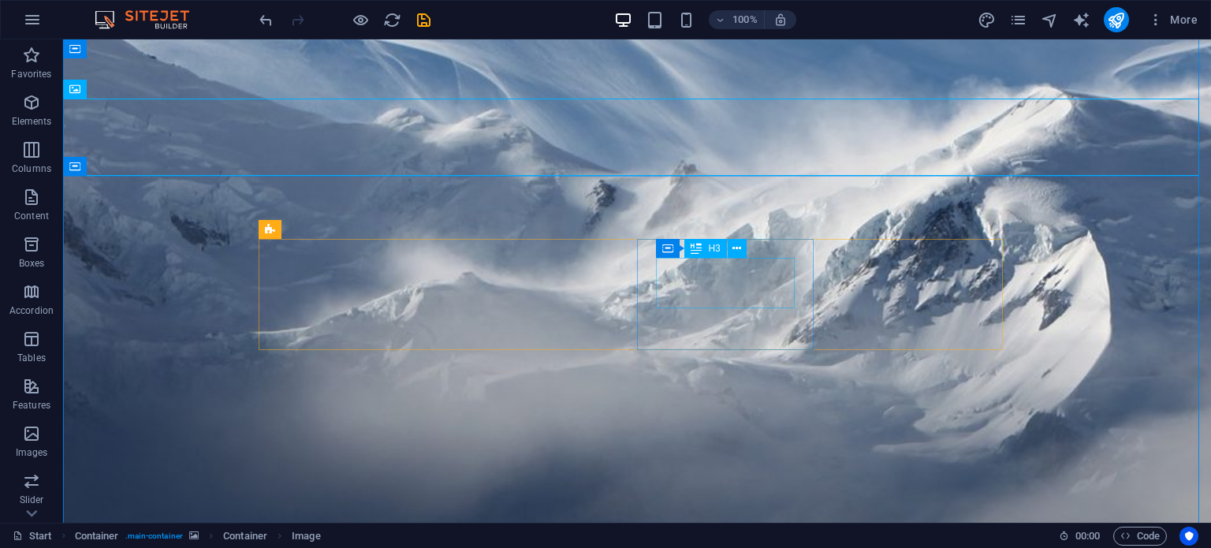
scroll to position [173, 0]
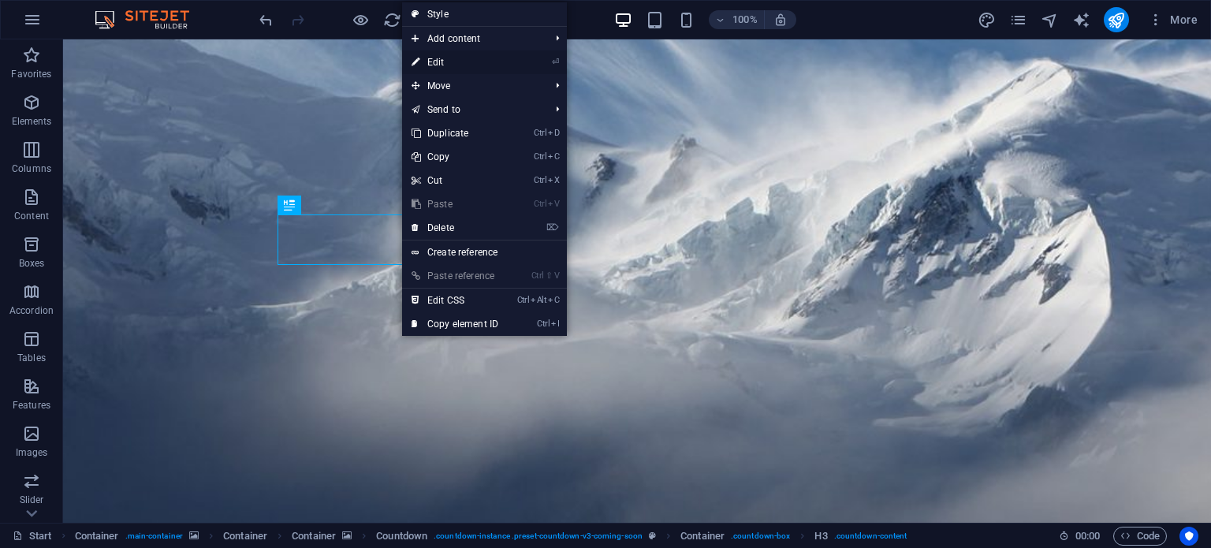
click at [422, 60] on link "⏎ Edit" at bounding box center [455, 62] width 106 height 24
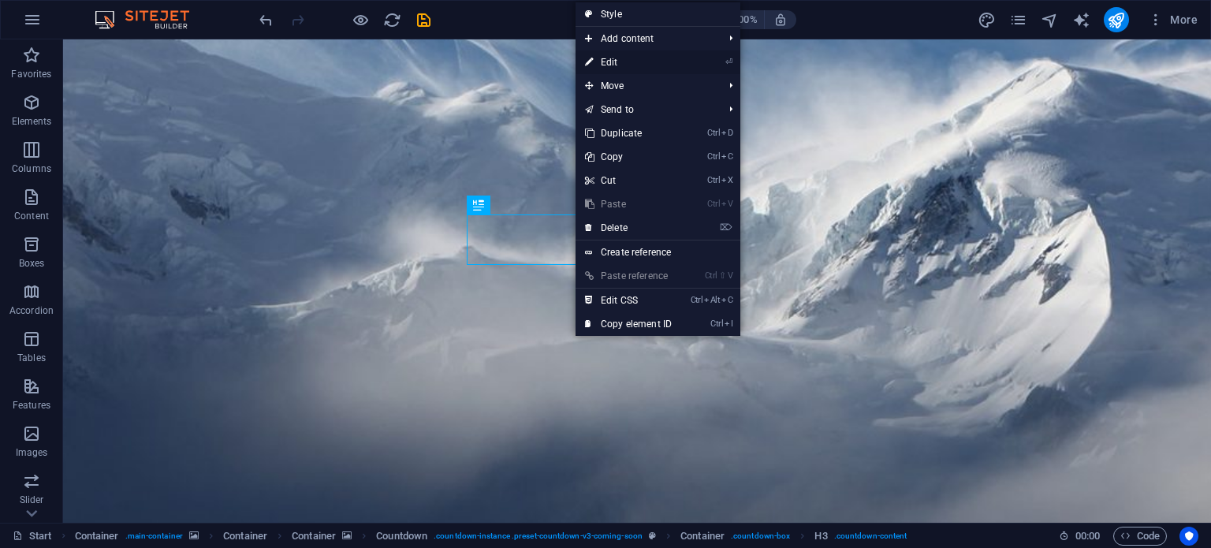
click at [614, 62] on link "⏎ Edit" at bounding box center [629, 62] width 106 height 24
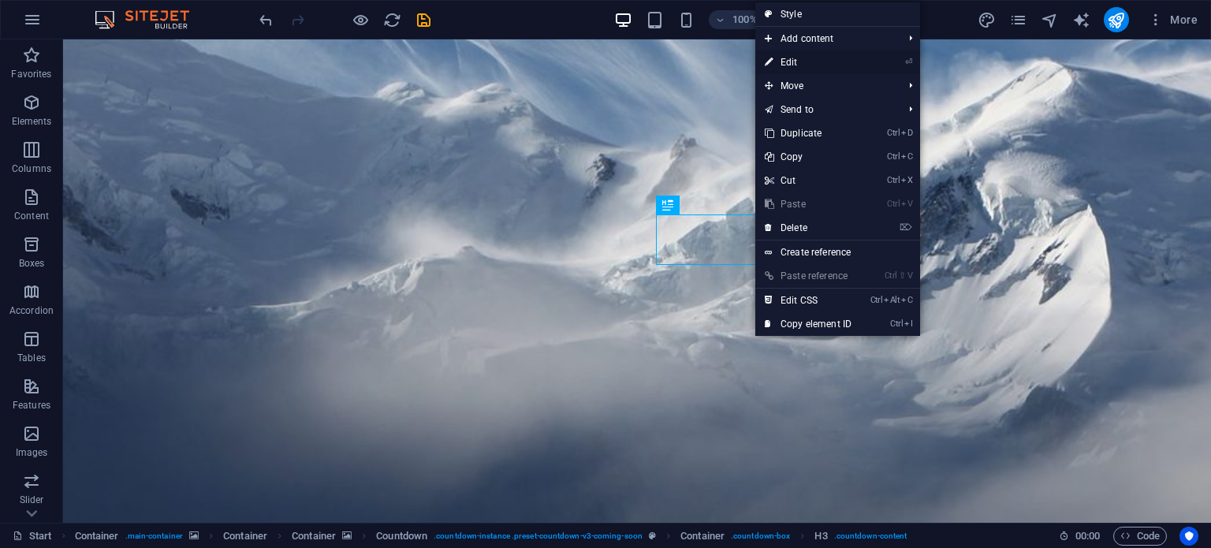
click at [815, 65] on link "⏎ Edit" at bounding box center [808, 62] width 106 height 24
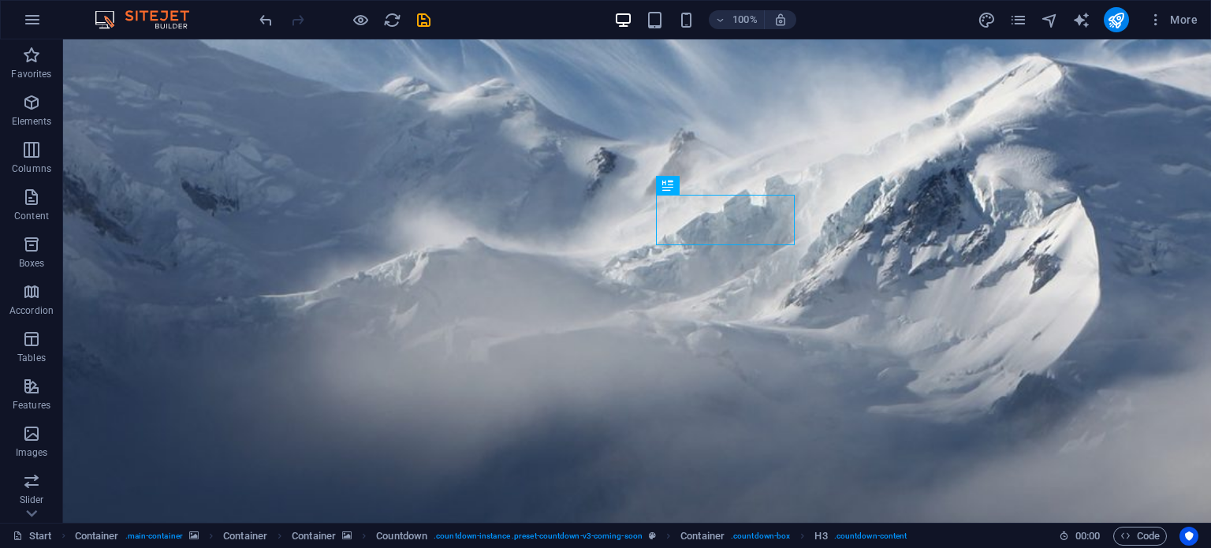
scroll to position [192, 0]
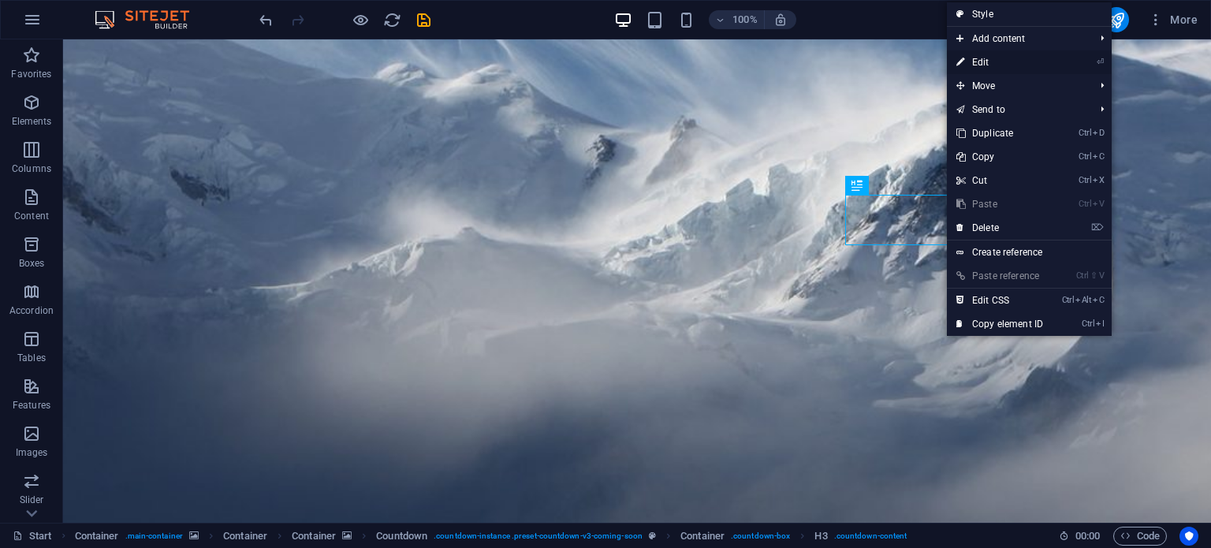
click at [994, 71] on link "⏎ Edit" at bounding box center [1000, 62] width 106 height 24
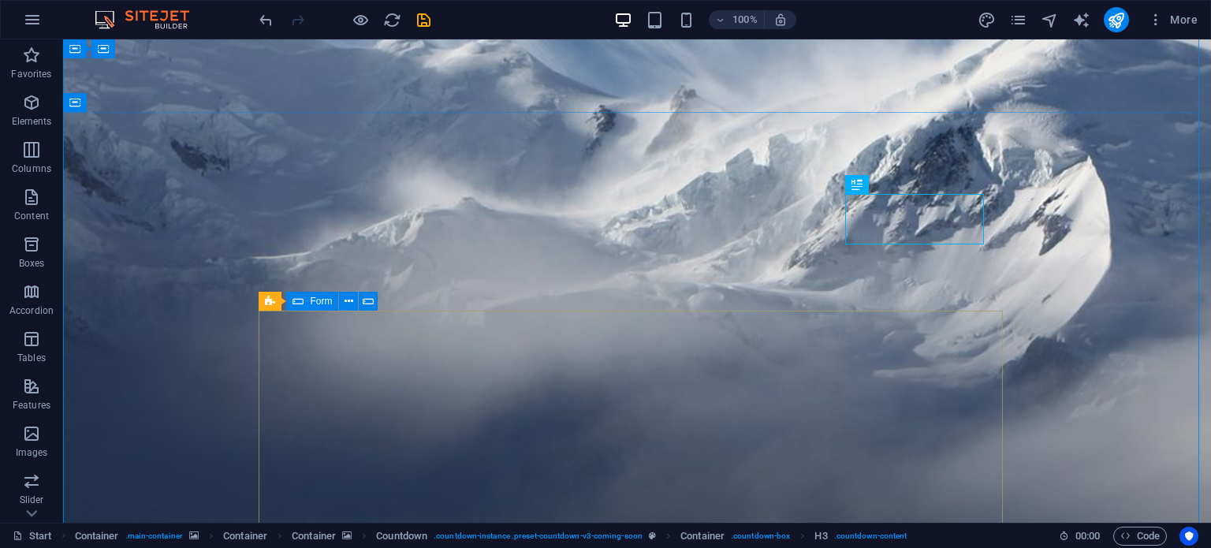
scroll to position [224, 0]
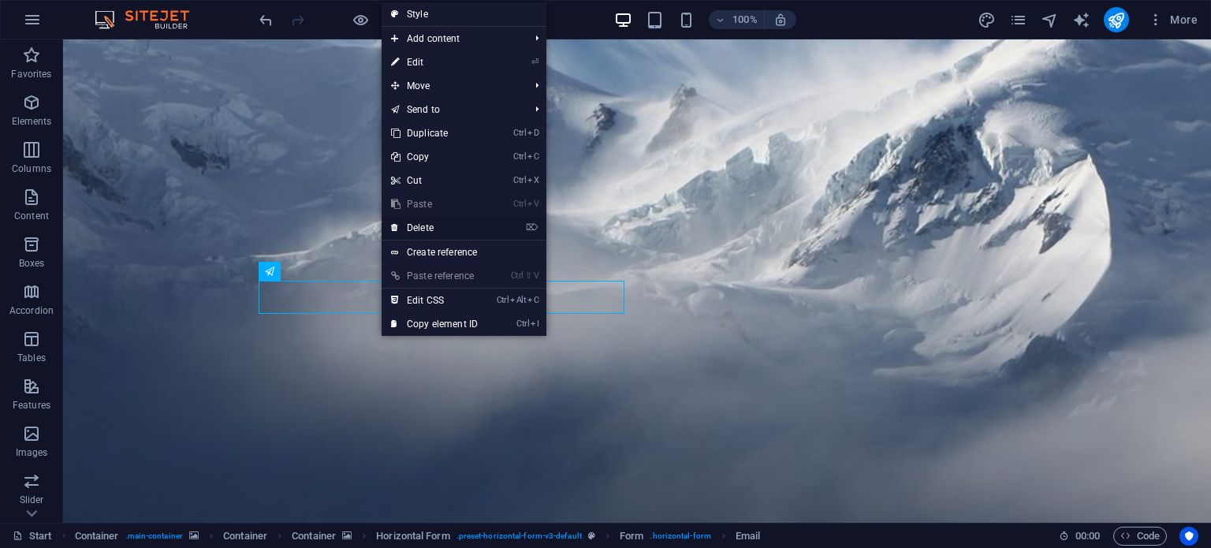
click at [427, 223] on link "⌦ Delete" at bounding box center [435, 228] width 106 height 24
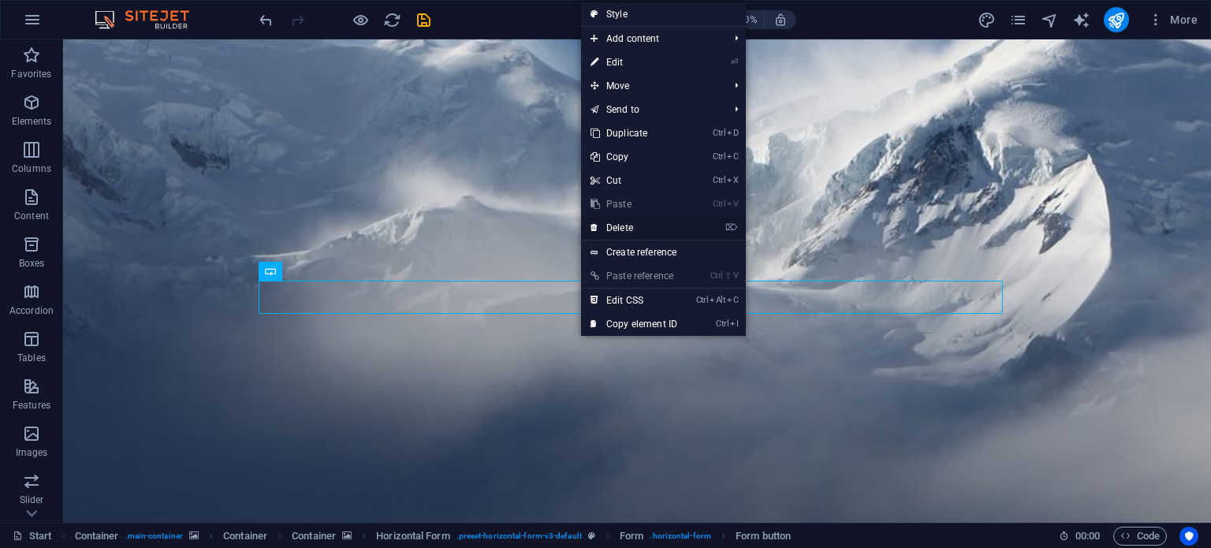
click at [612, 223] on link "⌦ Delete" at bounding box center [634, 228] width 106 height 24
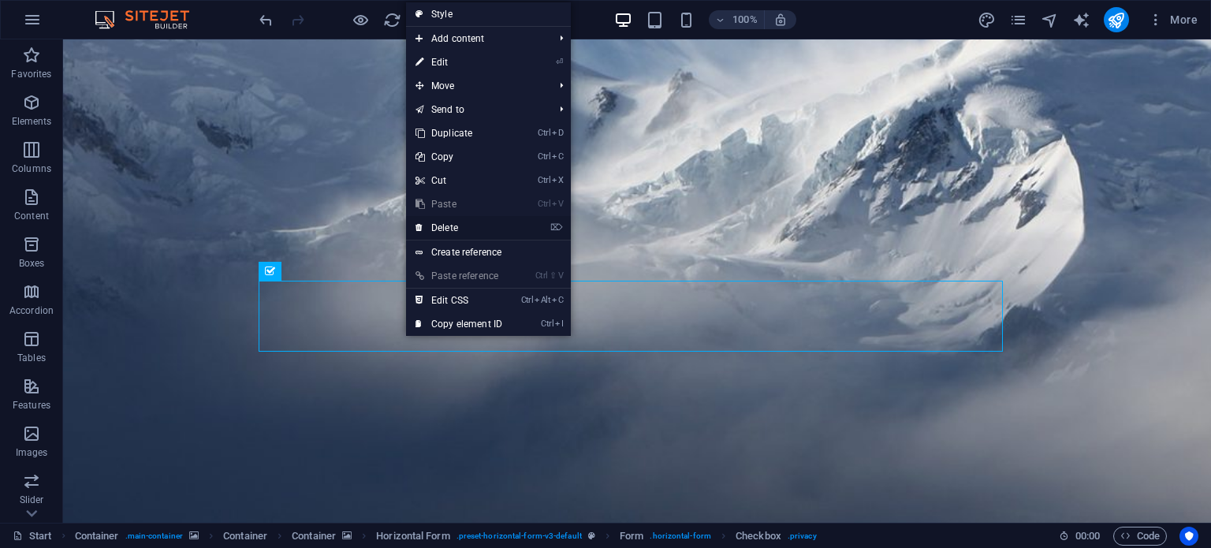
click at [445, 227] on link "⌦ Delete" at bounding box center [459, 228] width 106 height 24
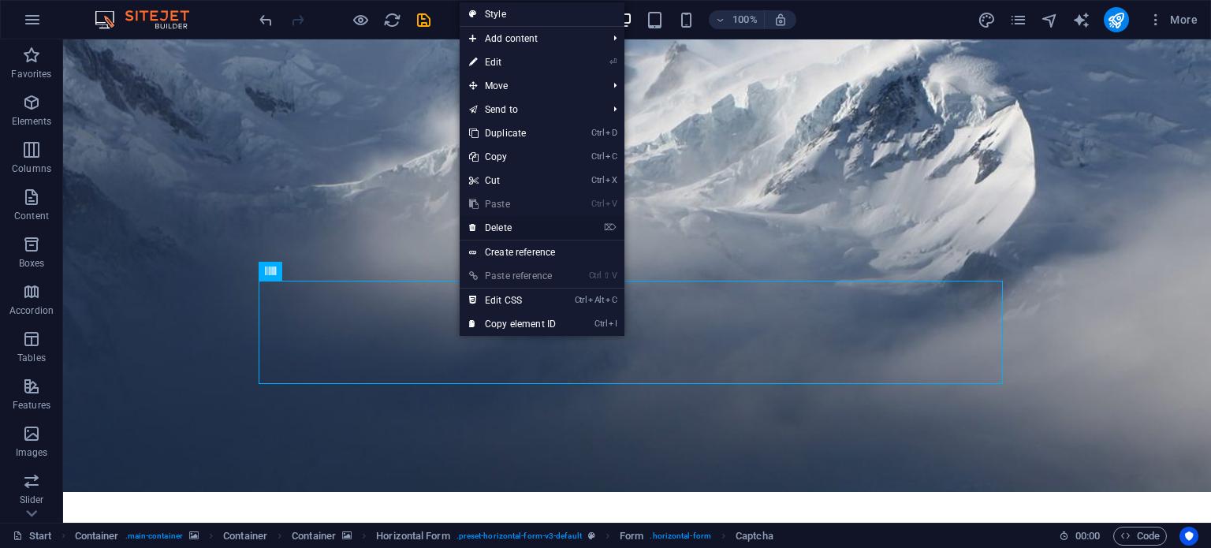
click at [497, 230] on link "⌦ Delete" at bounding box center [513, 228] width 106 height 24
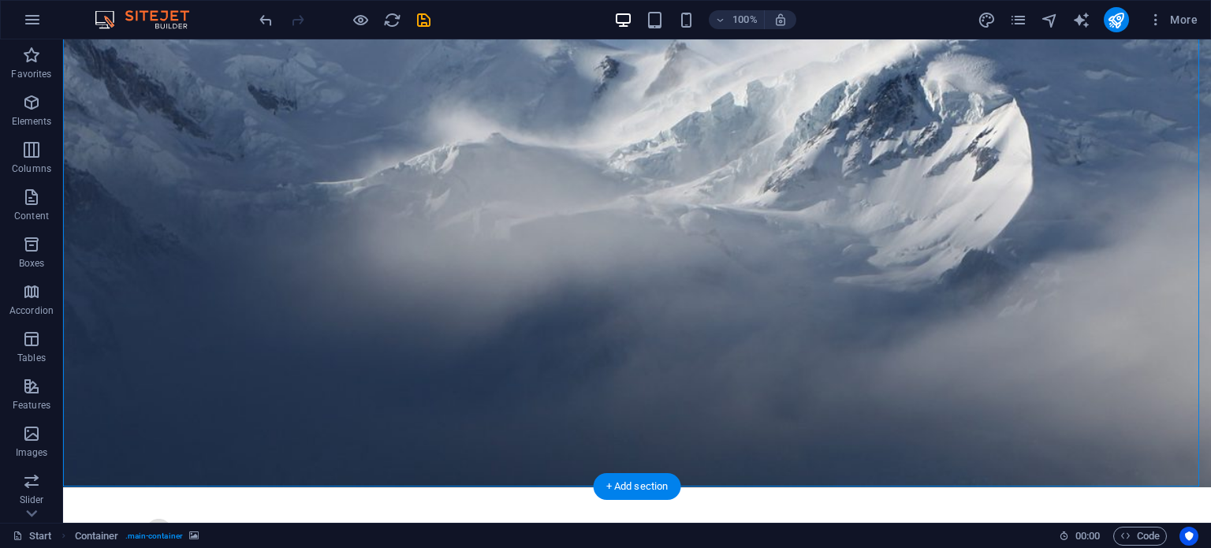
drag, startPoint x: 328, startPoint y: 307, endPoint x: 262, endPoint y: 329, distance: 69.8
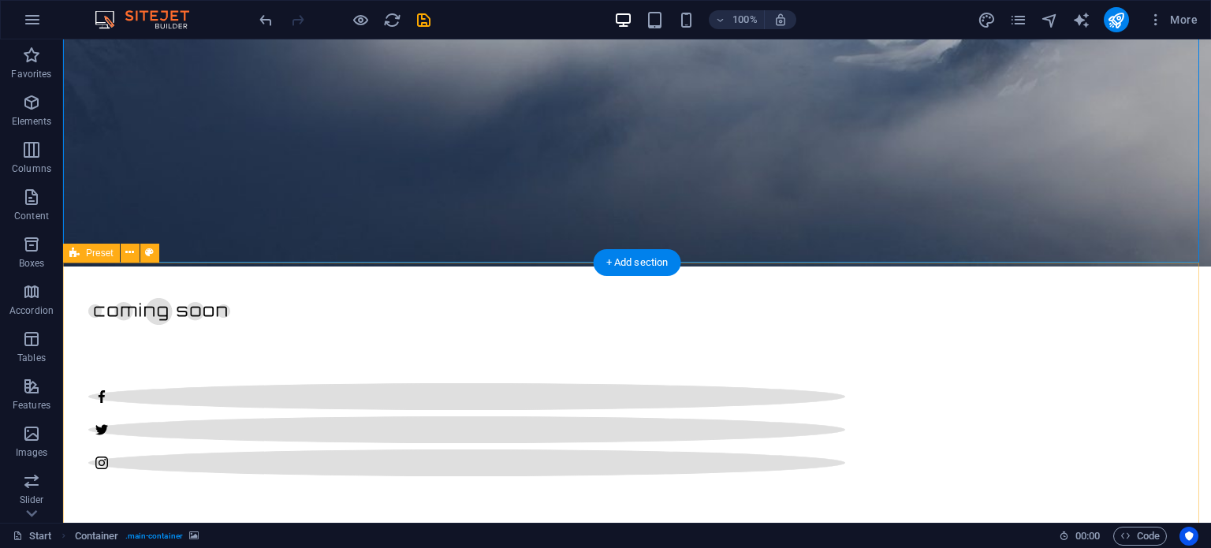
scroll to position [0, 0]
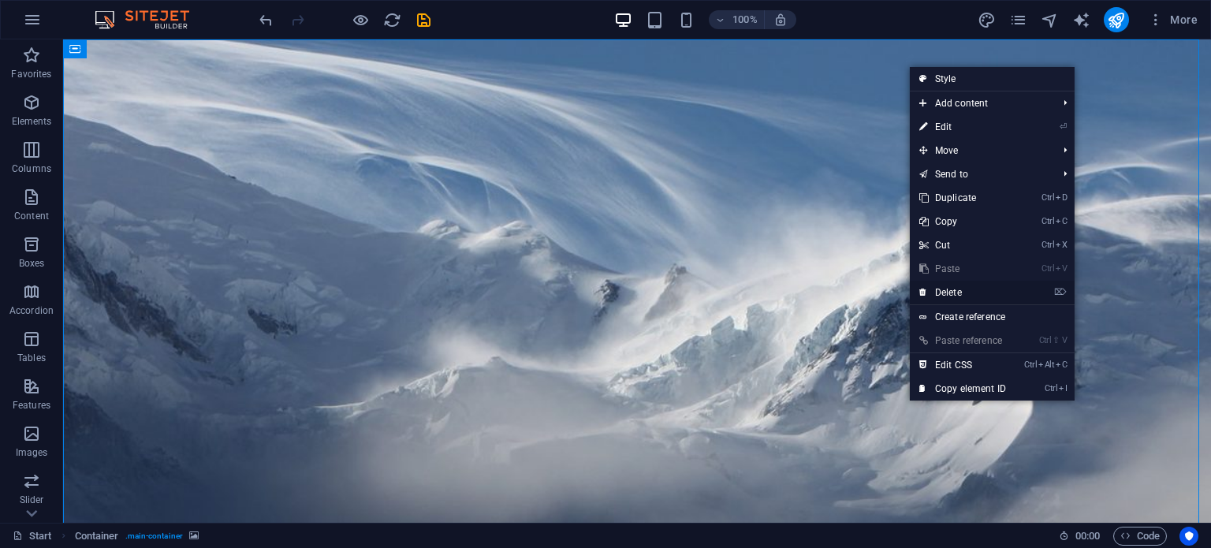
click at [956, 289] on link "⌦ Delete" at bounding box center [963, 293] width 106 height 24
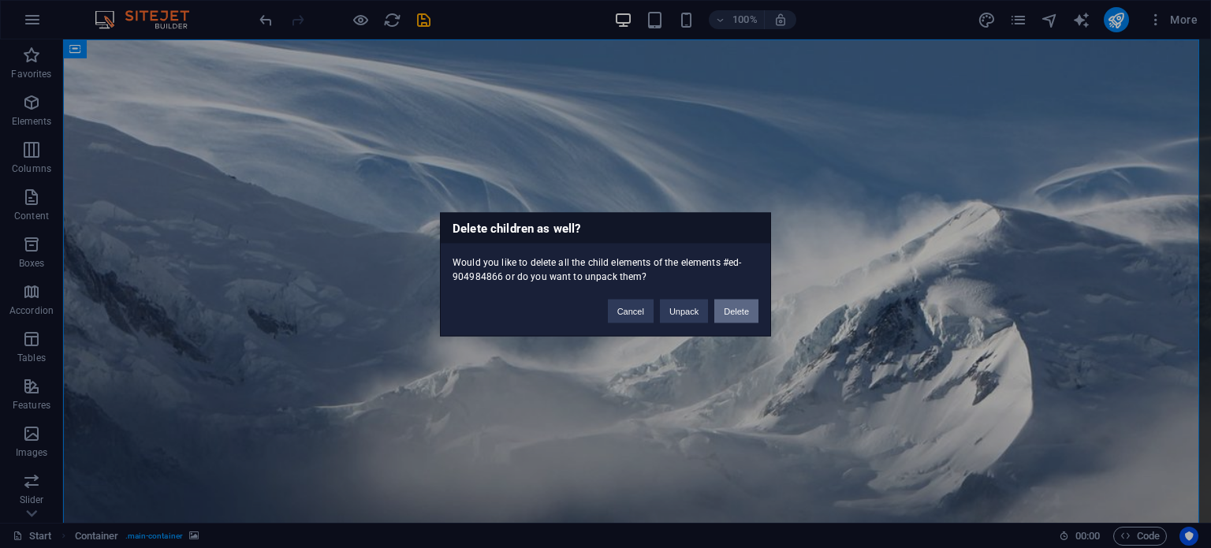
click at [732, 313] on button "Delete" at bounding box center [736, 311] width 44 height 24
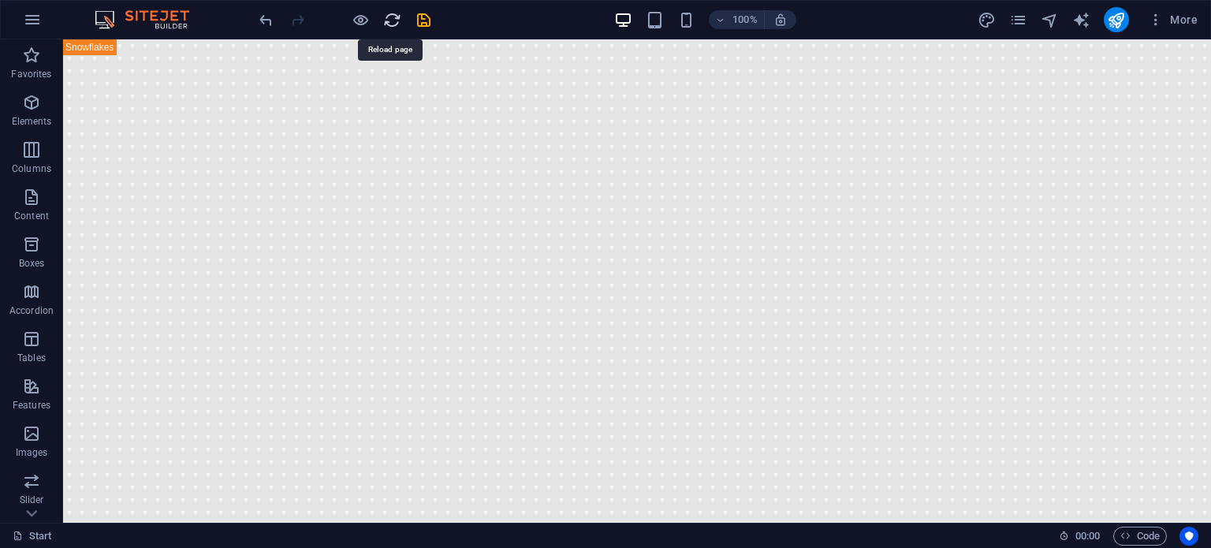
click at [387, 19] on icon "reload" at bounding box center [392, 20] width 18 height 18
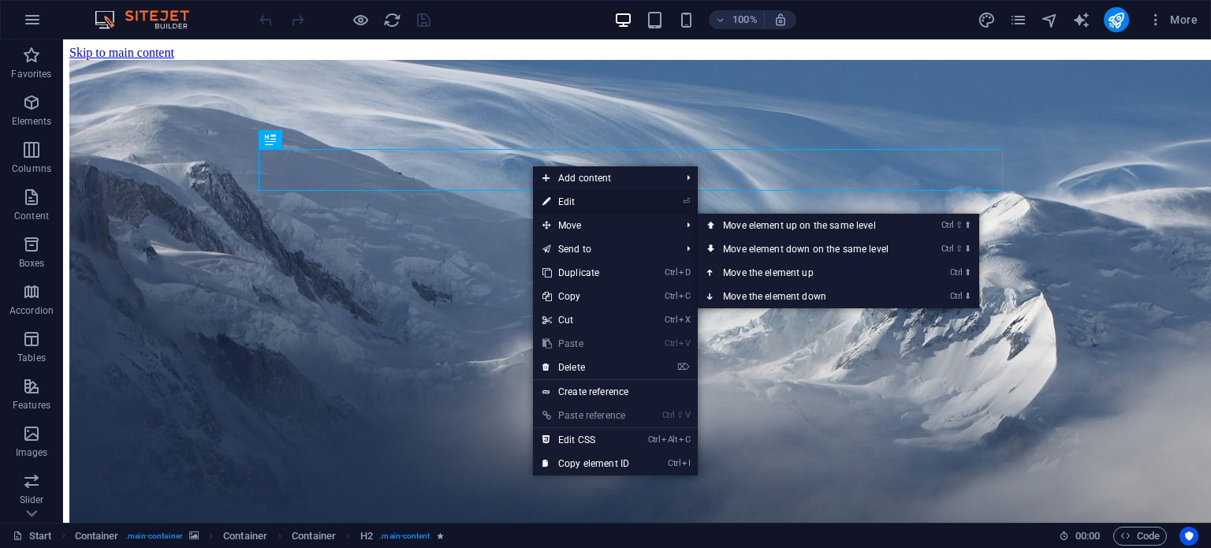
click at [563, 199] on link "⏎ Edit" at bounding box center [586, 202] width 106 height 24
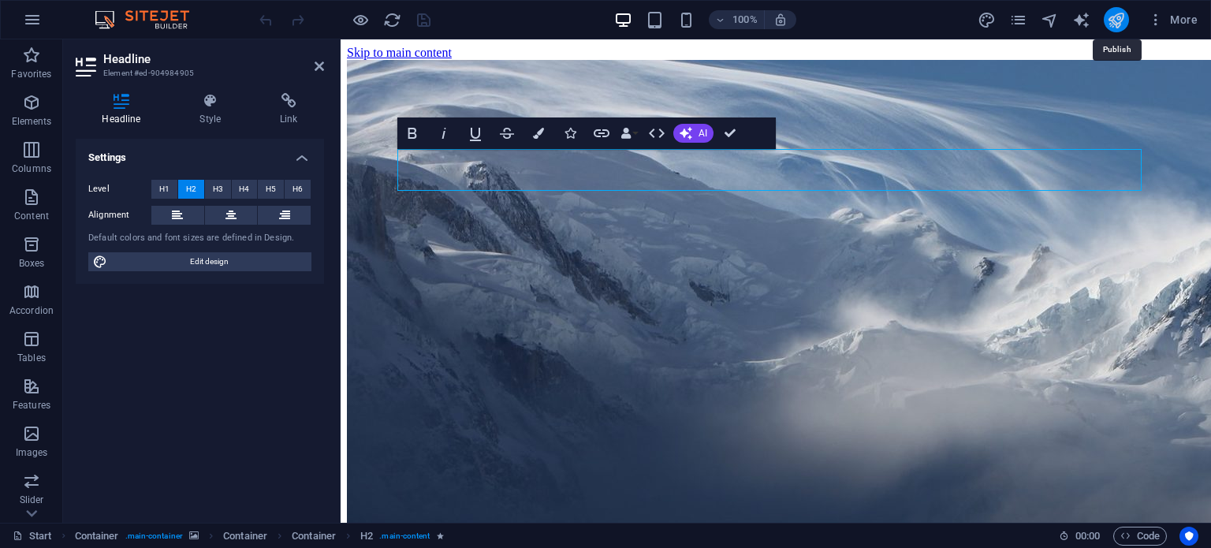
click at [1116, 14] on icon "publish" at bounding box center [1116, 20] width 18 height 18
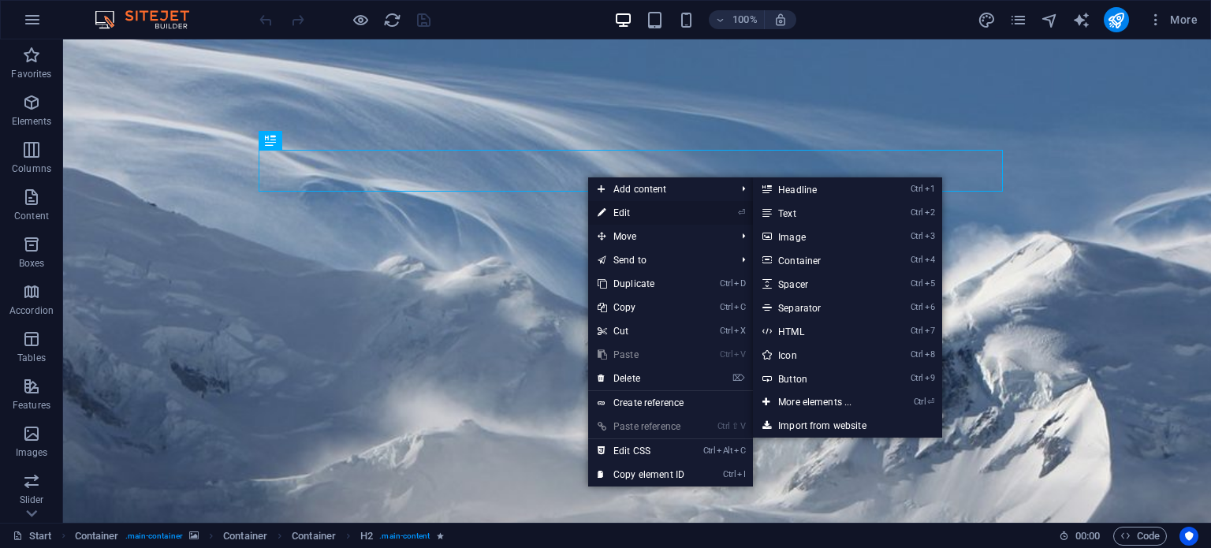
click at [615, 214] on link "⏎ Edit" at bounding box center [641, 213] width 106 height 24
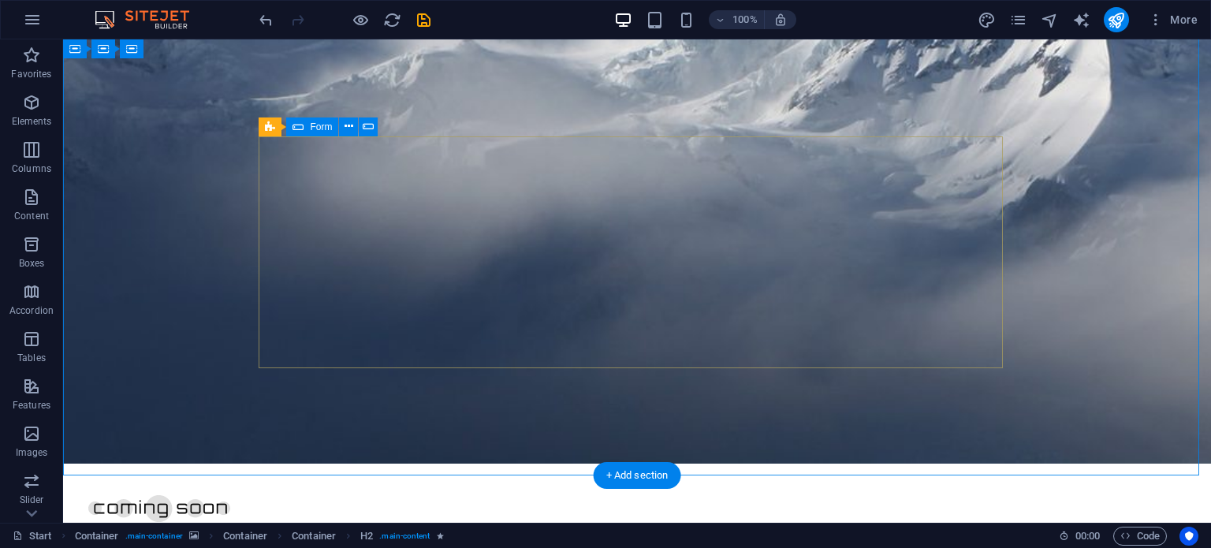
scroll to position [378, 0]
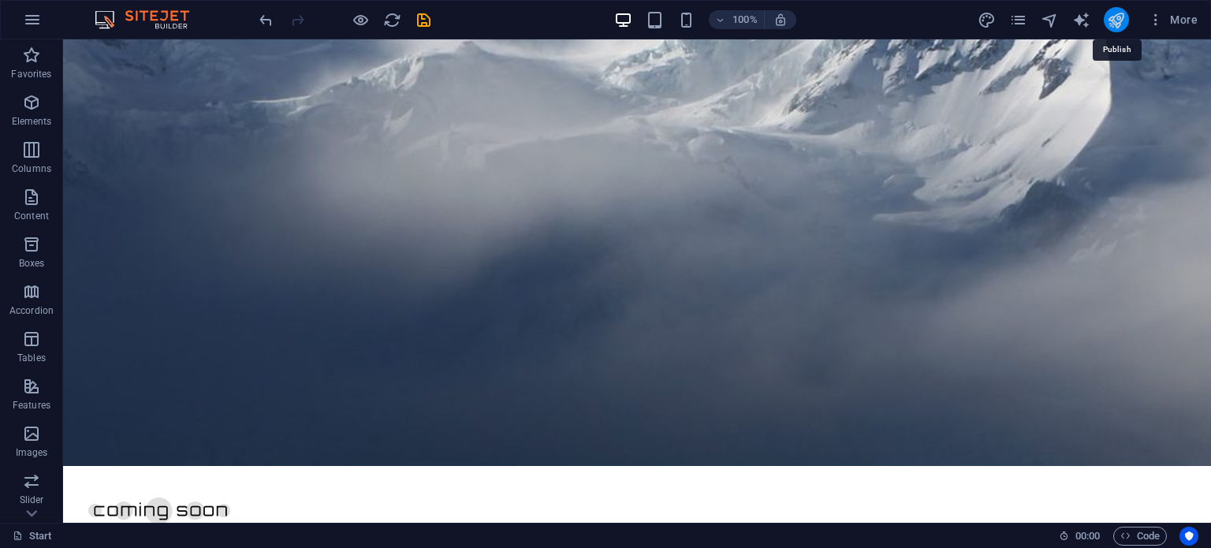
click at [1116, 17] on icon "publish" at bounding box center [1116, 20] width 18 height 18
click at [1112, 27] on icon "publish" at bounding box center [1116, 20] width 18 height 18
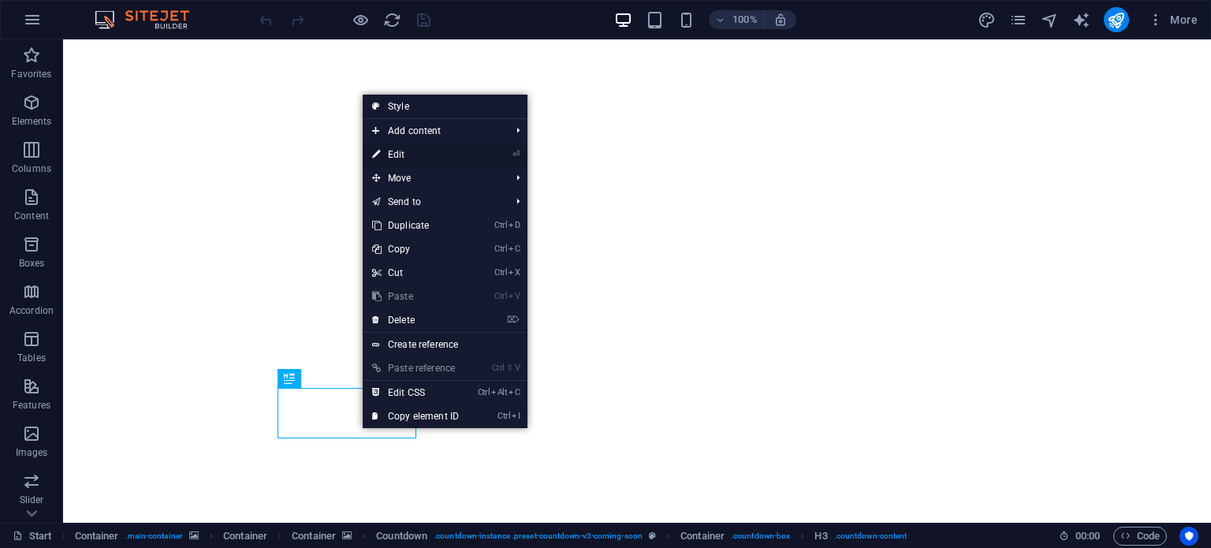
click at [436, 158] on link "⏎ Edit" at bounding box center [416, 155] width 106 height 24
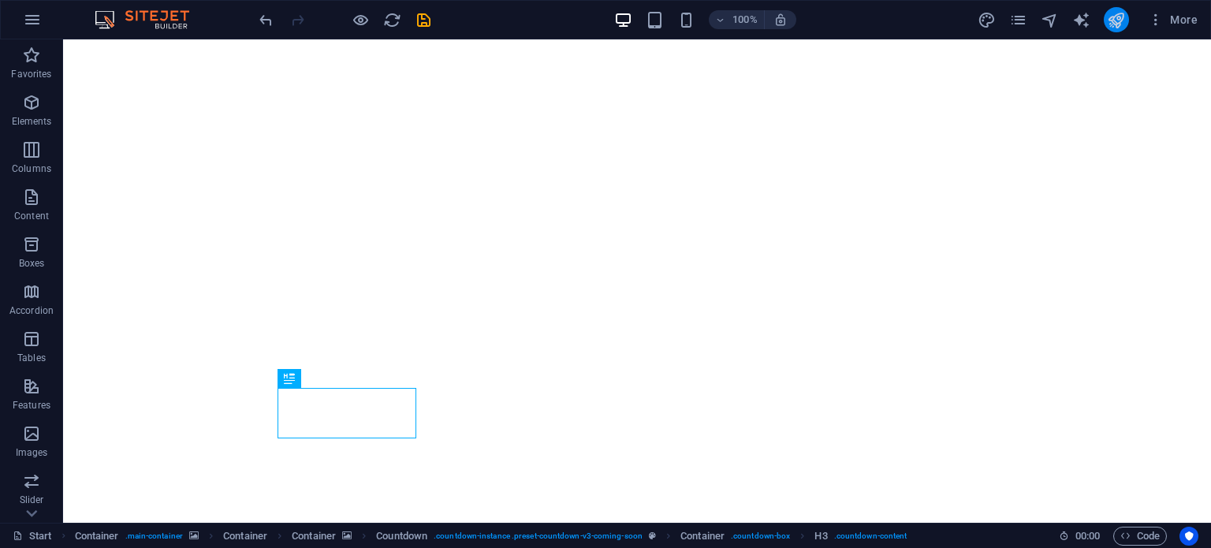
click at [1113, 28] on icon "publish" at bounding box center [1116, 20] width 18 height 18
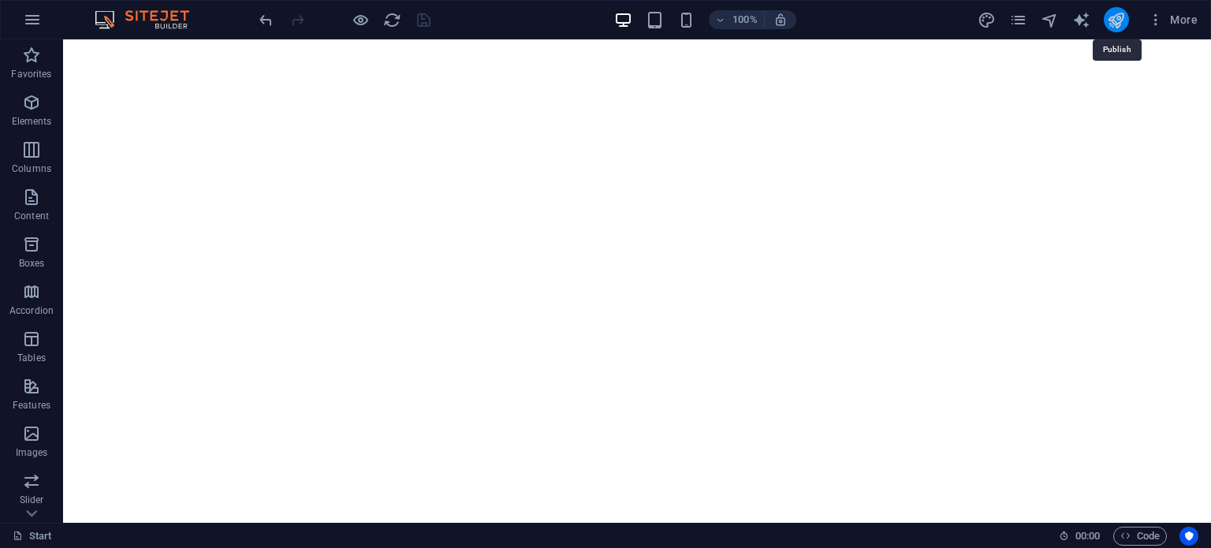
click at [1116, 17] on icon "publish" at bounding box center [1116, 20] width 18 height 18
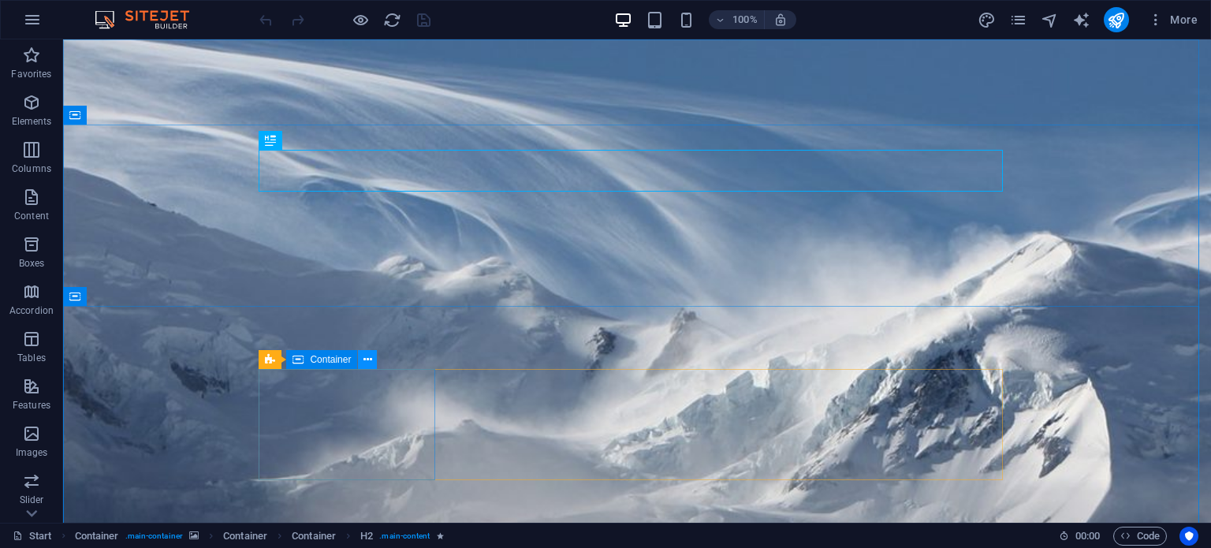
click at [370, 356] on icon at bounding box center [367, 360] width 9 height 17
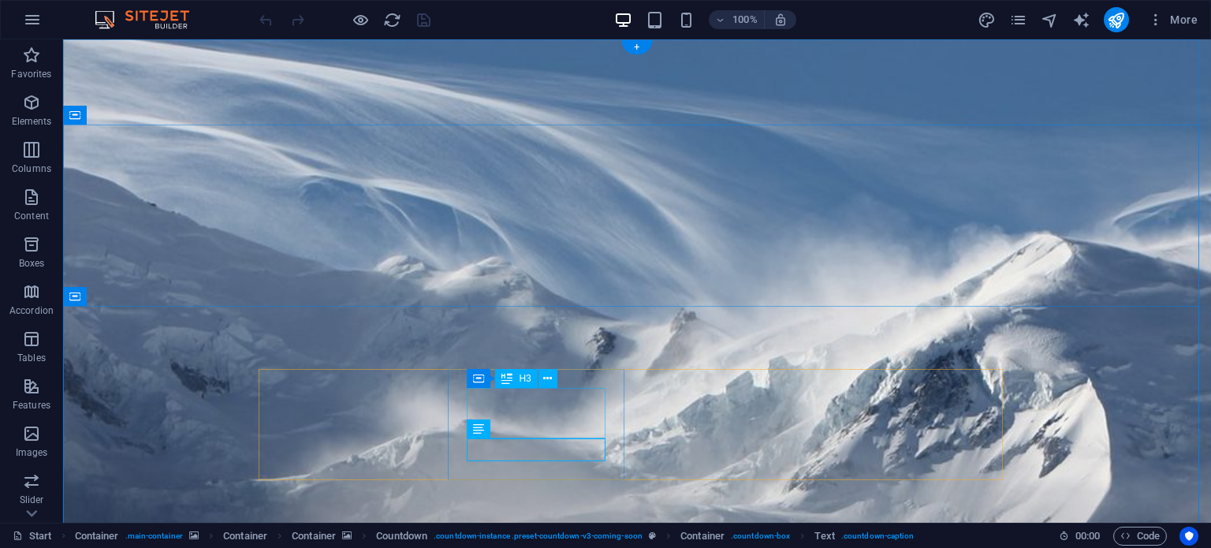
click at [548, 378] on icon at bounding box center [547, 379] width 9 height 17
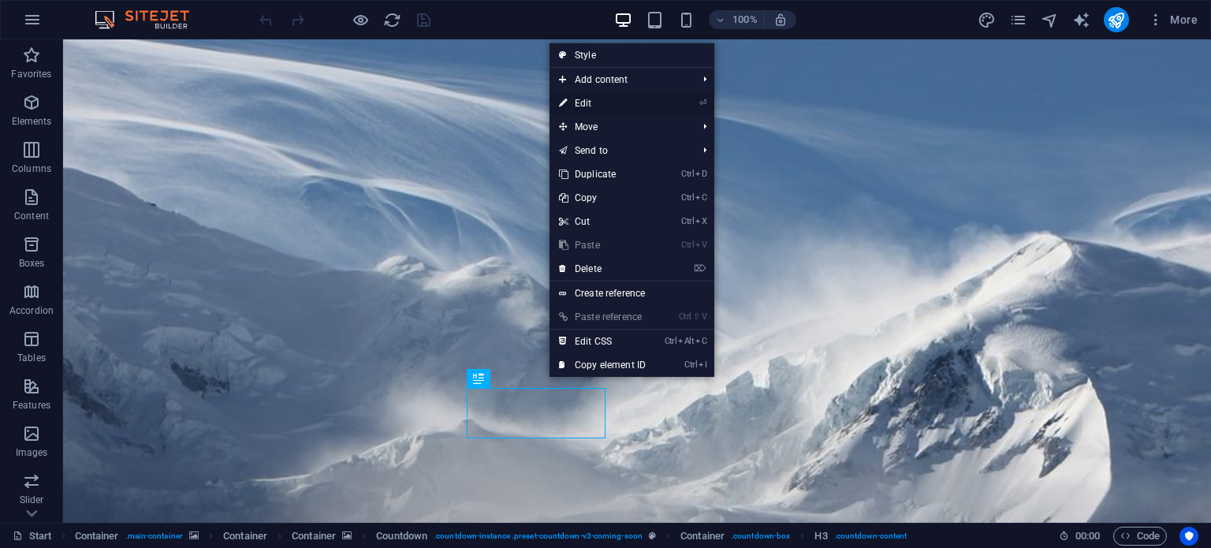
click at [572, 103] on link "⏎ Edit" at bounding box center [603, 103] width 106 height 24
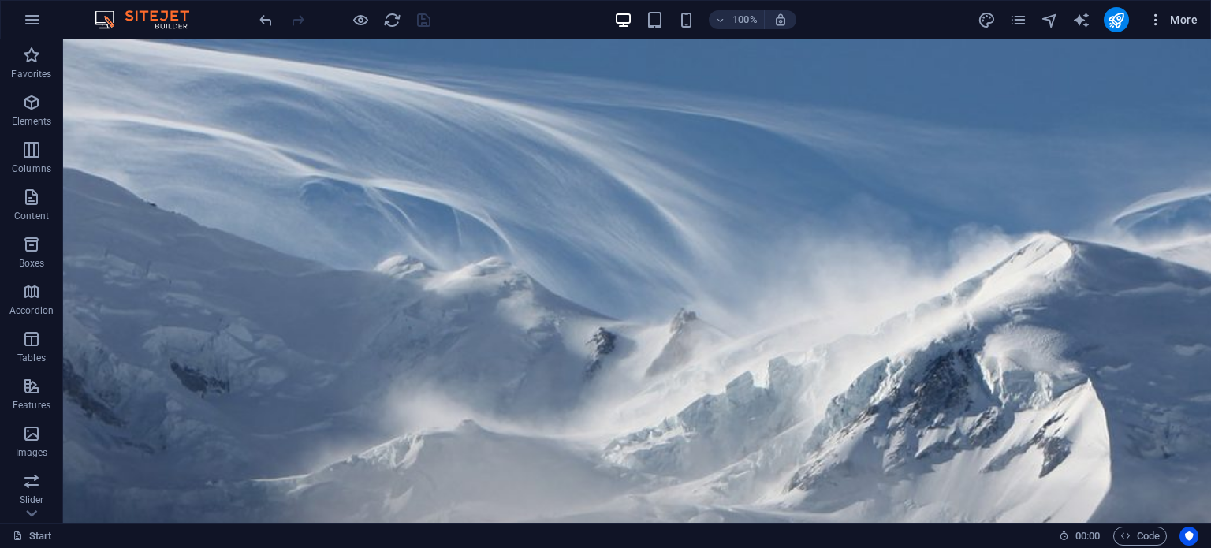
click at [1158, 21] on icon "button" at bounding box center [1156, 20] width 16 height 16
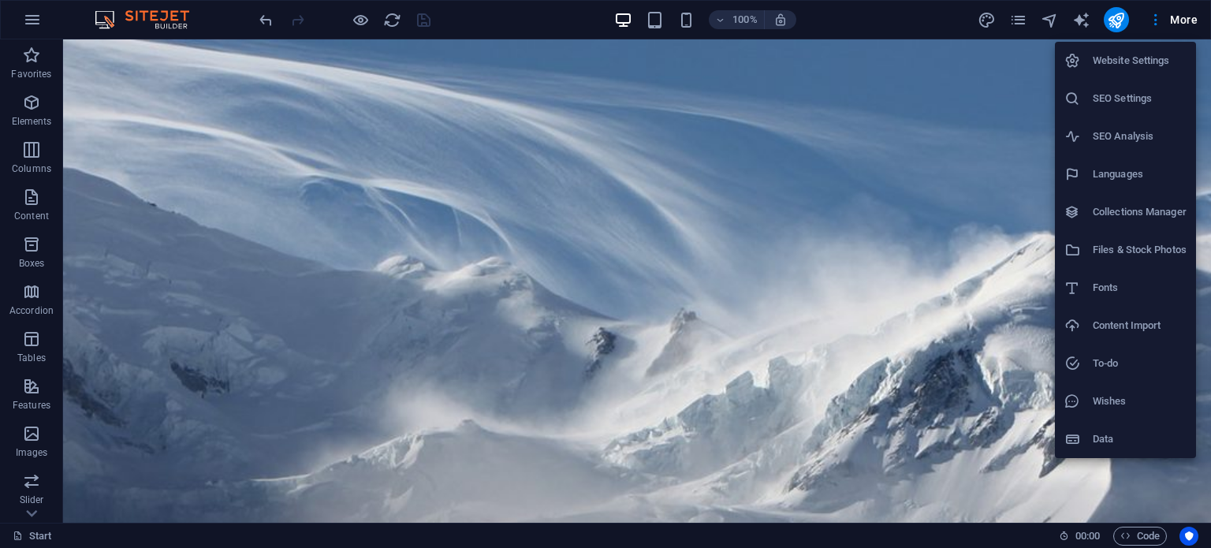
click at [1104, 59] on h6 "Website Settings" at bounding box center [1140, 60] width 94 height 19
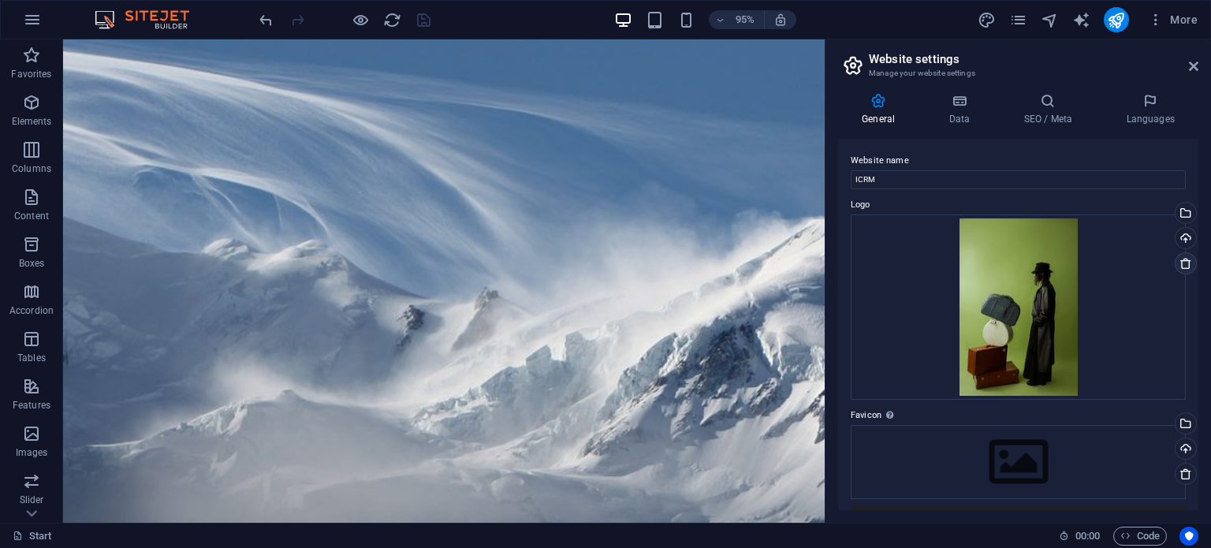
click at [1182, 258] on icon at bounding box center [1186, 263] width 13 height 13
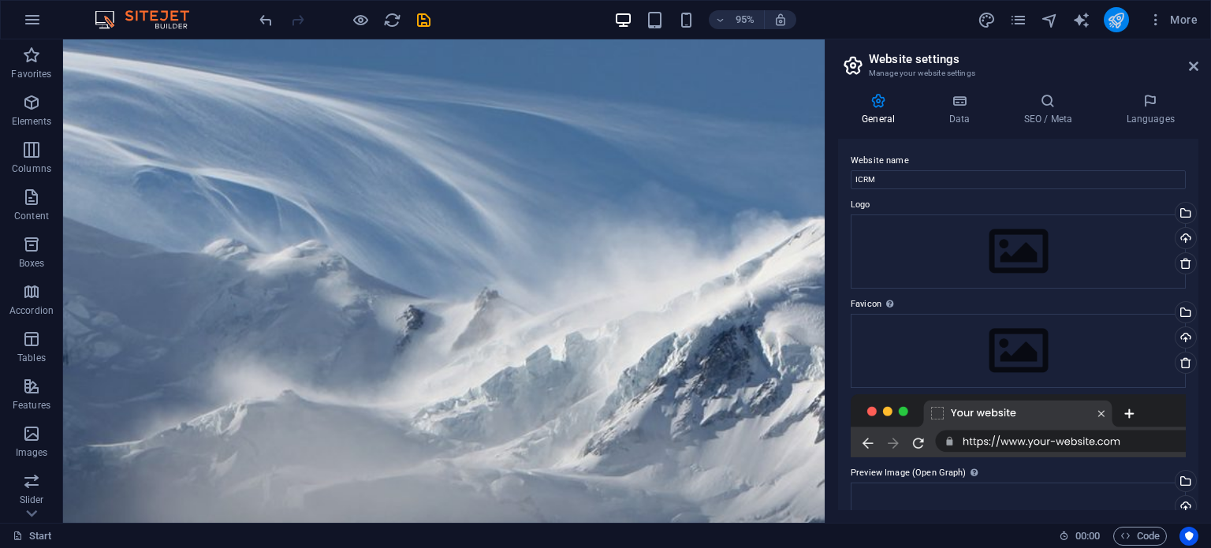
click at [1119, 19] on icon "publish" at bounding box center [1116, 20] width 18 height 18
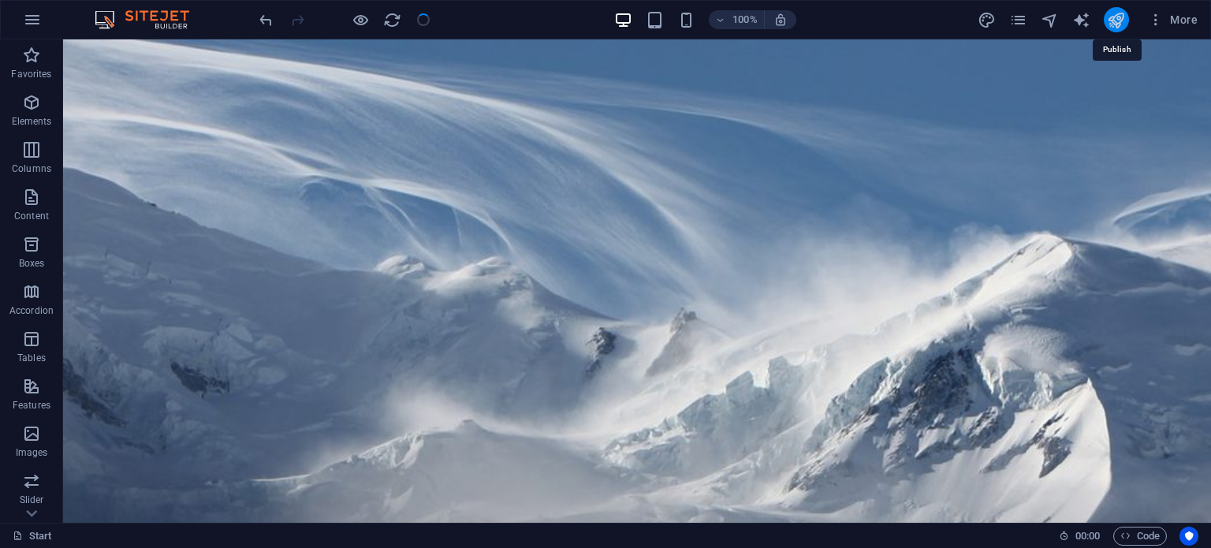
click at [1123, 25] on icon "publish" at bounding box center [1116, 20] width 18 height 18
click at [1112, 2] on div "100% More" at bounding box center [605, 20] width 1209 height 38
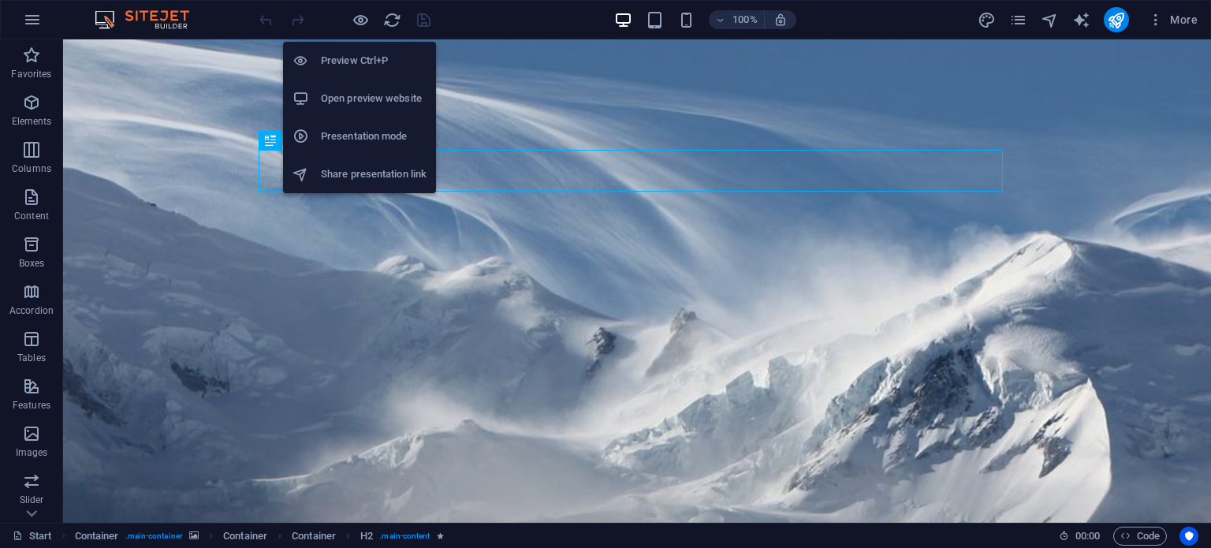
click at [378, 54] on h6 "Preview Ctrl+P" at bounding box center [374, 60] width 106 height 19
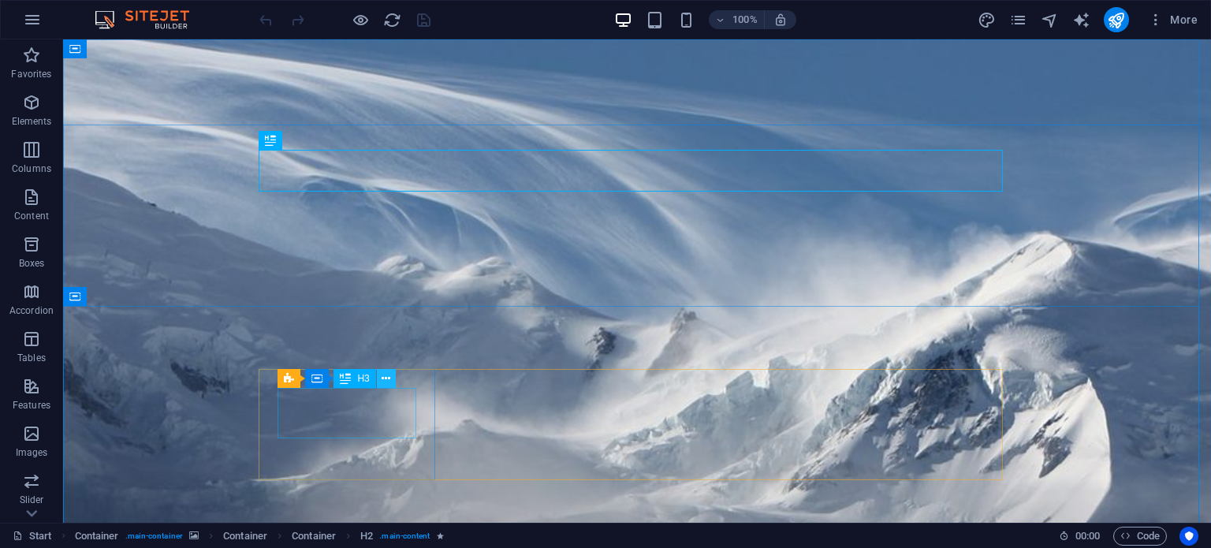
click at [386, 377] on icon at bounding box center [386, 379] width 9 height 17
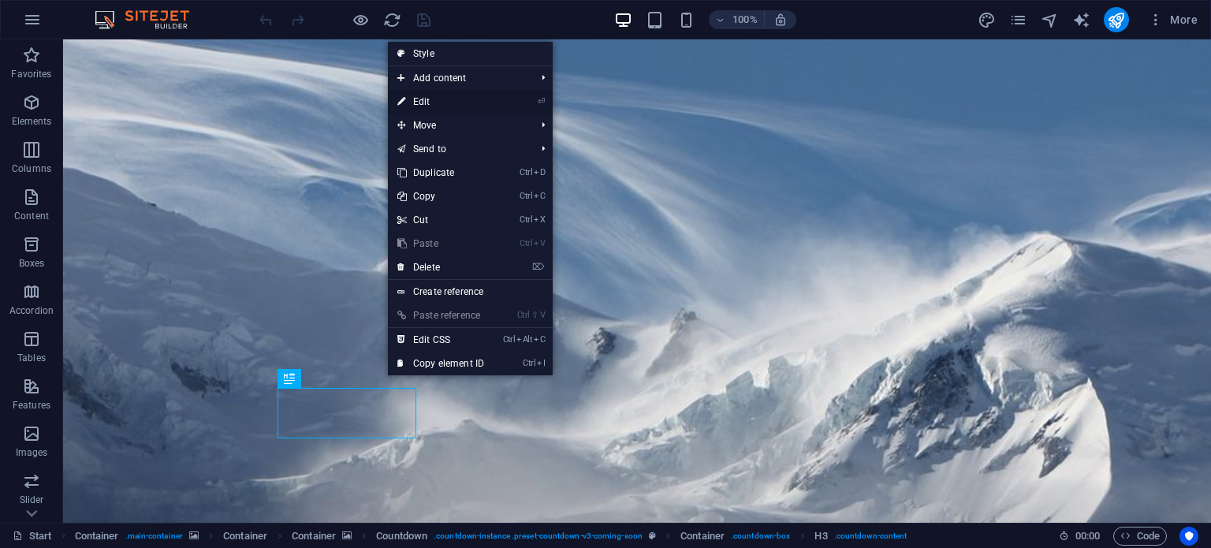
click at [438, 91] on link "⏎ Edit" at bounding box center [441, 102] width 106 height 24
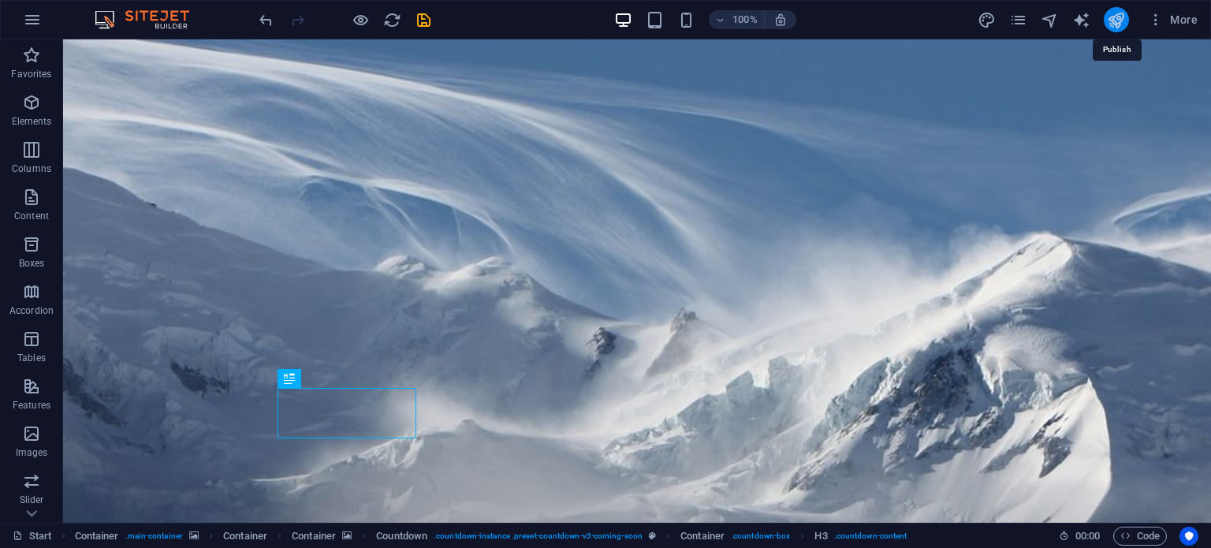
click at [1113, 12] on icon "publish" at bounding box center [1116, 20] width 18 height 18
